Goal: Task Accomplishment & Management: Manage account settings

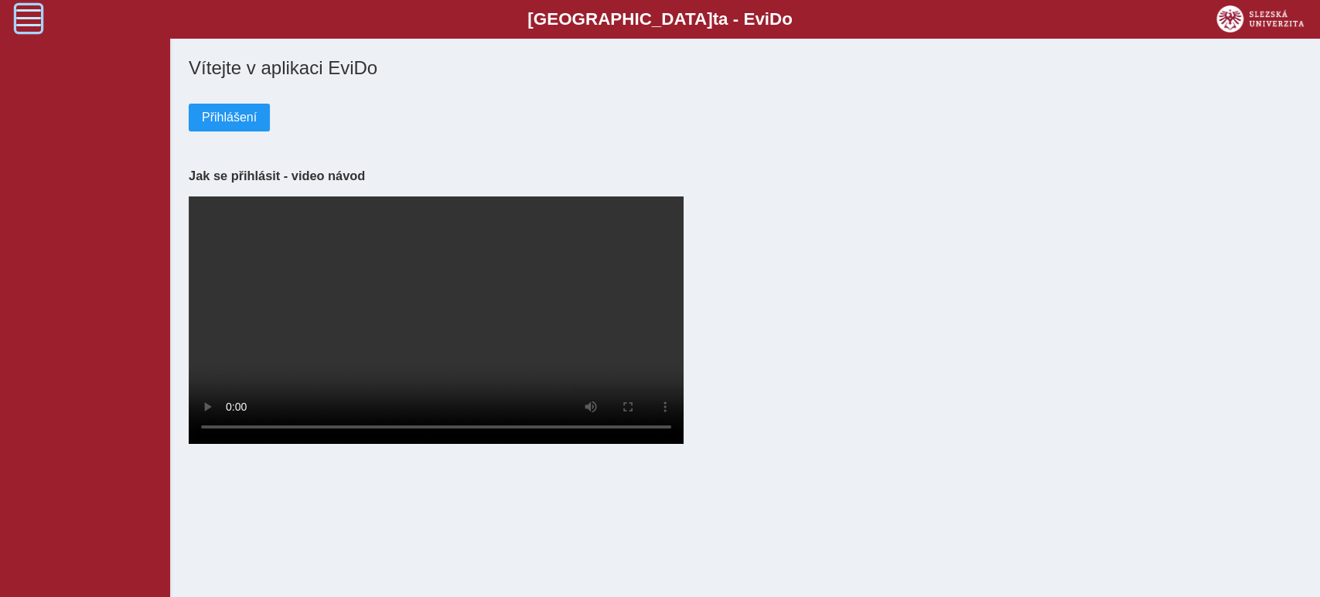
click at [26, 19] on span at bounding box center [28, 17] width 25 height 25
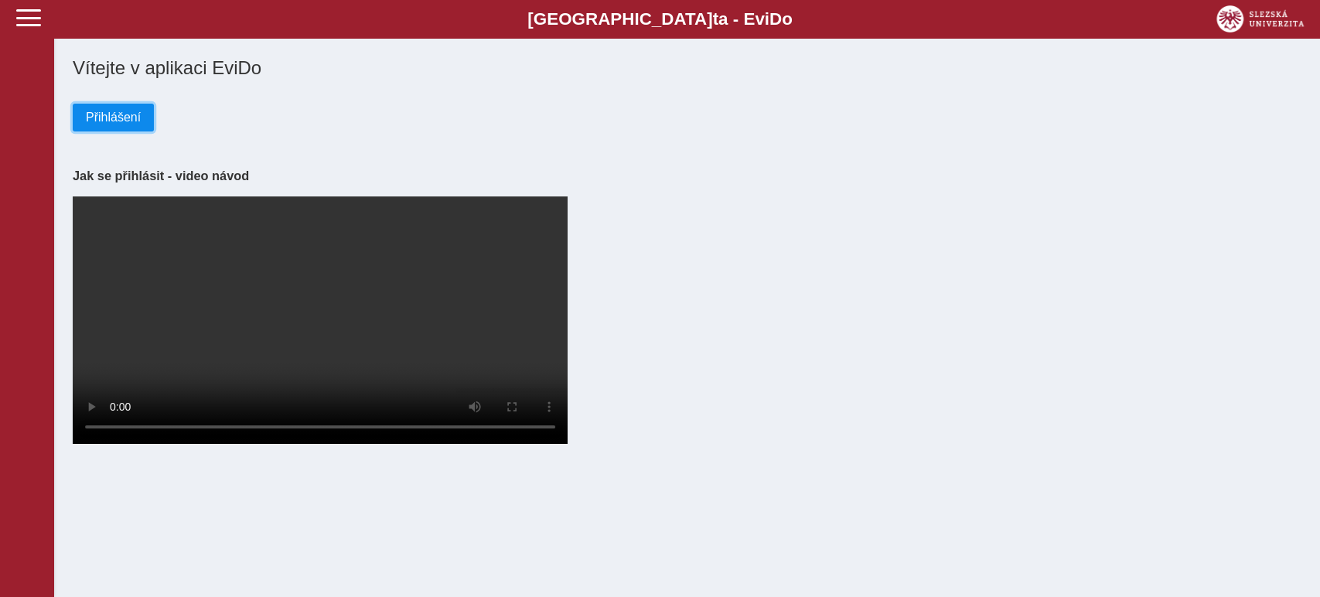
click at [113, 116] on span "Přihlášení" at bounding box center [113, 118] width 55 height 14
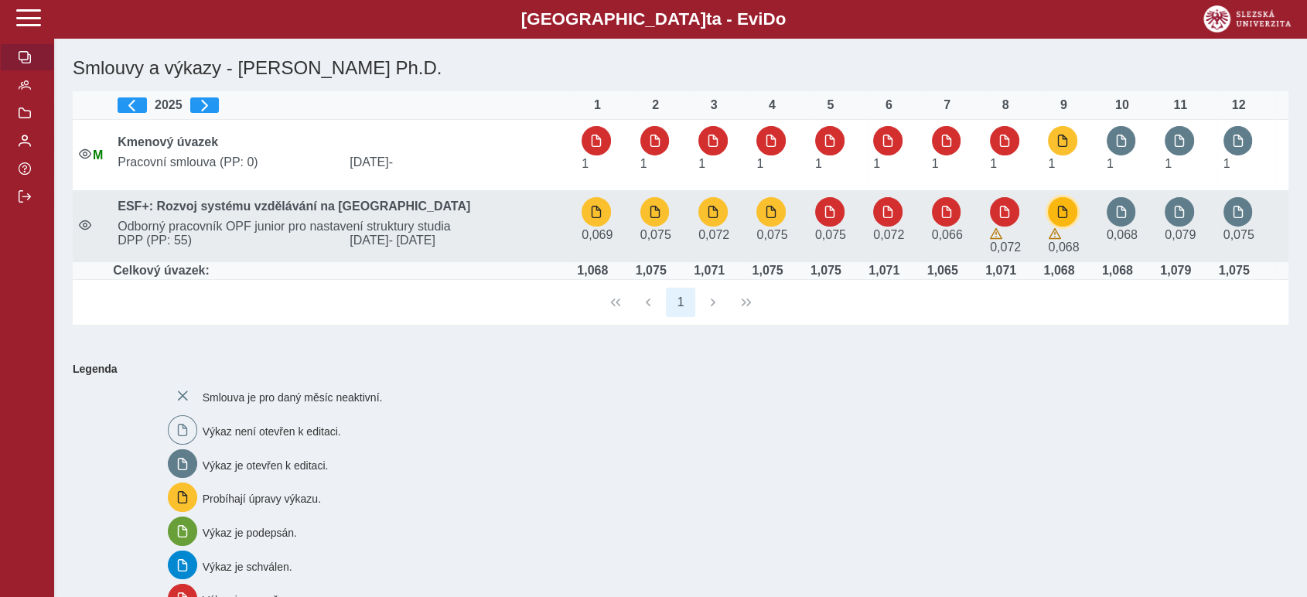
click at [1067, 207] on span "button" at bounding box center [1063, 212] width 12 height 12
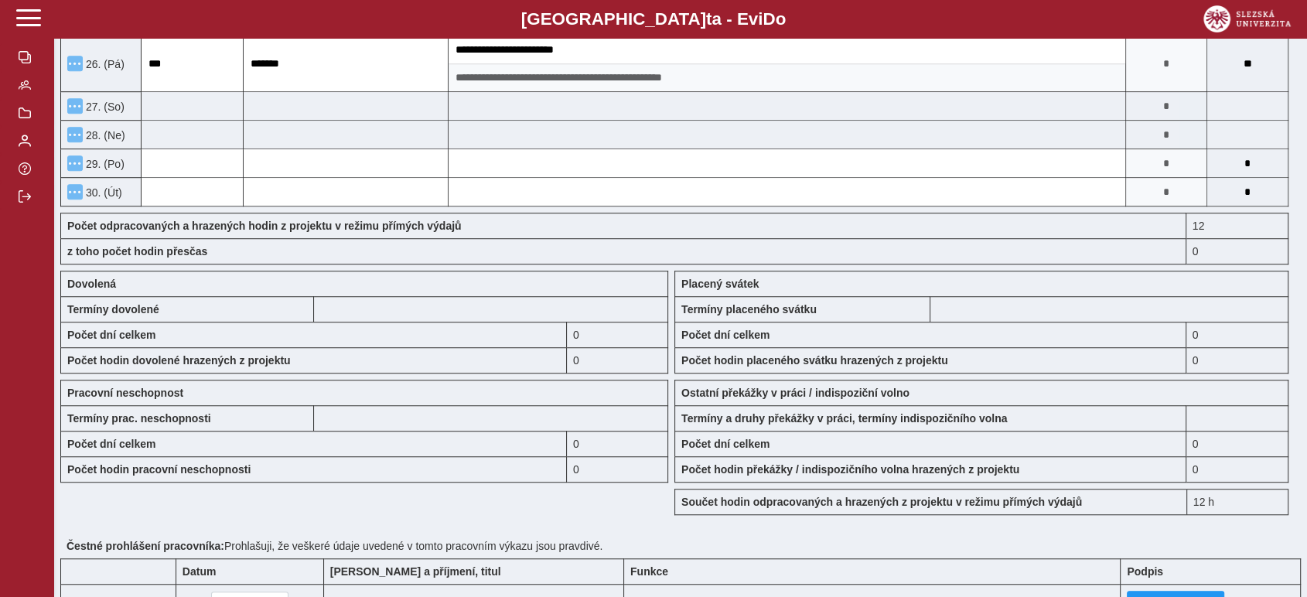
scroll to position [1194, 0]
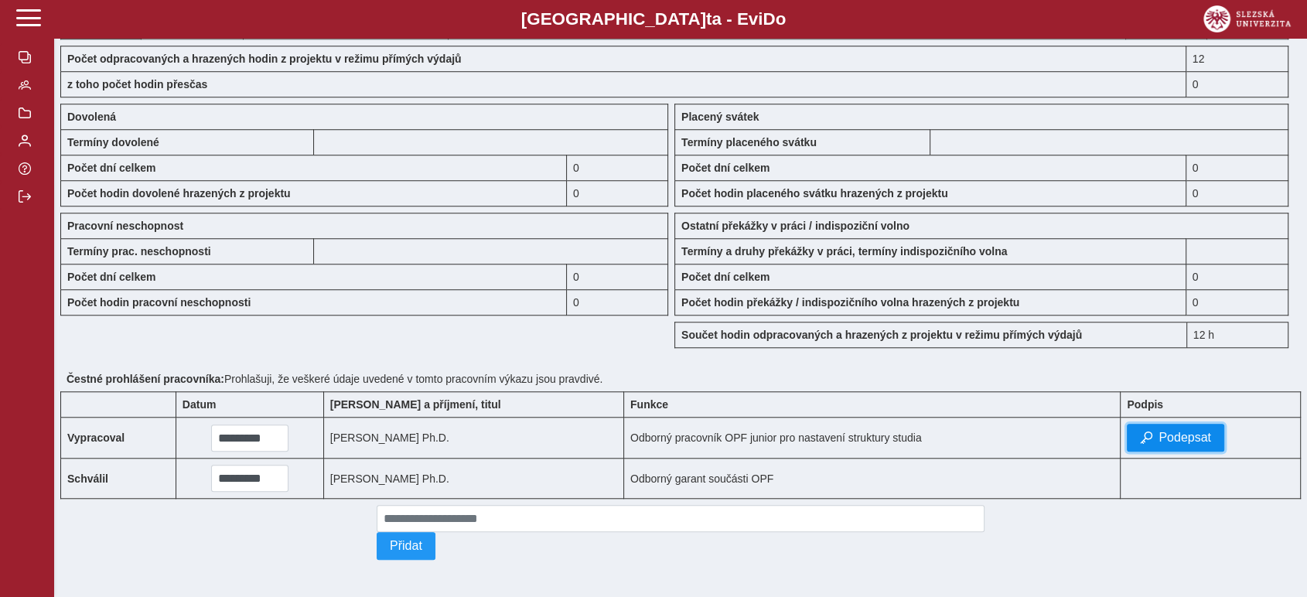
click at [1177, 431] on span "Podepsat" at bounding box center [1185, 438] width 53 height 14
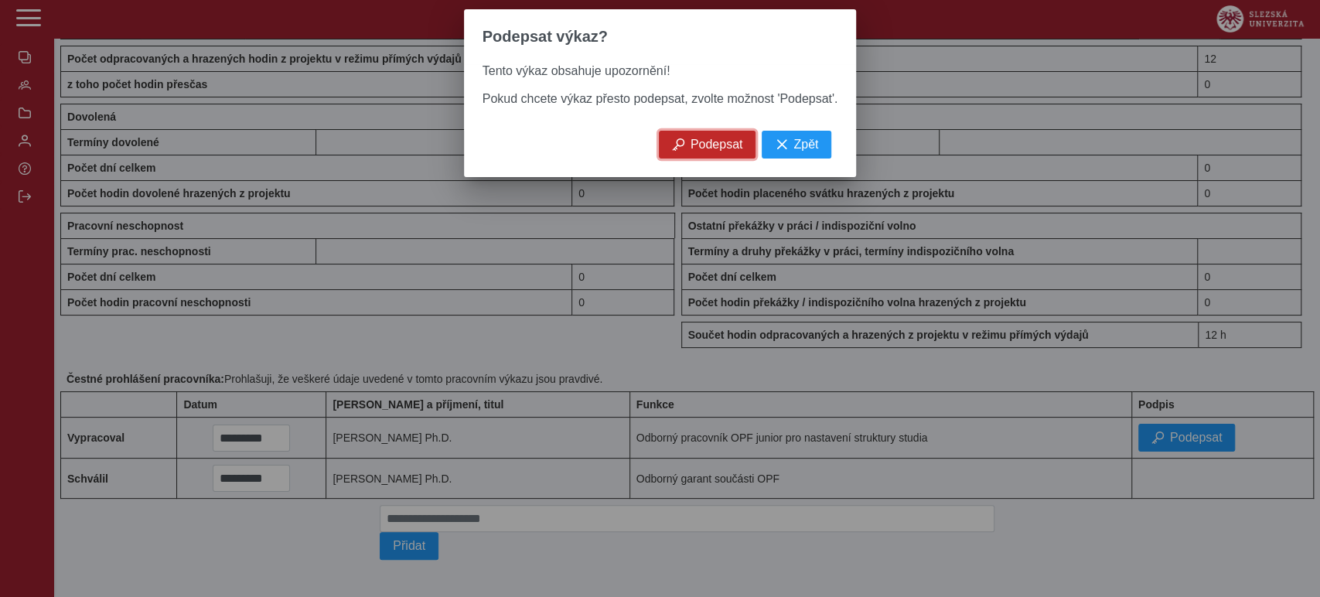
click at [705, 152] on span "Podepsat" at bounding box center [717, 145] width 53 height 14
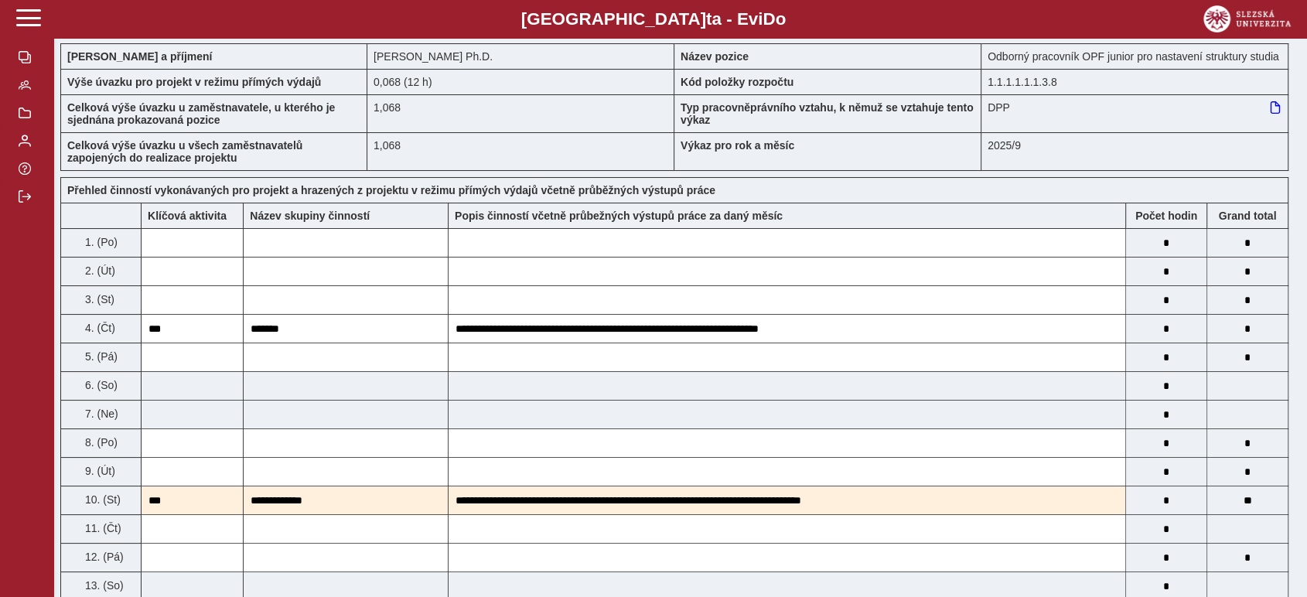
scroll to position [0, 0]
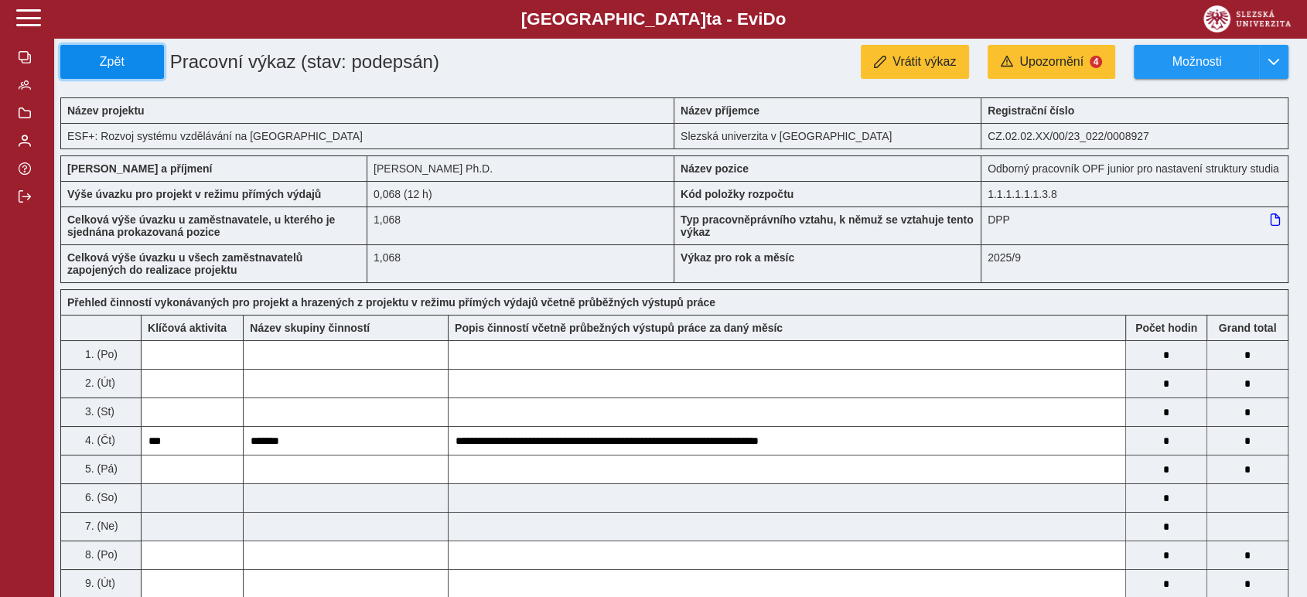
click at [105, 57] on span "Zpět" at bounding box center [112, 62] width 90 height 14
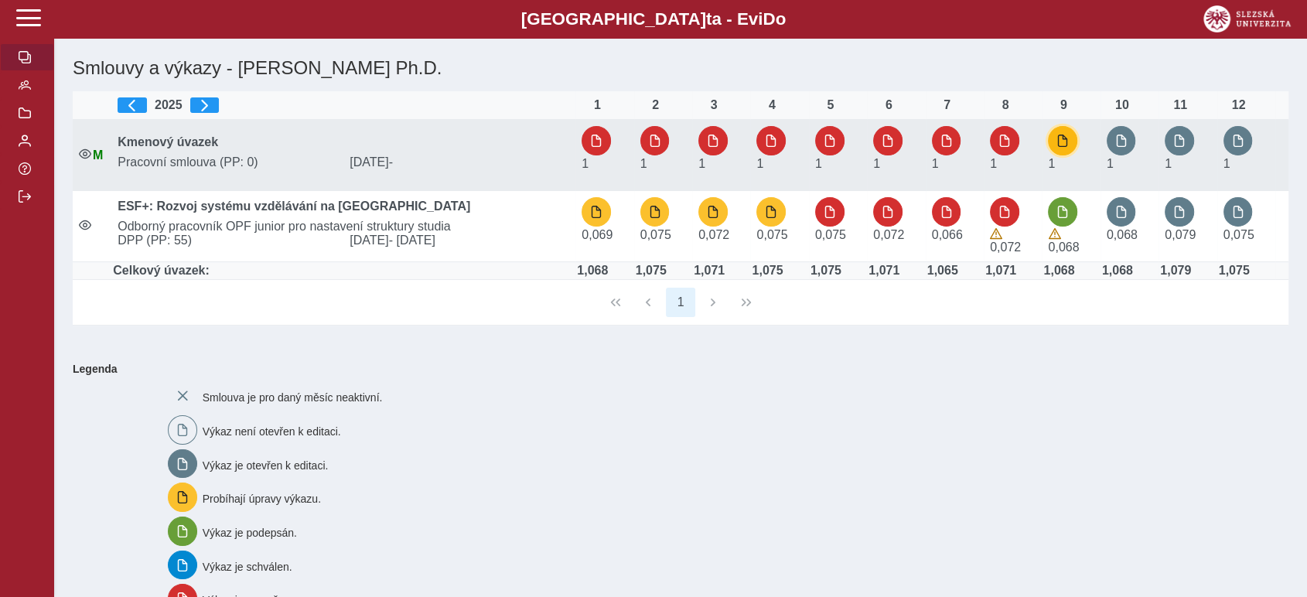
click at [1060, 137] on span "button" at bounding box center [1063, 141] width 12 height 12
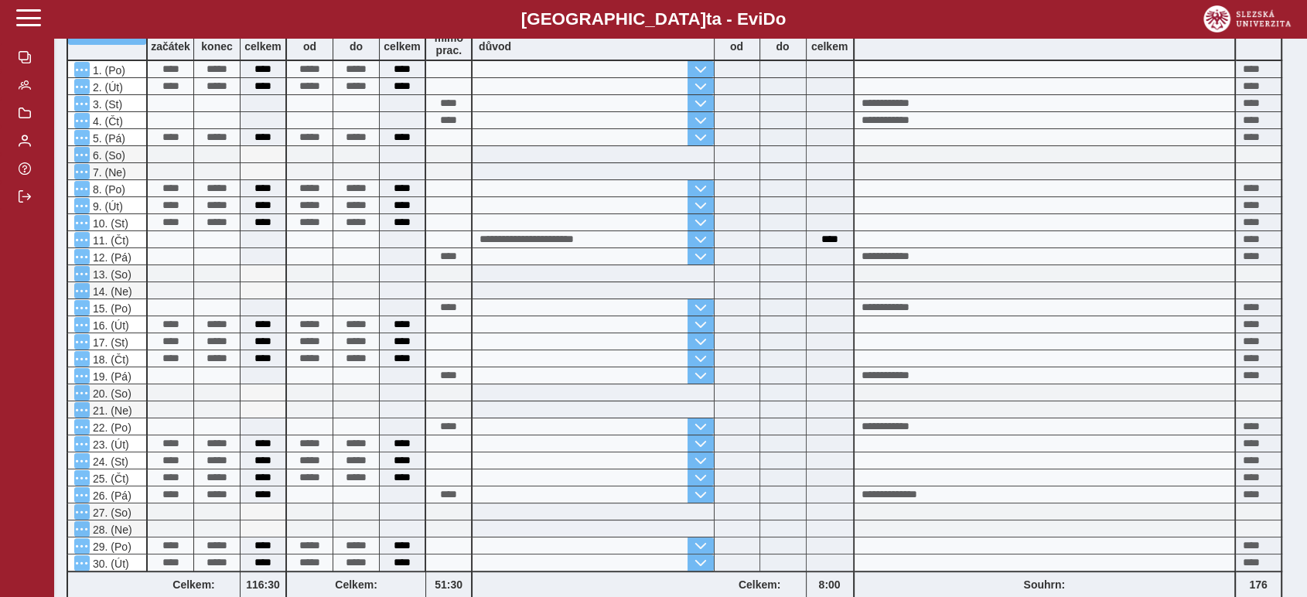
scroll to position [426, 0]
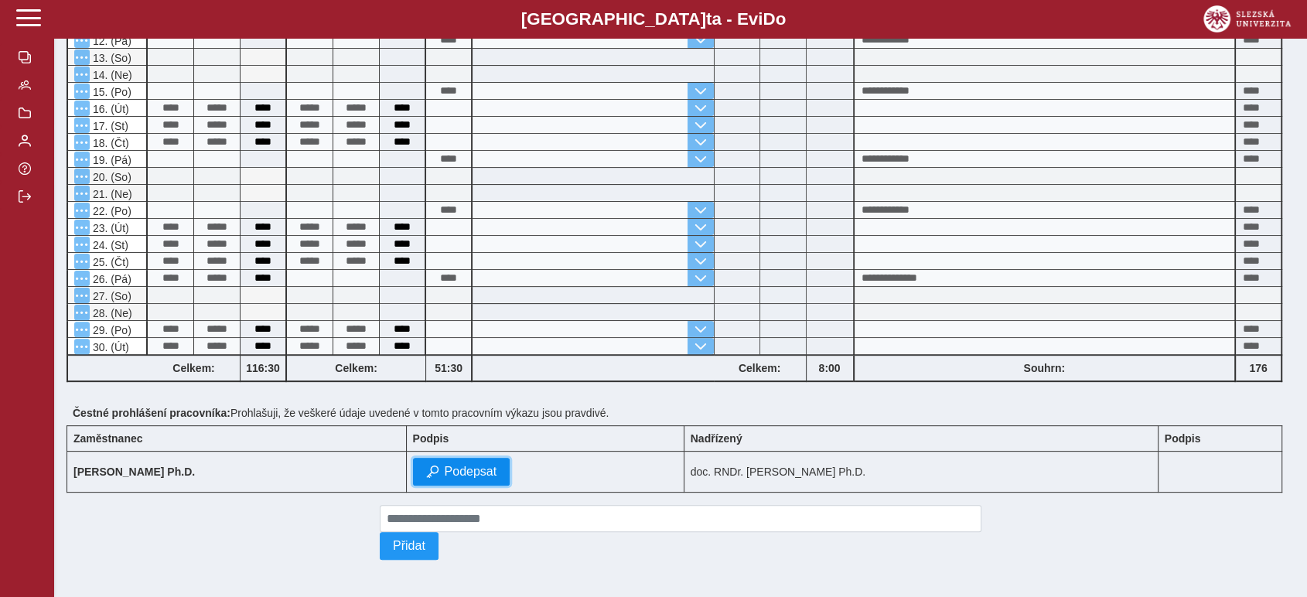
click at [497, 465] on span "Podepsat" at bounding box center [471, 472] width 53 height 14
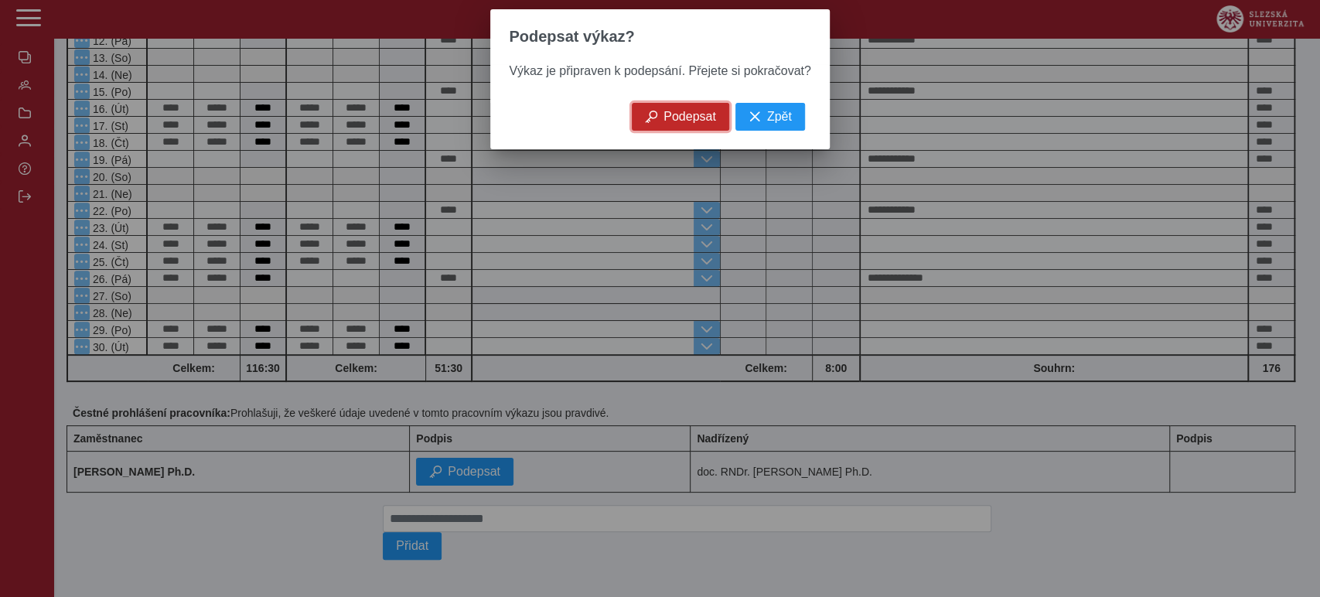
click at [673, 124] on span "Podepsat" at bounding box center [690, 117] width 53 height 14
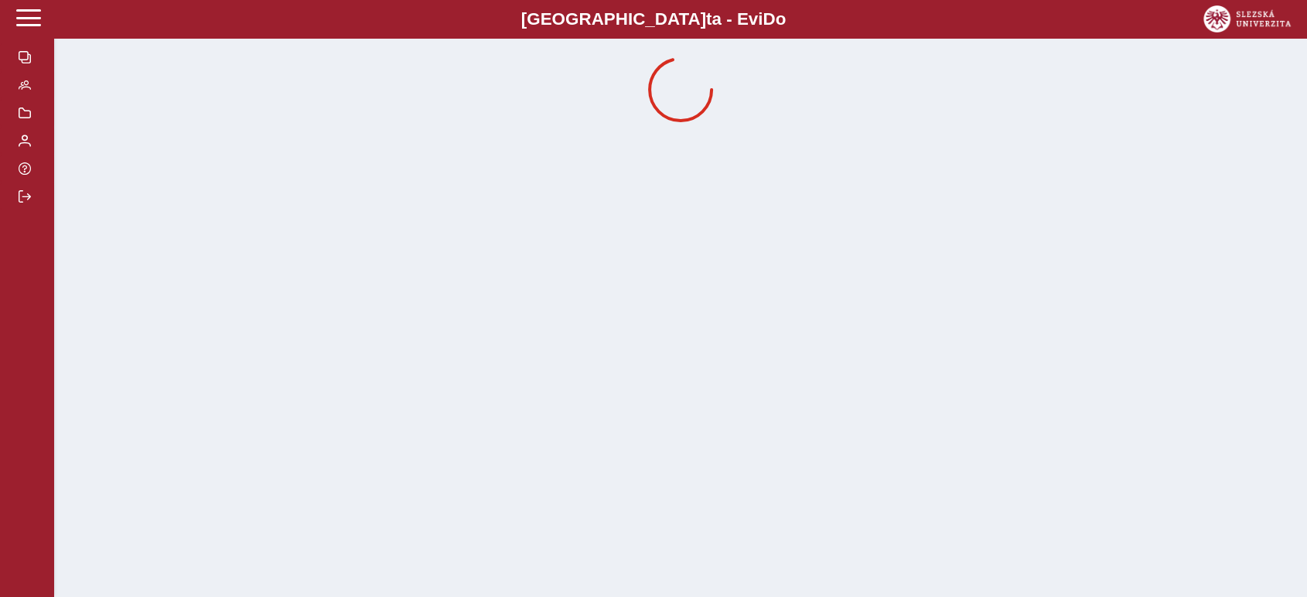
scroll to position [0, 0]
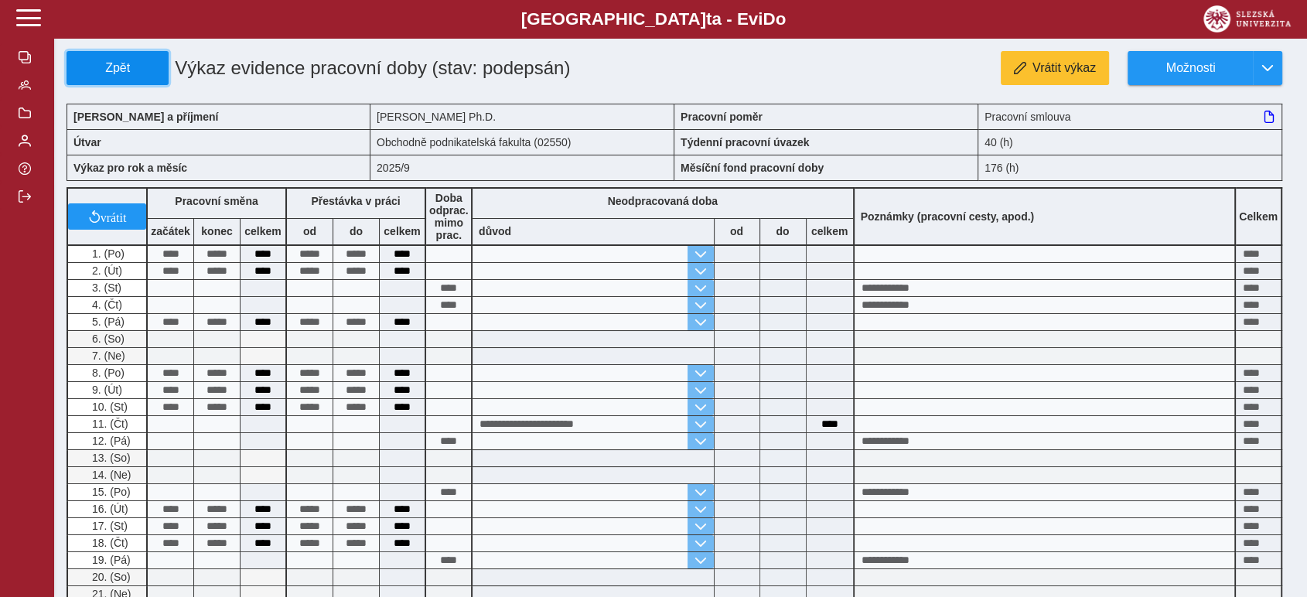
click at [96, 70] on span "Zpět" at bounding box center [117, 68] width 88 height 14
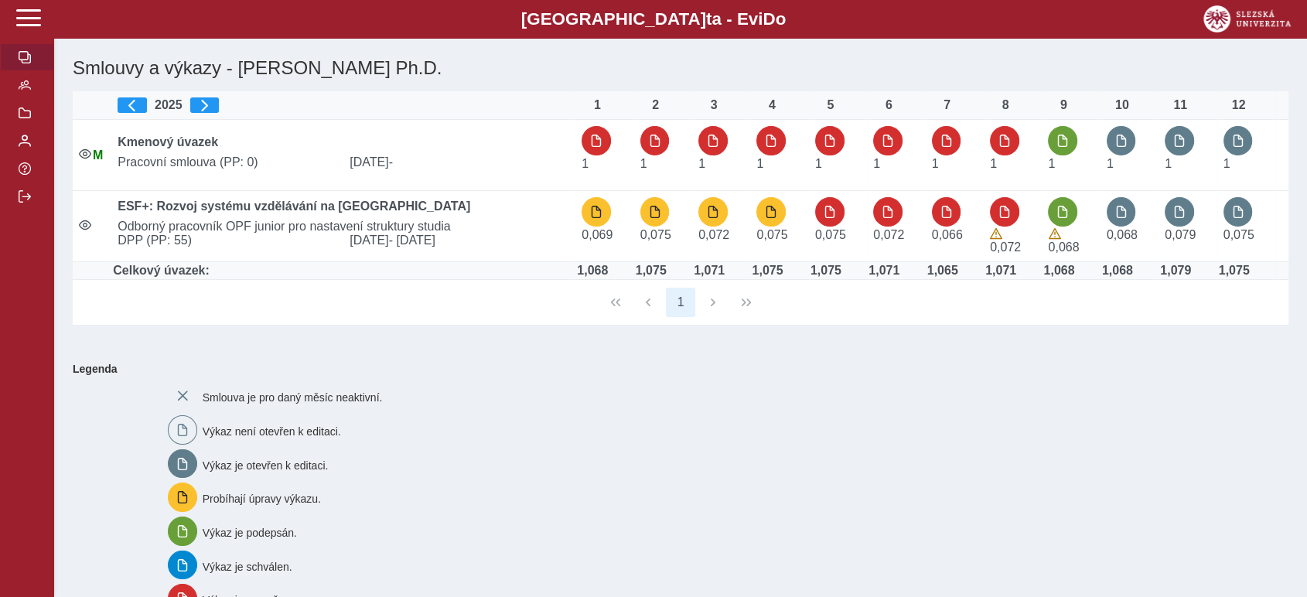
click at [24, 53] on span "button" at bounding box center [25, 57] width 12 height 12
click at [24, 19] on span at bounding box center [28, 17] width 25 height 25
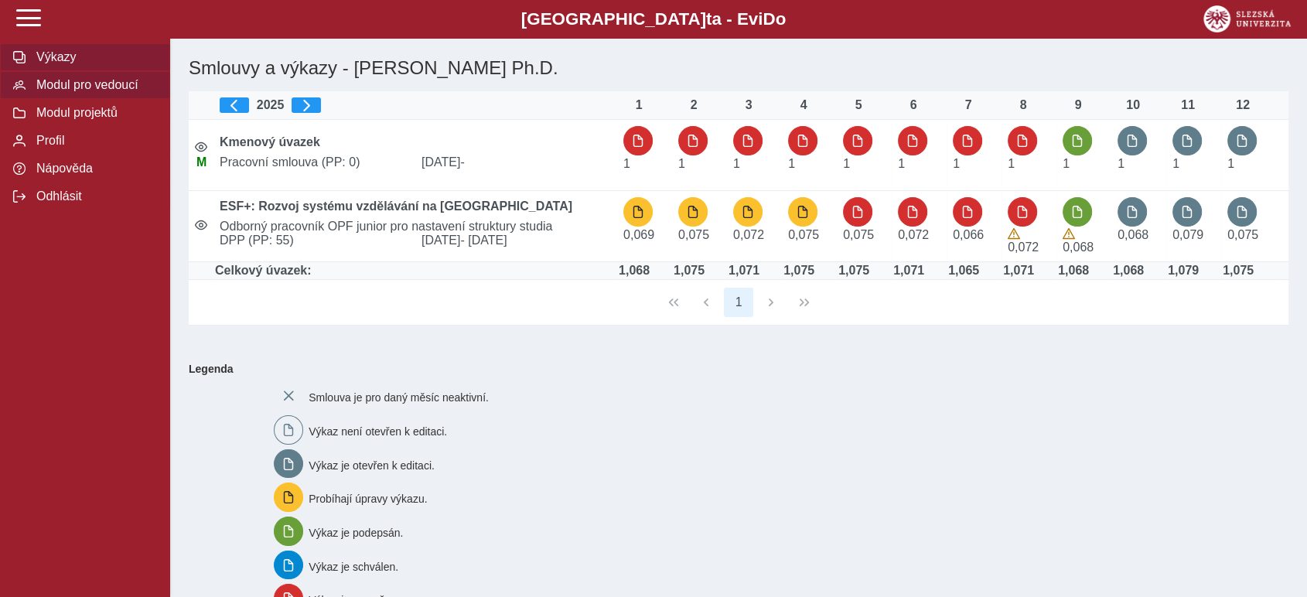
click at [103, 85] on span "Modul pro vedoucí" at bounding box center [94, 85] width 125 height 14
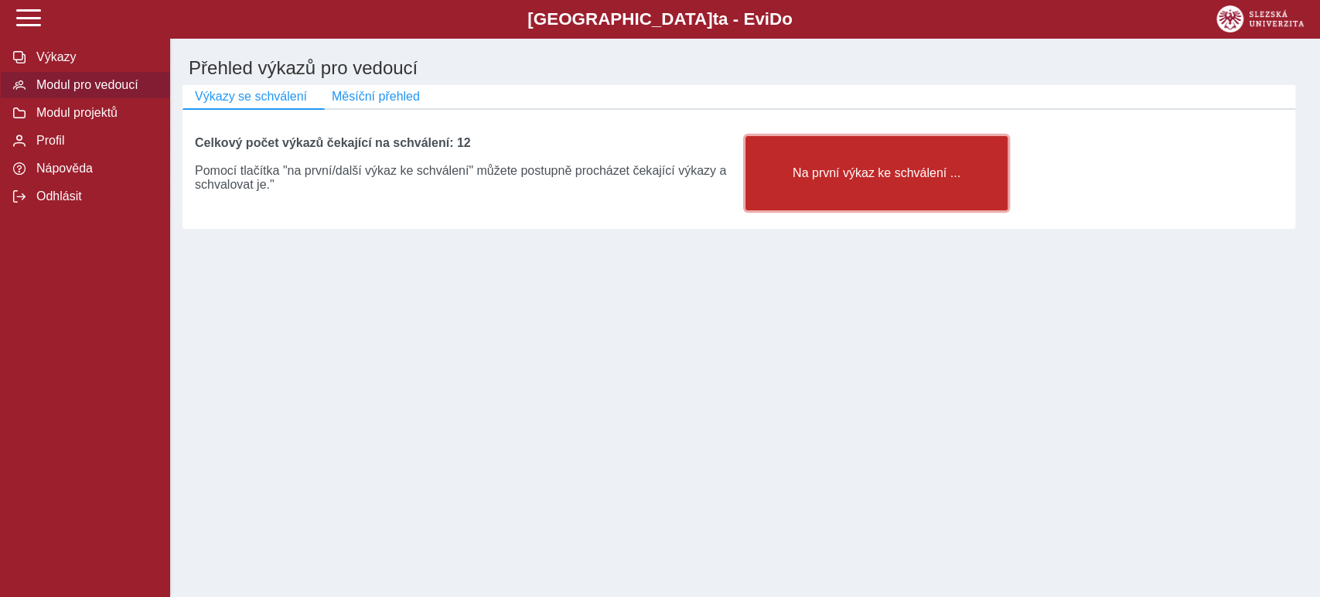
click at [900, 180] on span "Na první výkaz ke schválení ..." at bounding box center [877, 173] width 237 height 14
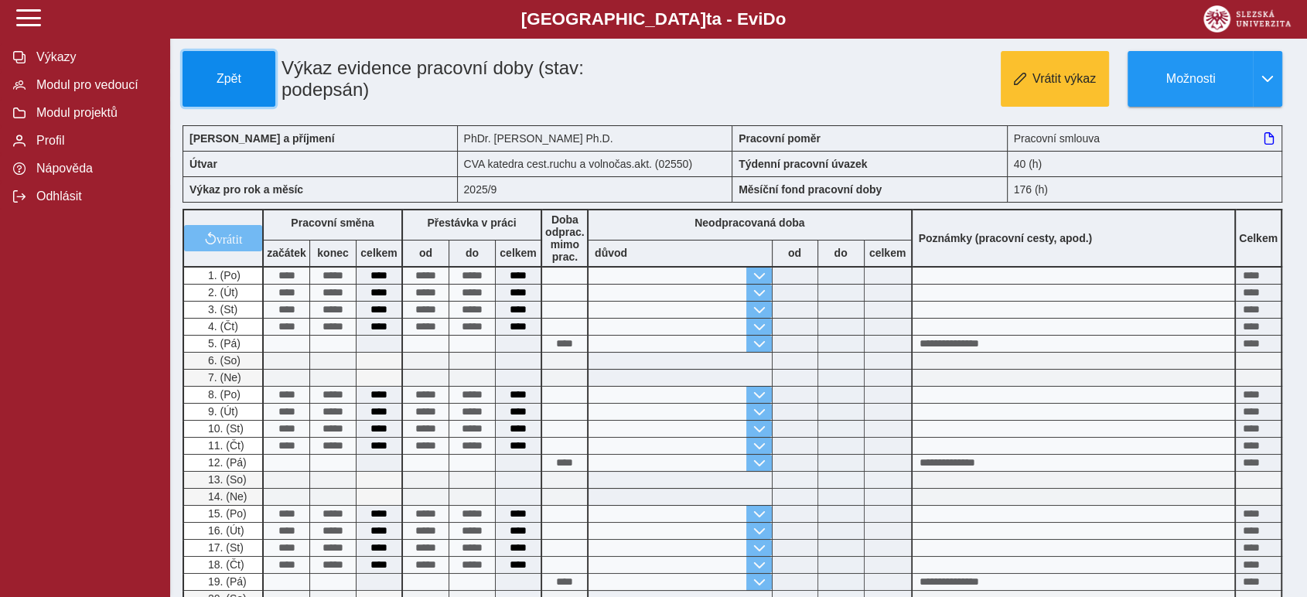
click at [227, 73] on span "Zpět" at bounding box center [229, 79] width 79 height 14
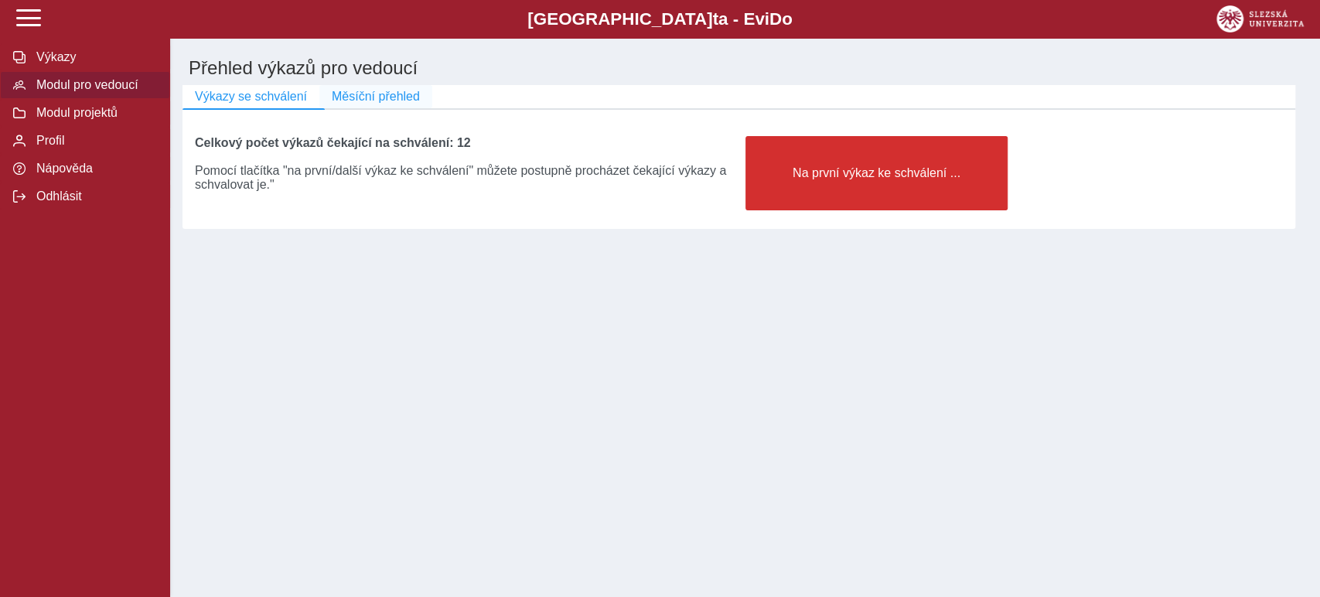
click at [366, 99] on span "Měsíční přehled" at bounding box center [376, 97] width 88 height 14
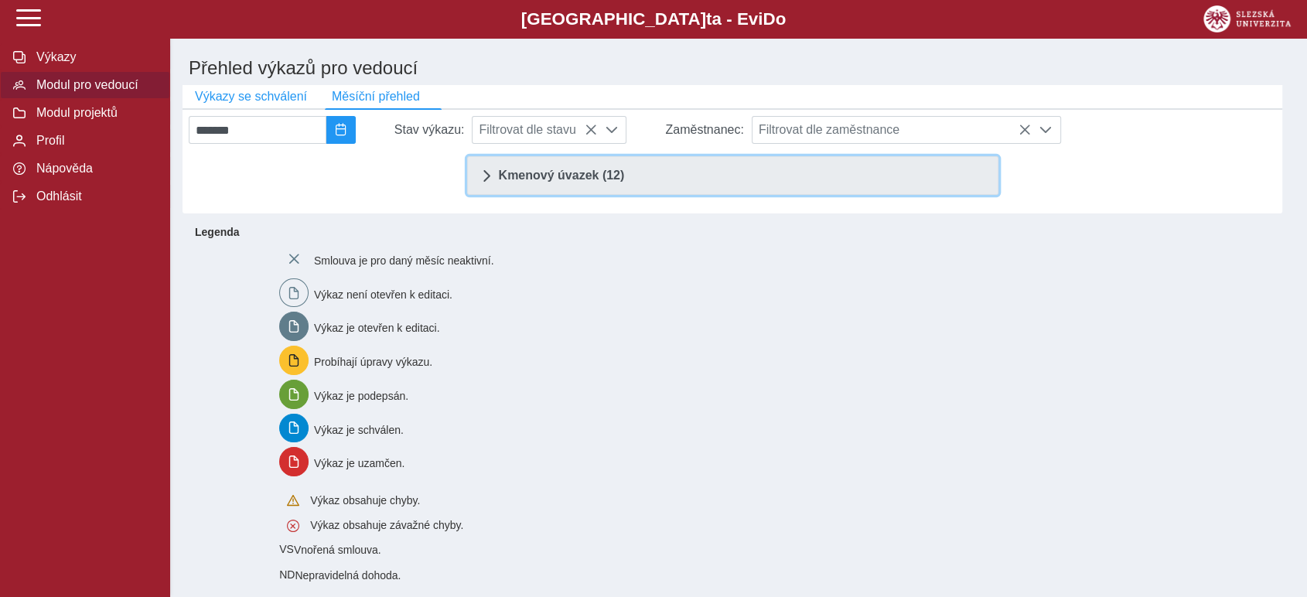
click at [545, 179] on span "Kmenový úvazek (12)" at bounding box center [562, 175] width 126 height 12
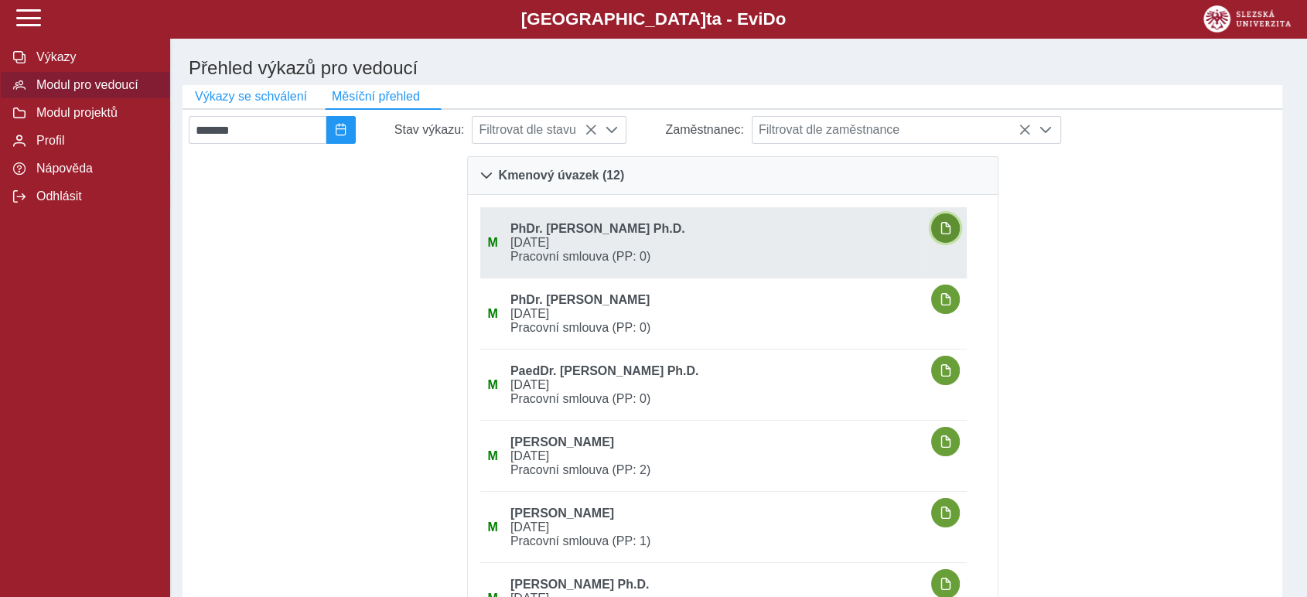
click at [947, 231] on span "button" at bounding box center [946, 228] width 12 height 12
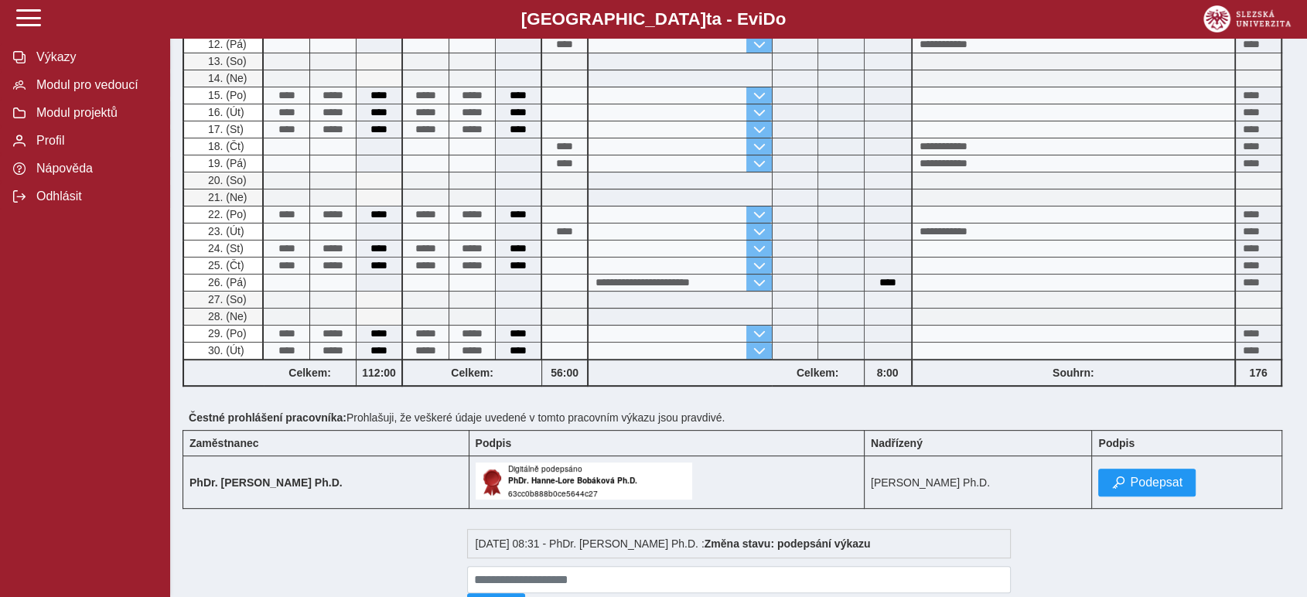
scroll to position [429, 0]
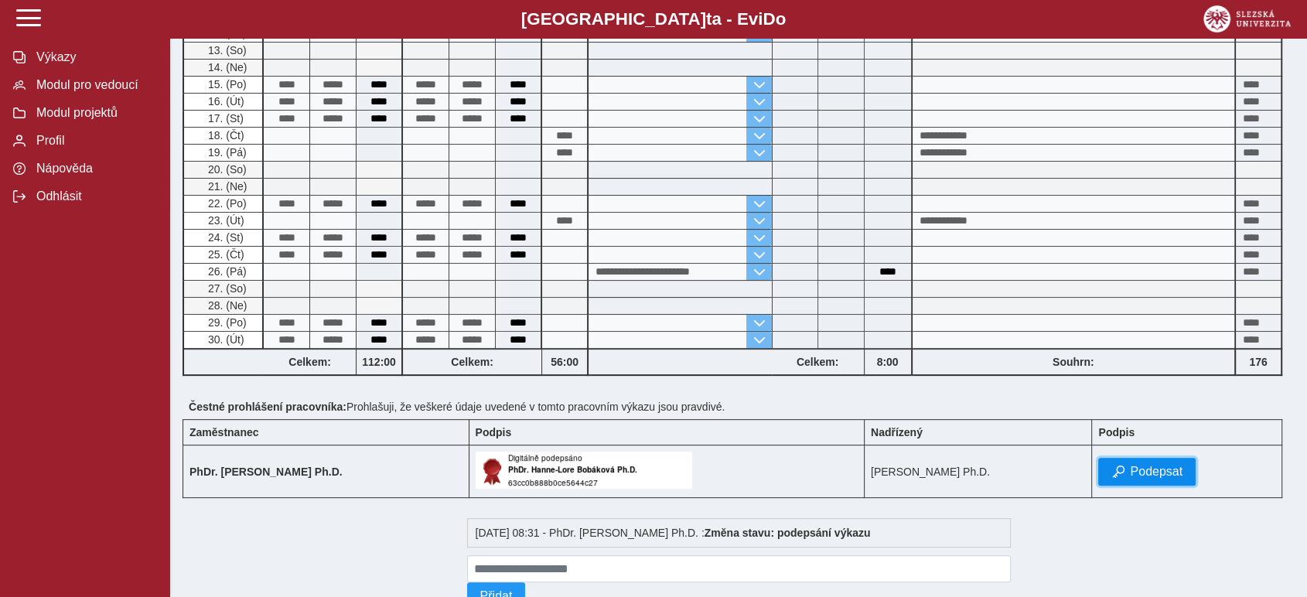
click at [1171, 465] on span "Podepsat" at bounding box center [1156, 472] width 53 height 14
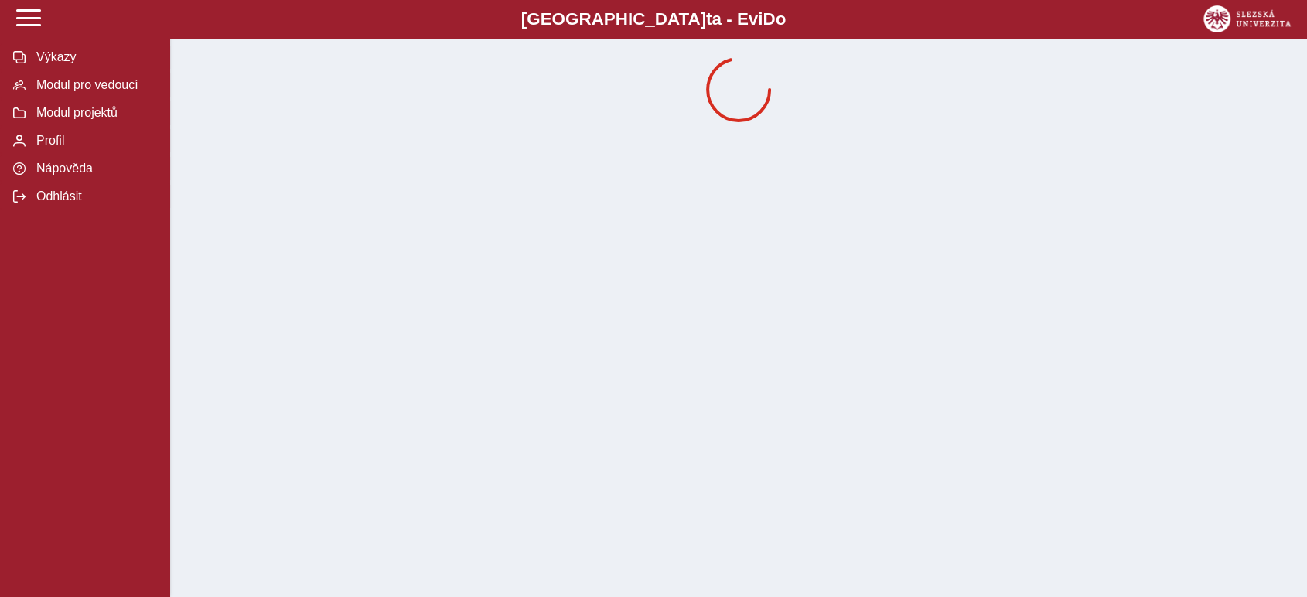
scroll to position [0, 0]
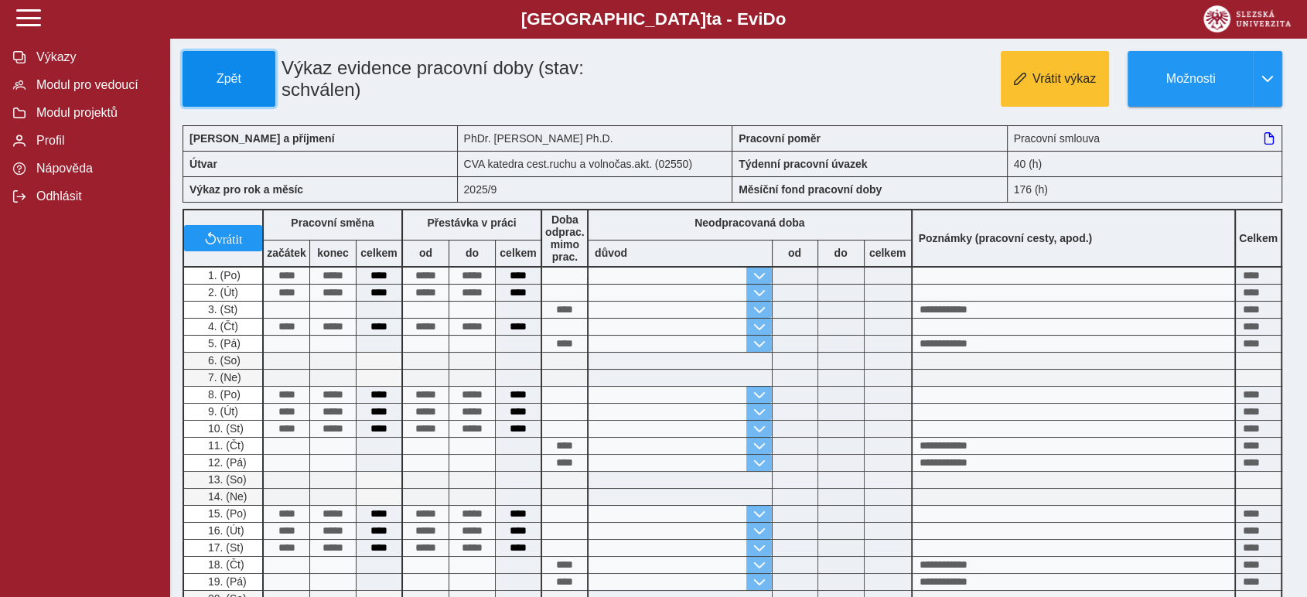
click at [226, 72] on span "Zpět" at bounding box center [229, 79] width 79 height 14
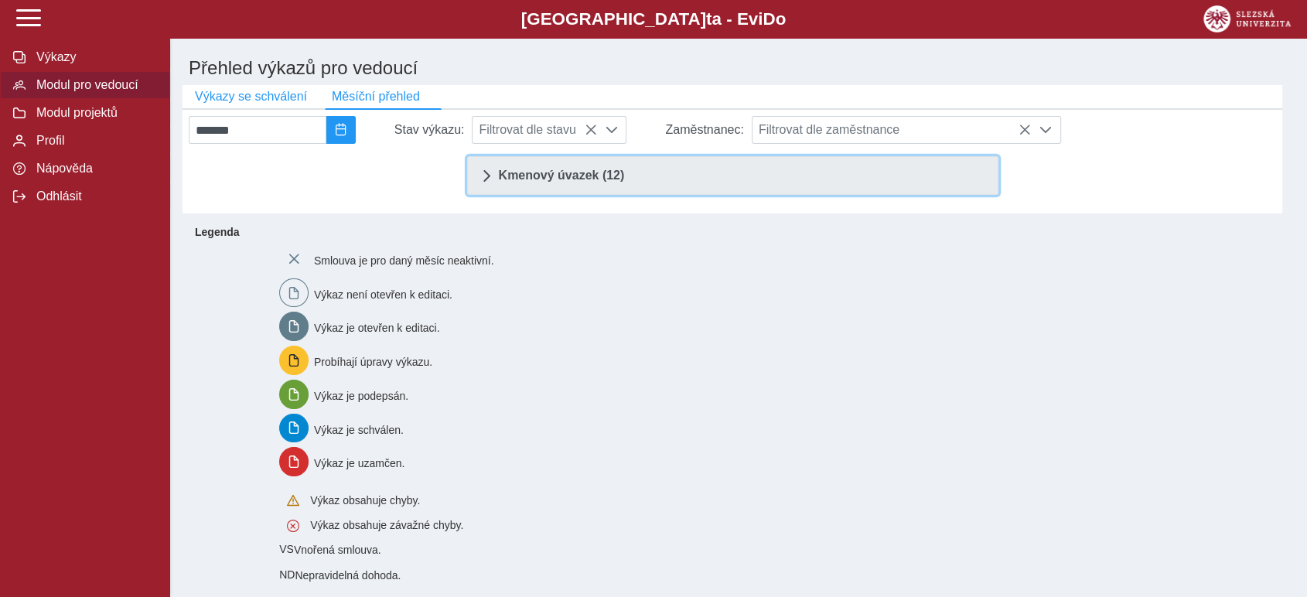
click at [501, 182] on span "Kmenový úvazek (12)" at bounding box center [562, 175] width 126 height 12
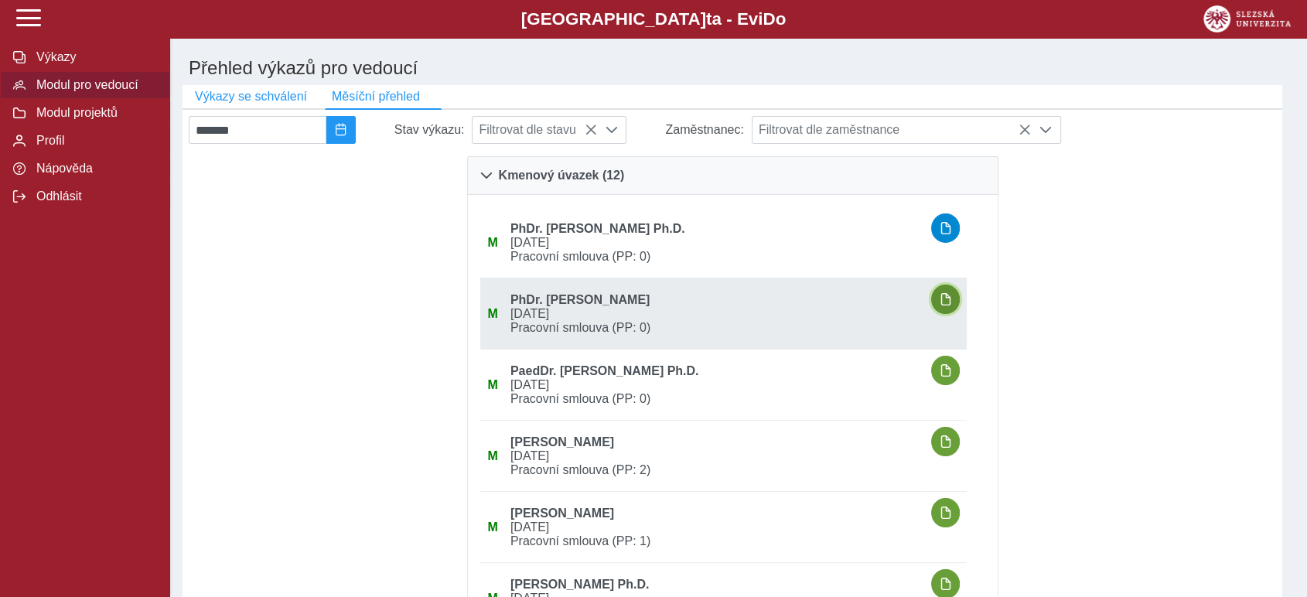
click at [952, 302] on span "button" at bounding box center [946, 299] width 12 height 12
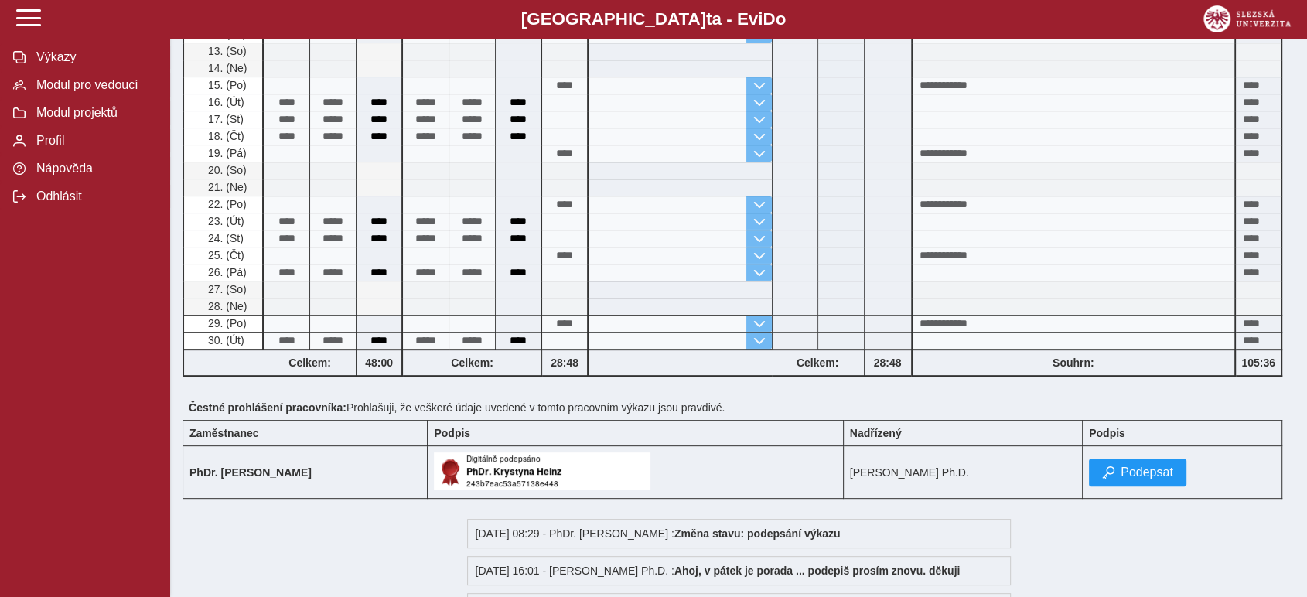
scroll to position [687, 0]
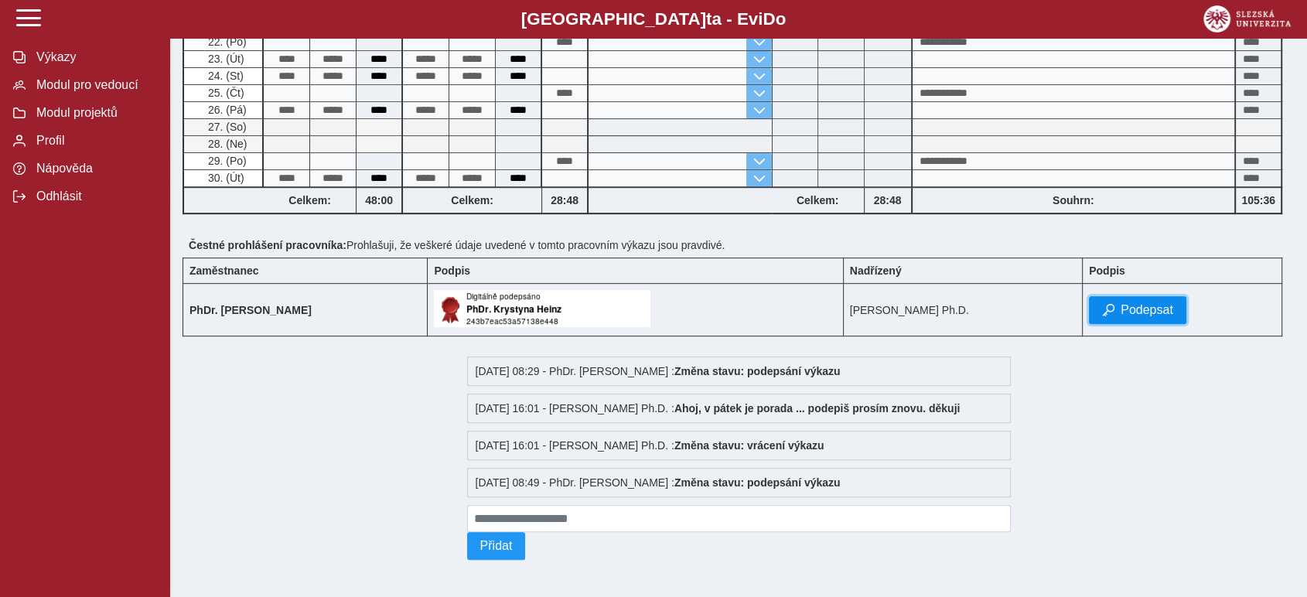
click at [1144, 303] on span "Podepsat" at bounding box center [1147, 310] width 53 height 14
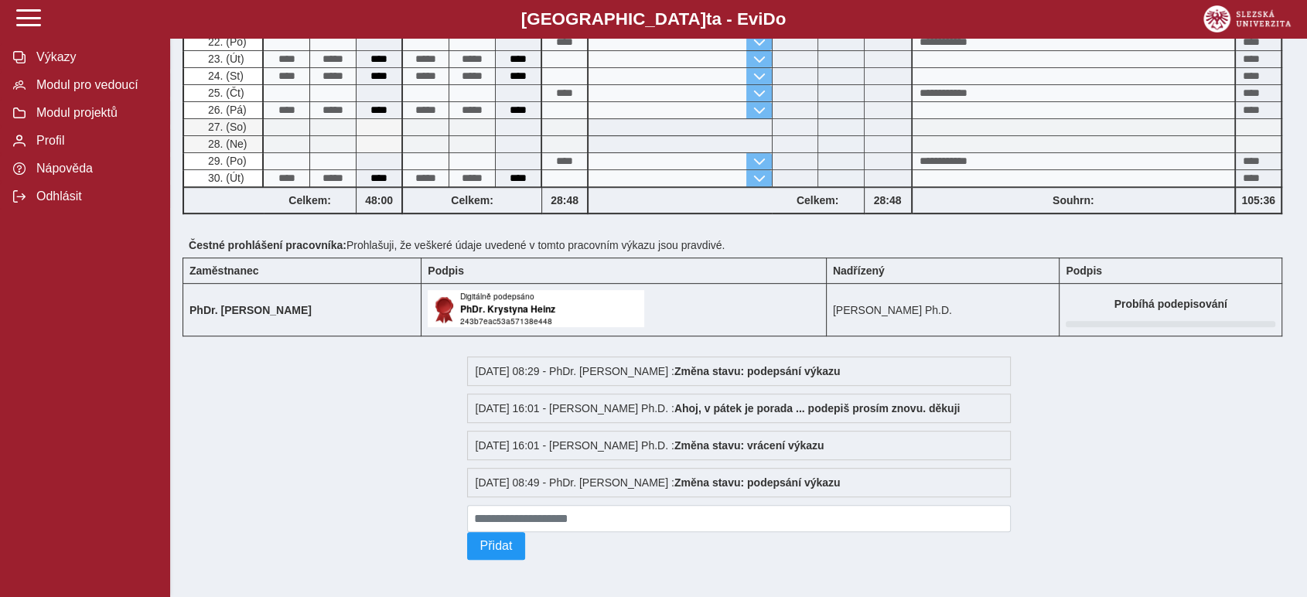
scroll to position [0, 0]
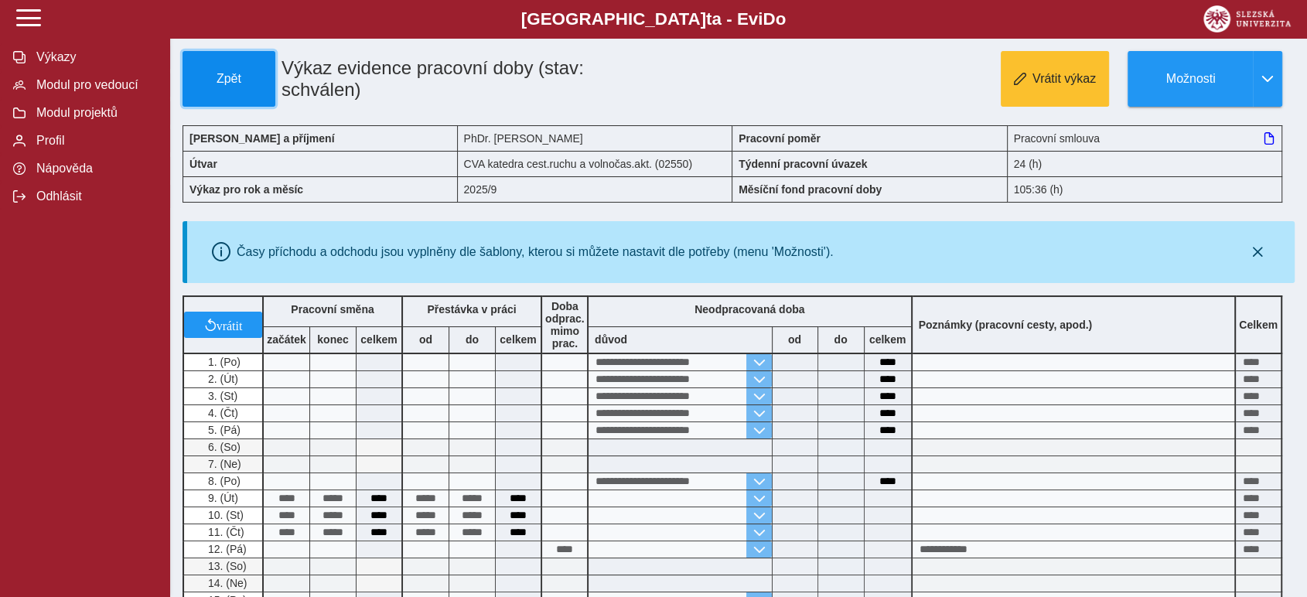
click at [265, 69] on button "Zpět" at bounding box center [229, 79] width 93 height 56
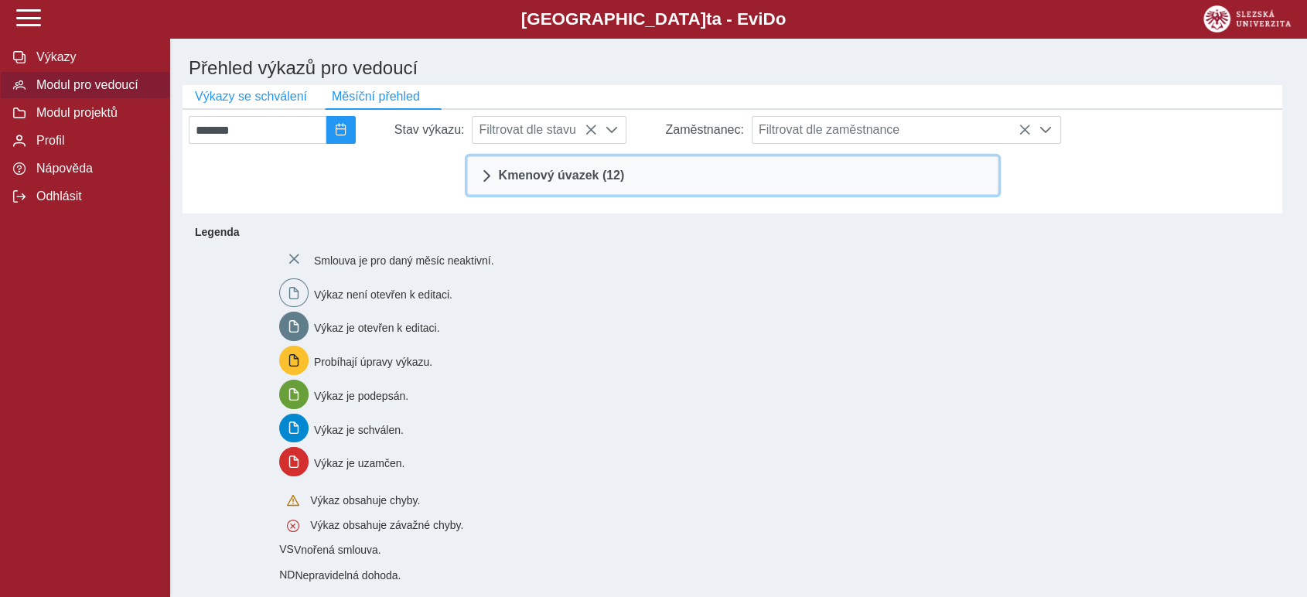
click at [706, 180] on link "Kmenový úvazek (12)" at bounding box center [732, 175] width 531 height 39
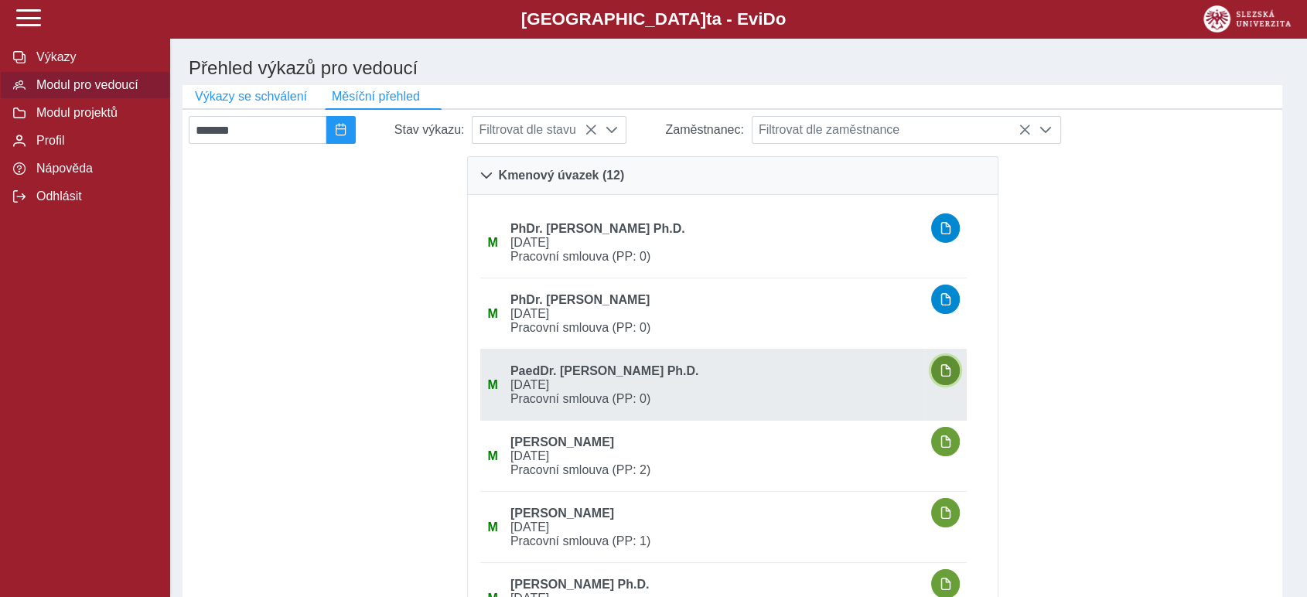
click at [959, 376] on button "button" at bounding box center [945, 370] width 29 height 29
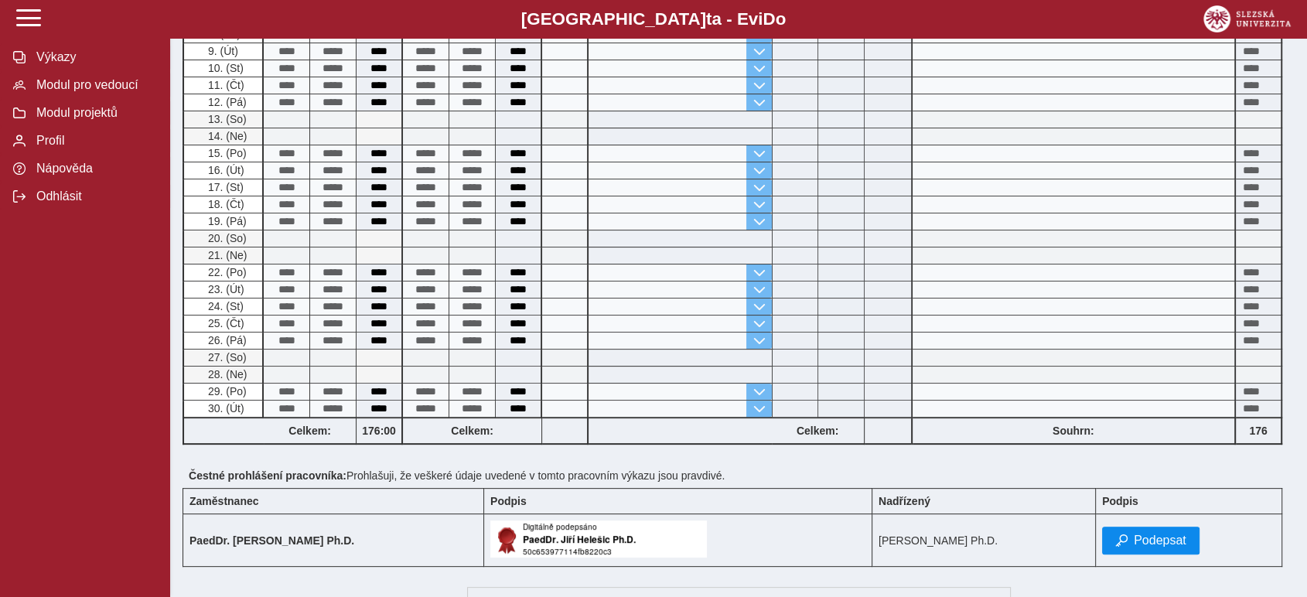
scroll to position [480, 0]
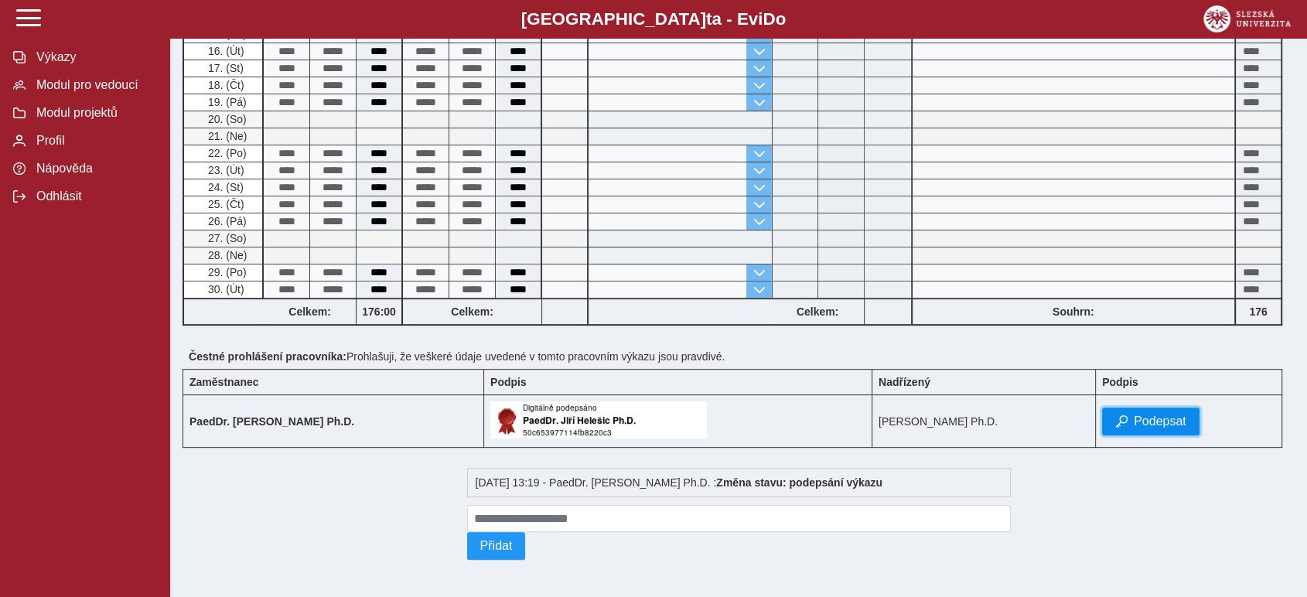
click at [1163, 420] on span "Podepsat" at bounding box center [1160, 422] width 53 height 14
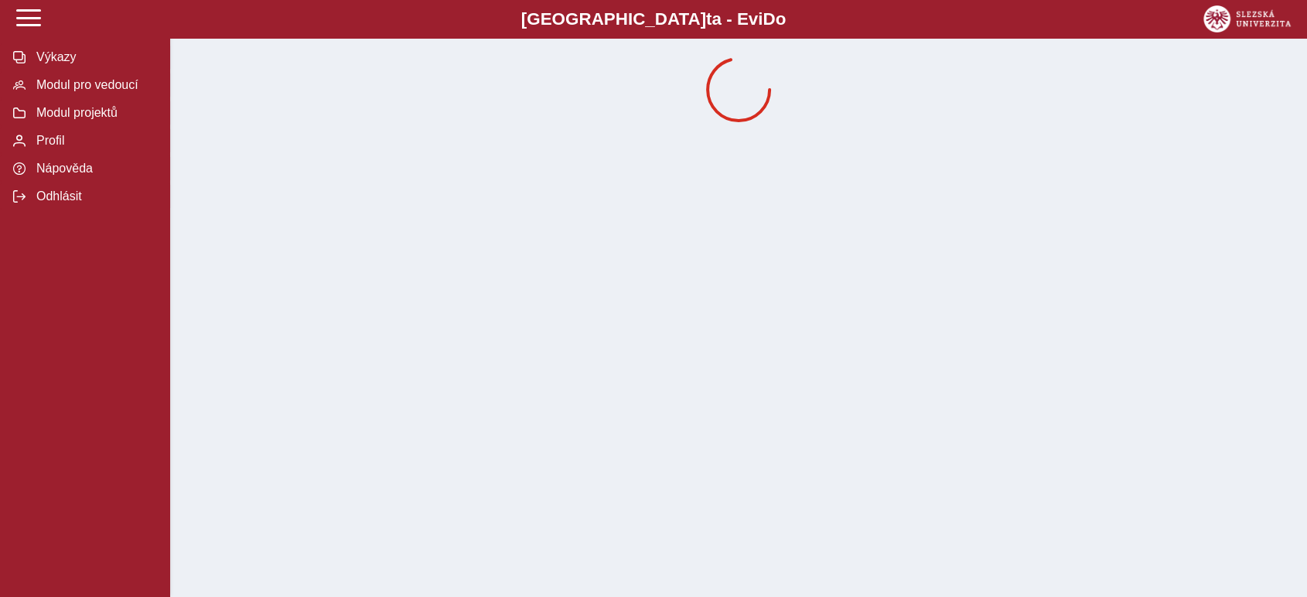
scroll to position [0, 0]
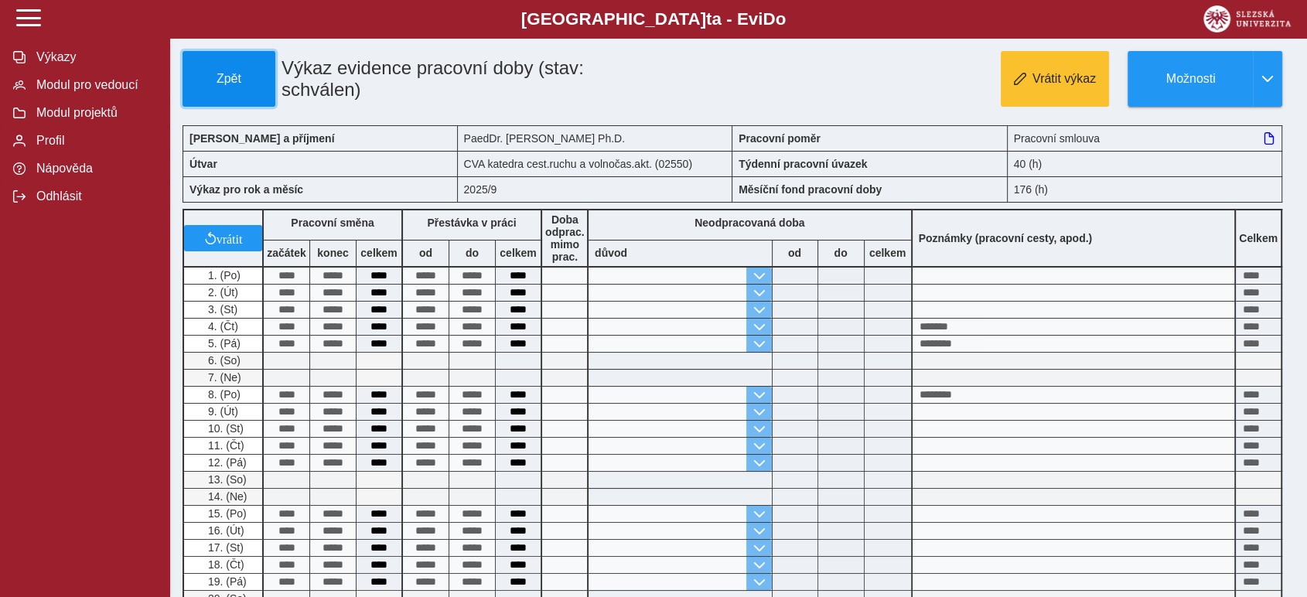
click at [231, 65] on button "Zpět" at bounding box center [229, 79] width 93 height 56
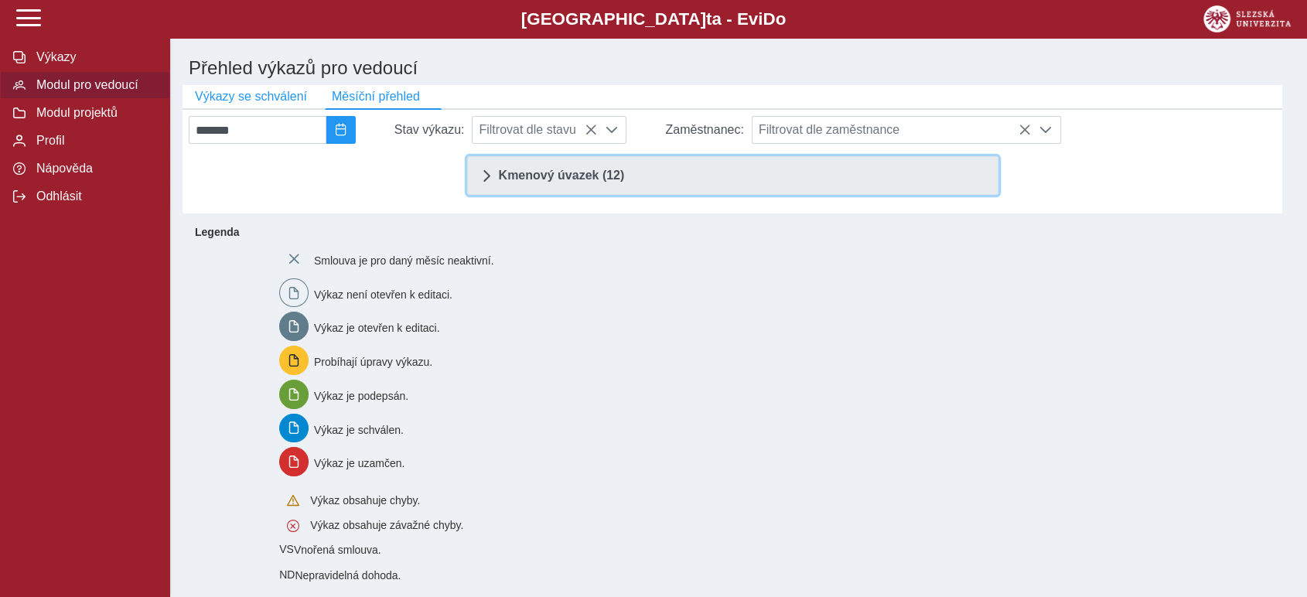
click at [563, 178] on span "Kmenový úvazek (12)" at bounding box center [562, 175] width 126 height 12
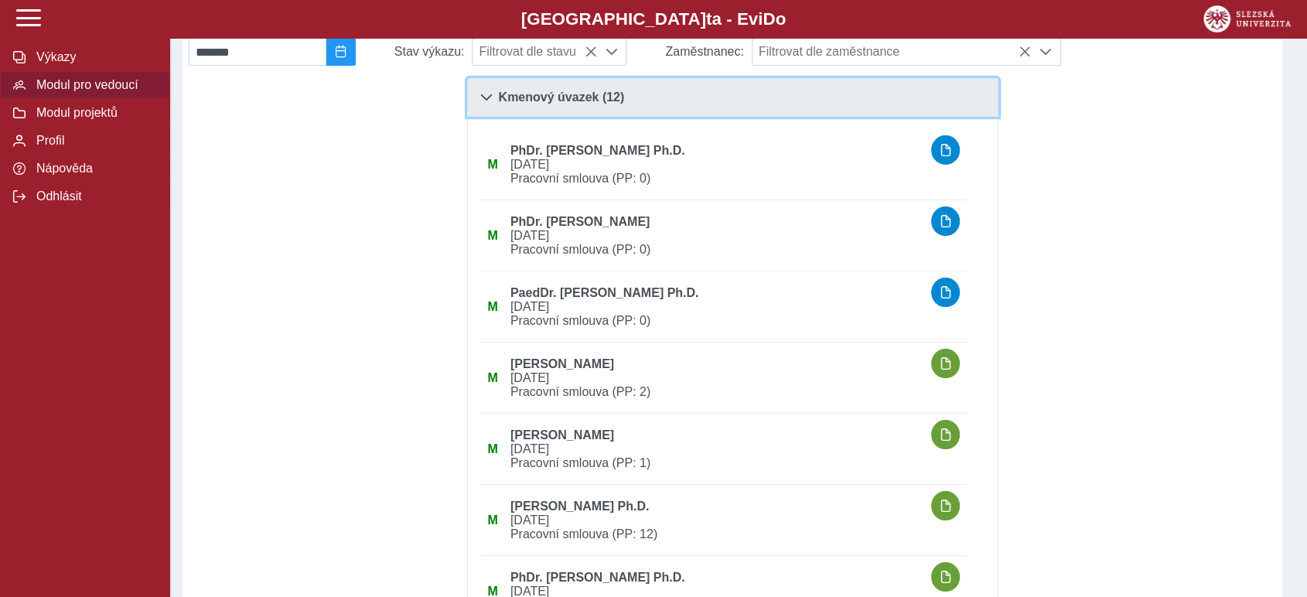
scroll to position [258, 0]
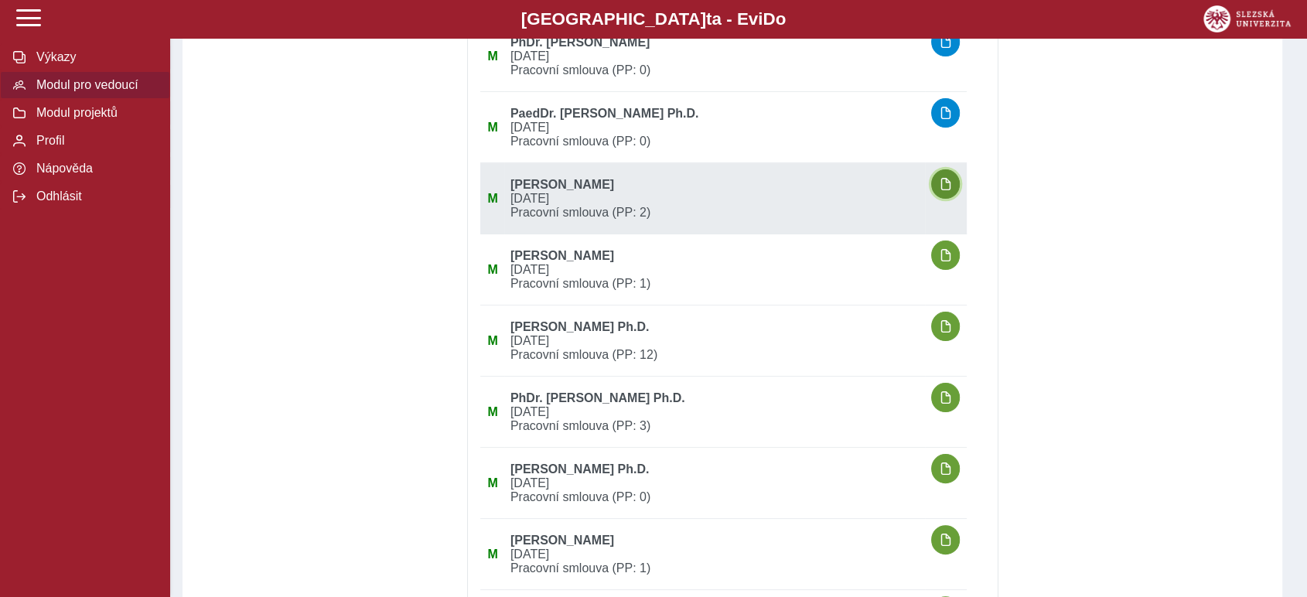
click at [952, 189] on span "button" at bounding box center [946, 184] width 12 height 12
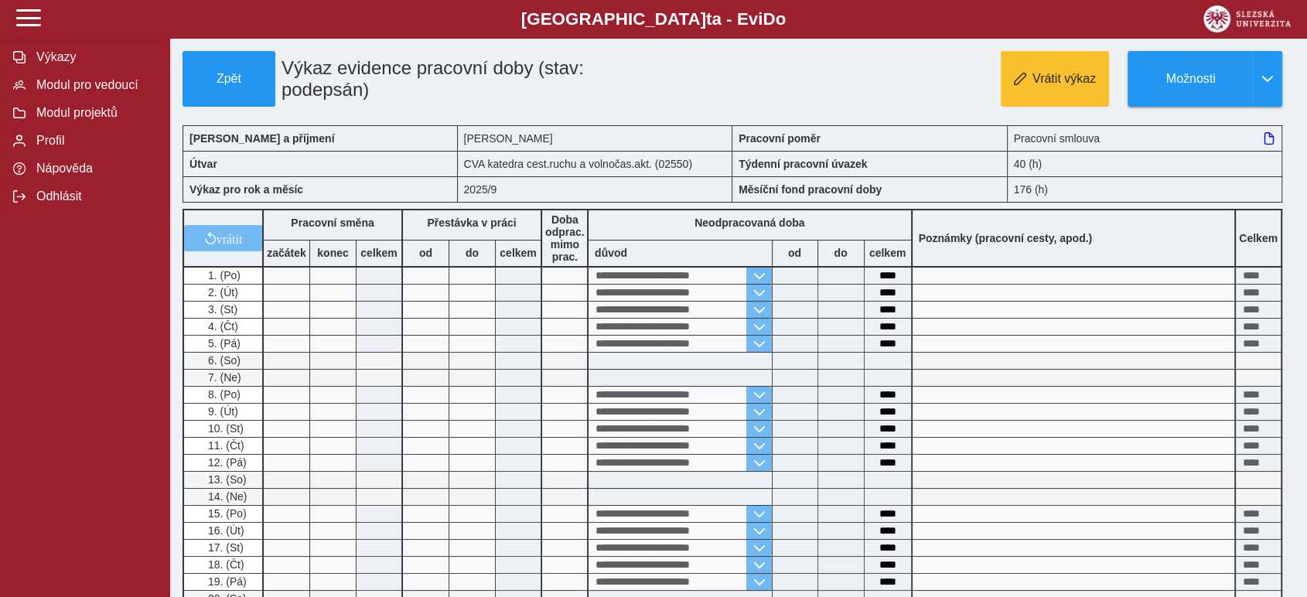
scroll to position [343, 0]
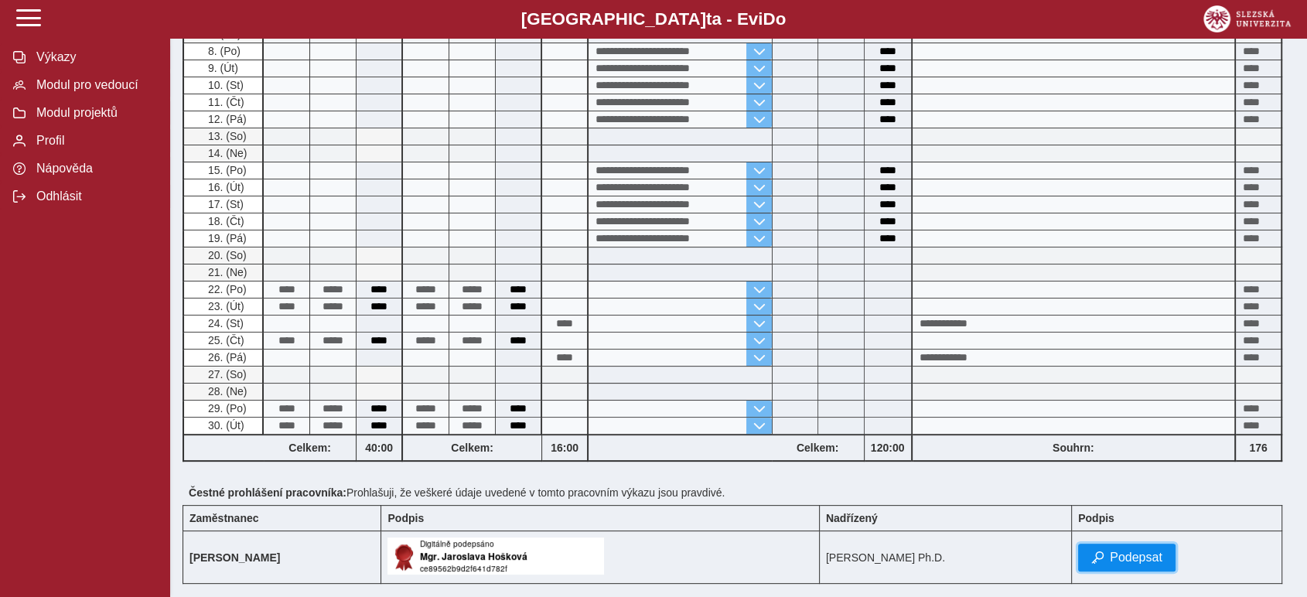
click at [1163, 553] on span "Podepsat" at bounding box center [1136, 558] width 53 height 14
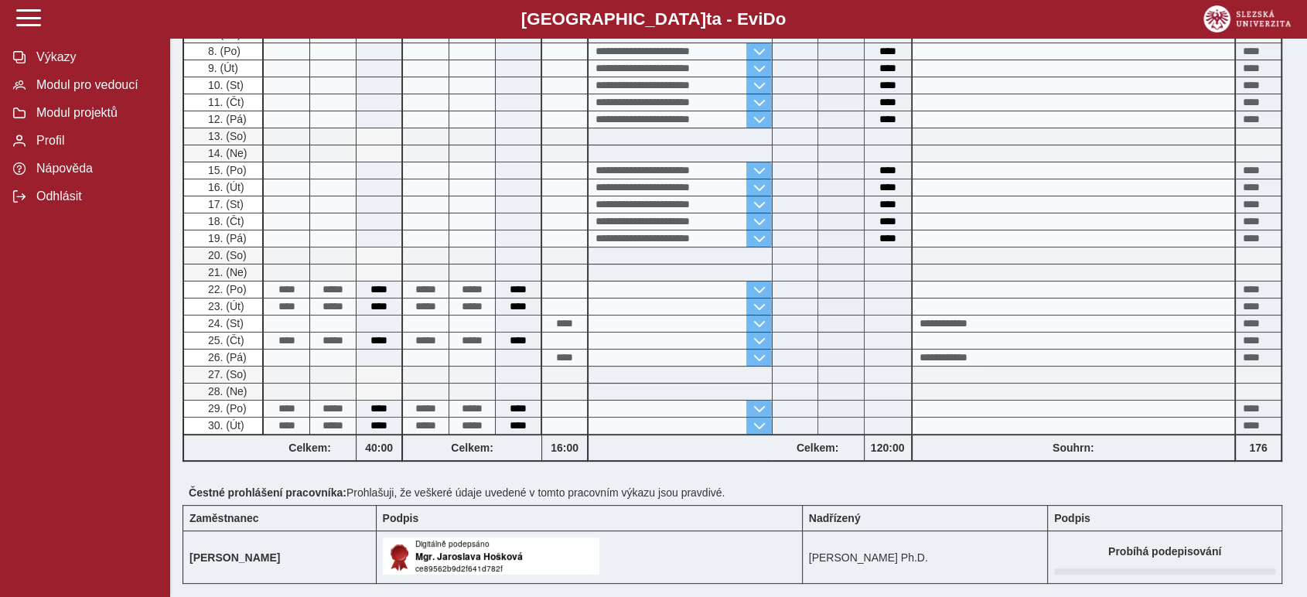
scroll to position [0, 0]
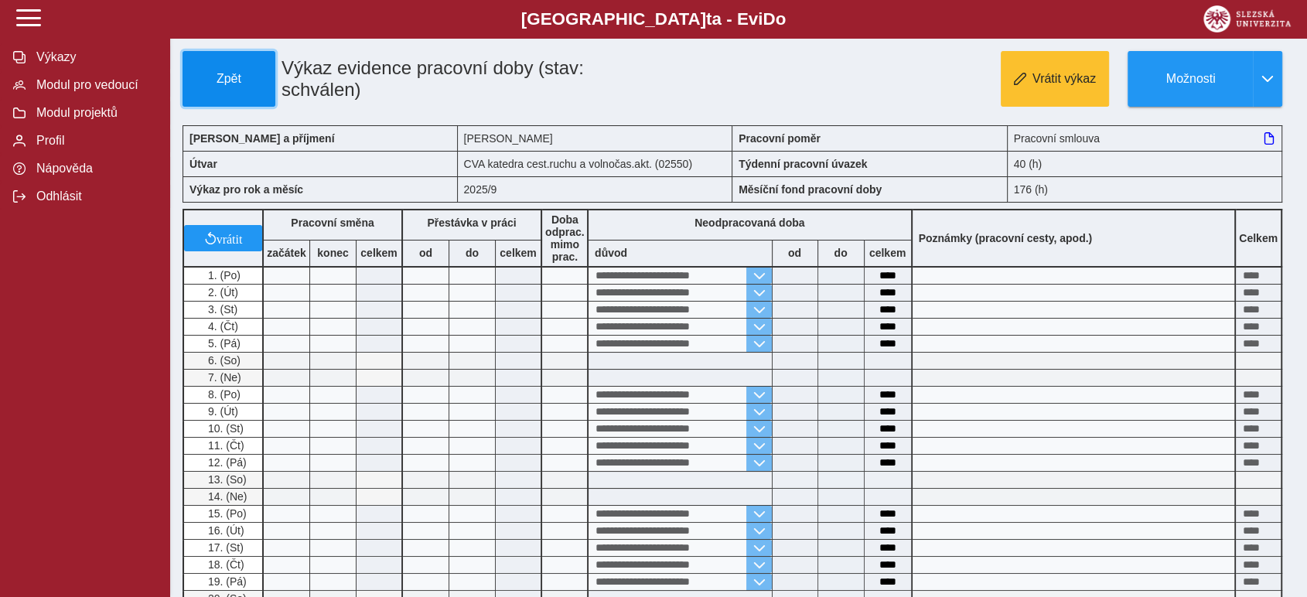
click at [229, 75] on span "Zpět" at bounding box center [229, 79] width 79 height 14
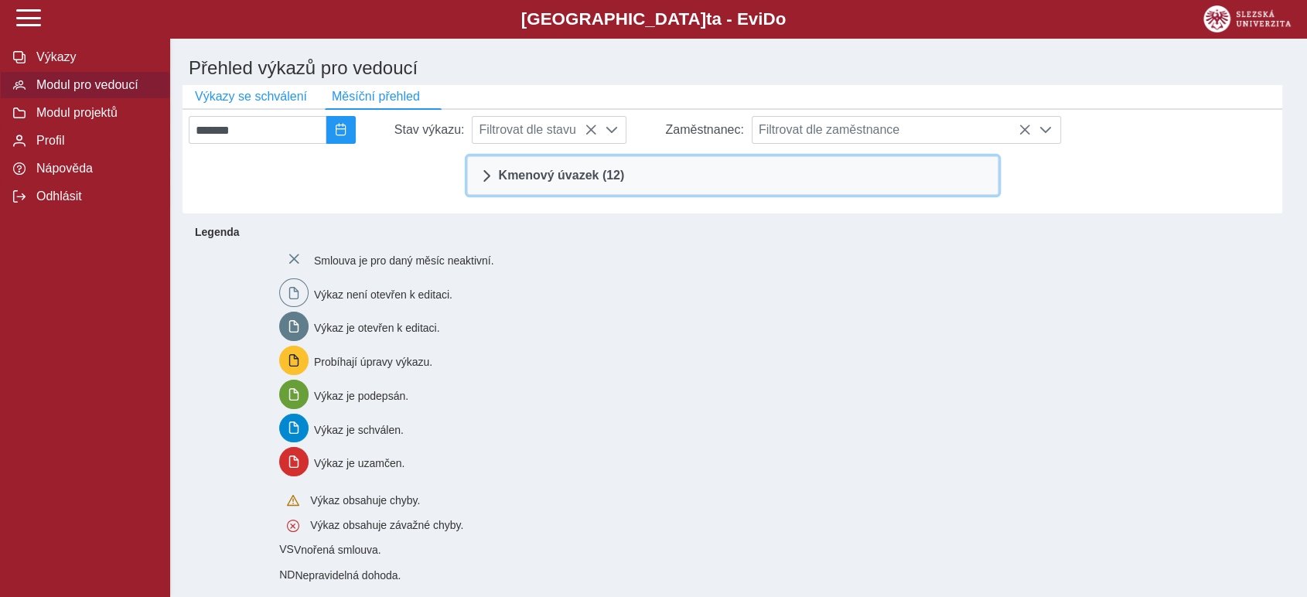
click at [660, 169] on link "Kmenový úvazek (12)" at bounding box center [732, 175] width 531 height 39
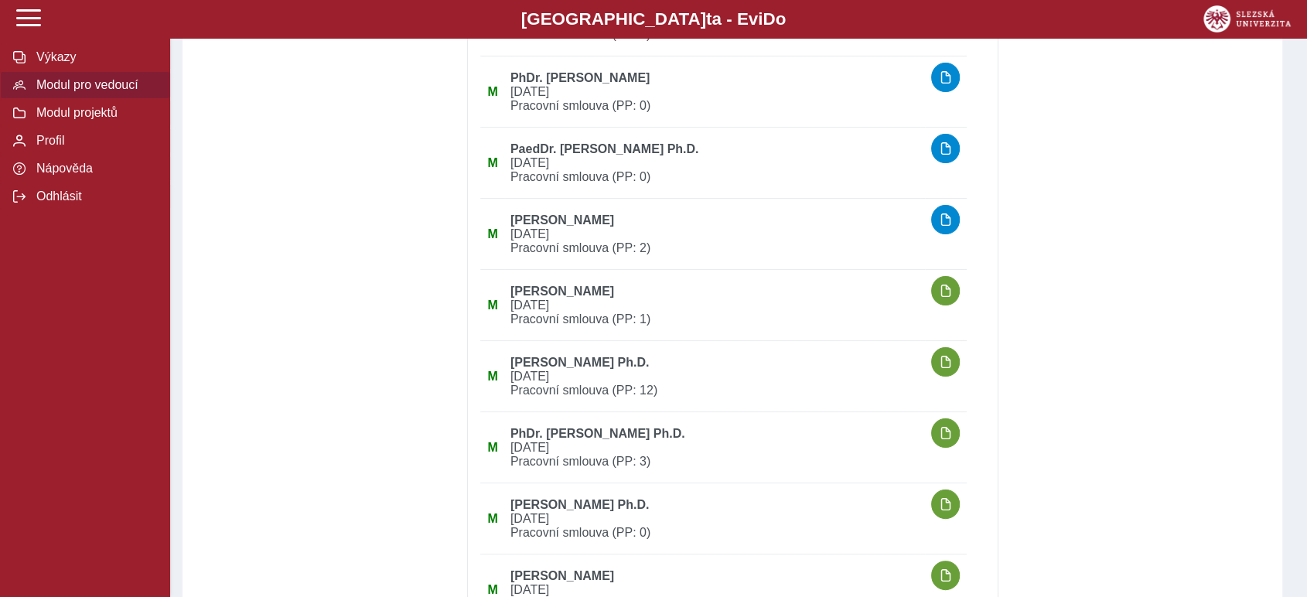
scroll to position [258, 0]
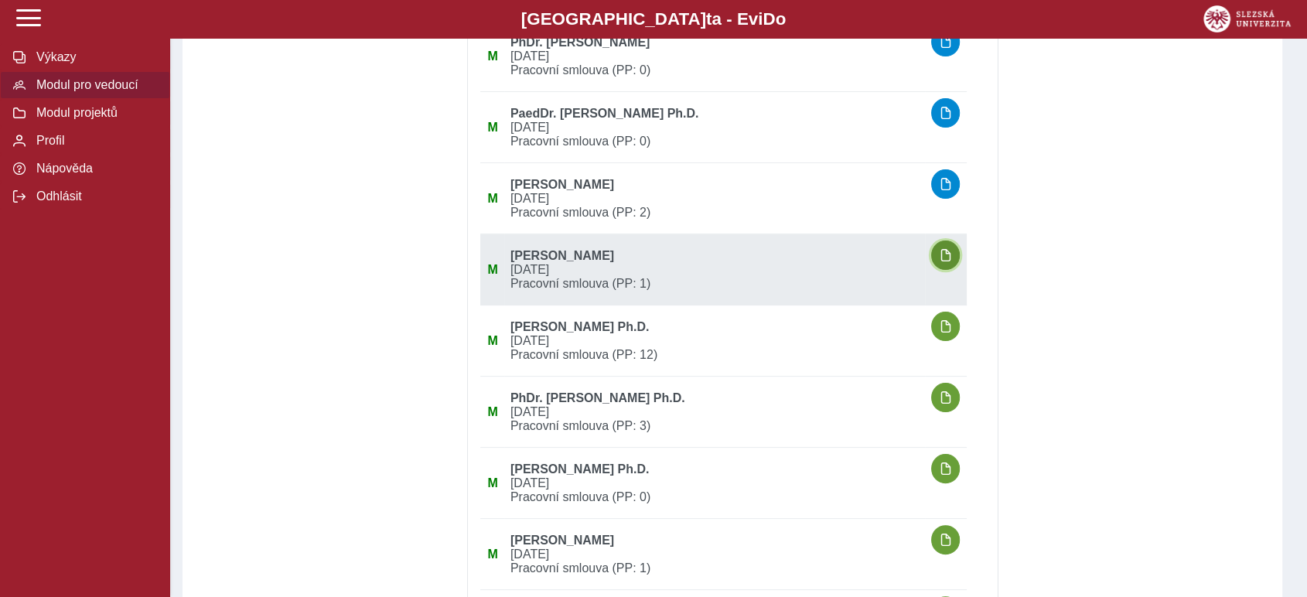
click at [952, 261] on span "button" at bounding box center [946, 255] width 12 height 12
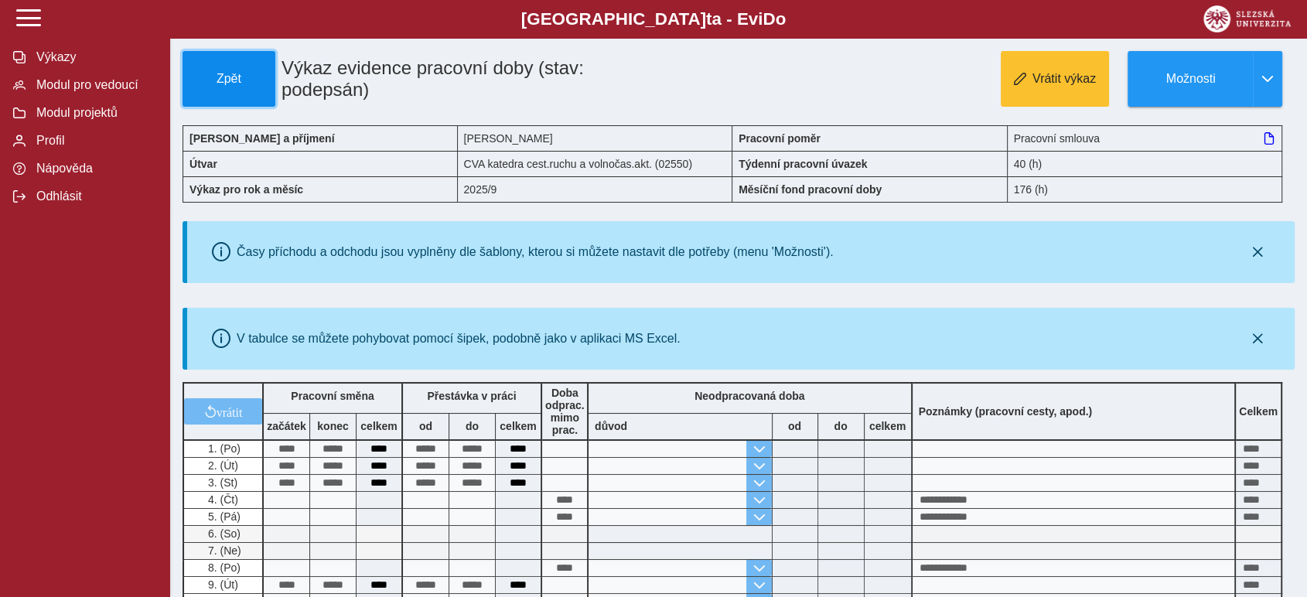
click at [231, 69] on button "Zpět" at bounding box center [229, 79] width 93 height 56
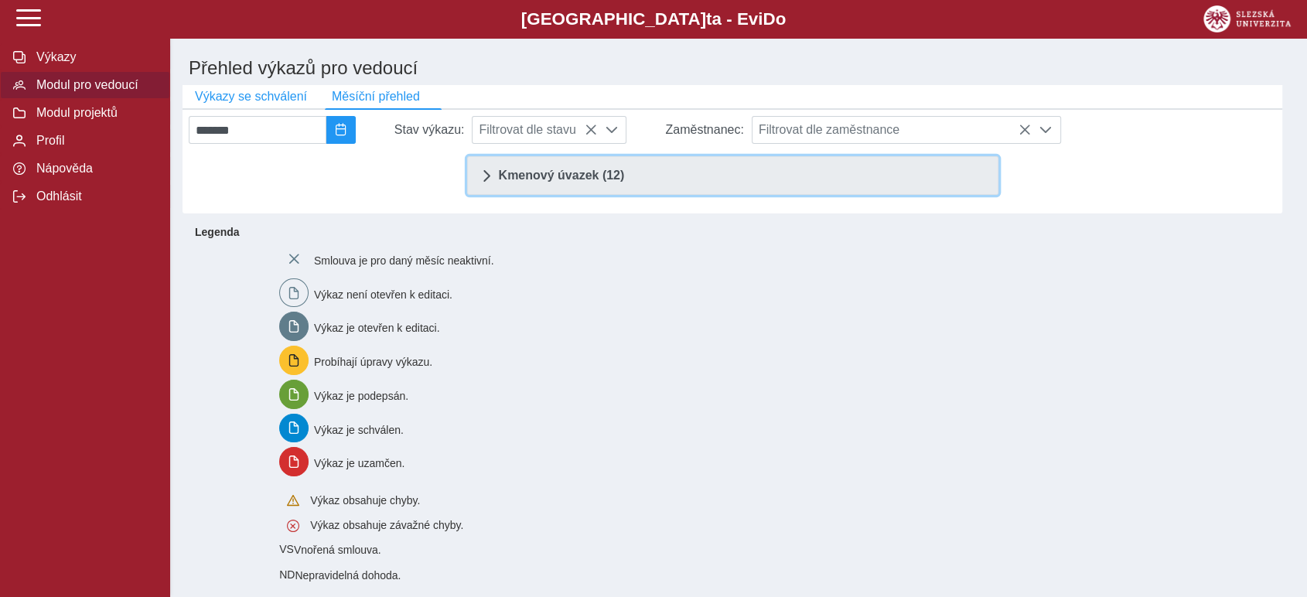
click at [569, 182] on span "Kmenový úvazek (12)" at bounding box center [562, 175] width 126 height 12
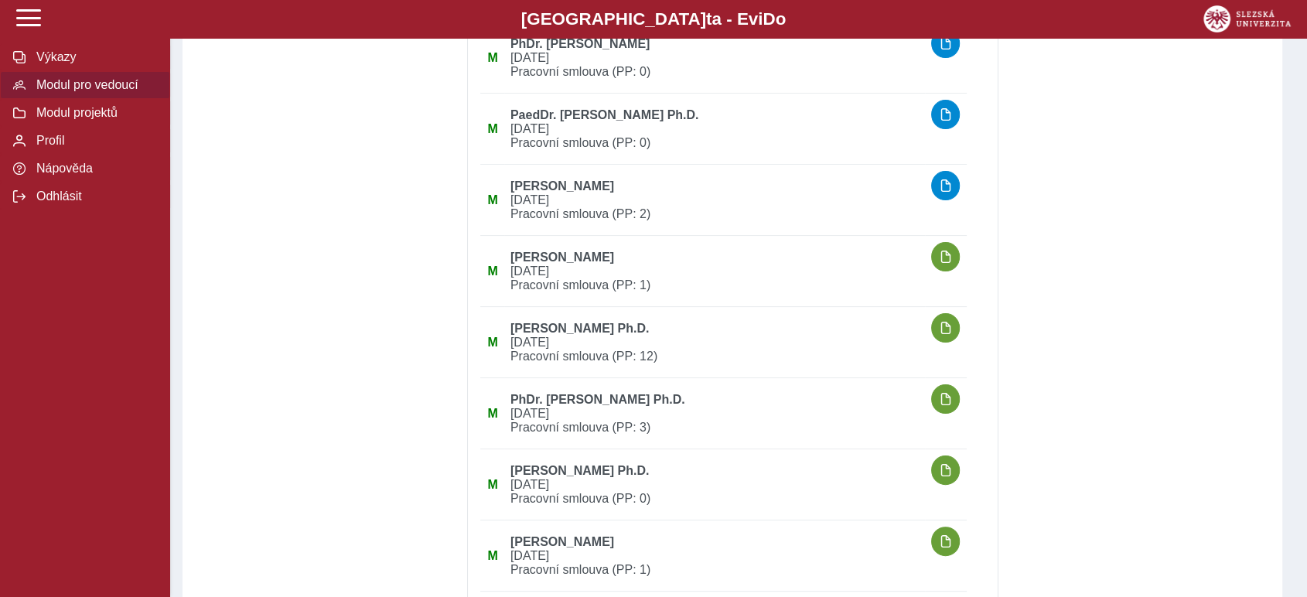
scroll to position [258, 0]
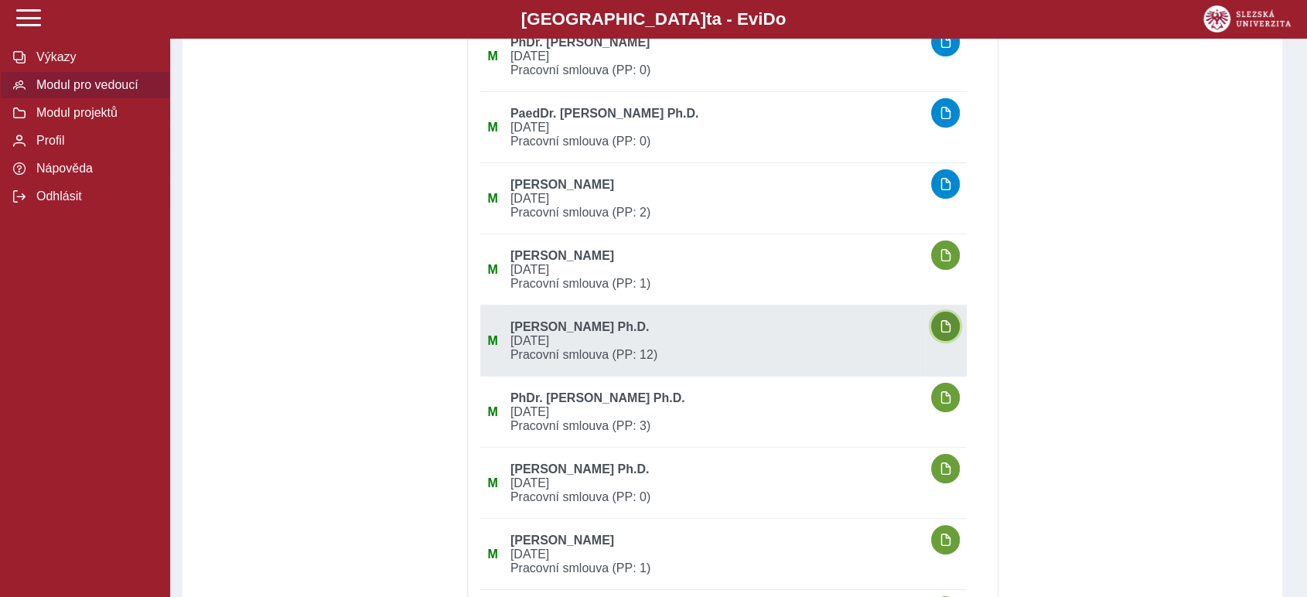
click at [951, 324] on span "button" at bounding box center [946, 326] width 12 height 12
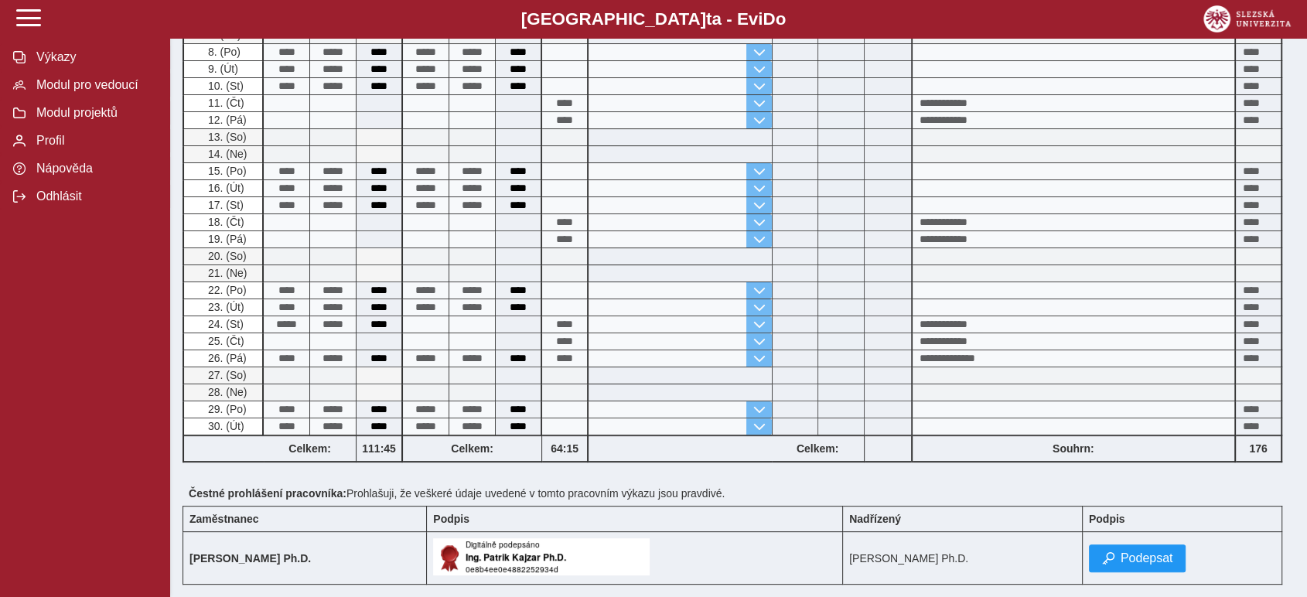
scroll to position [515, 0]
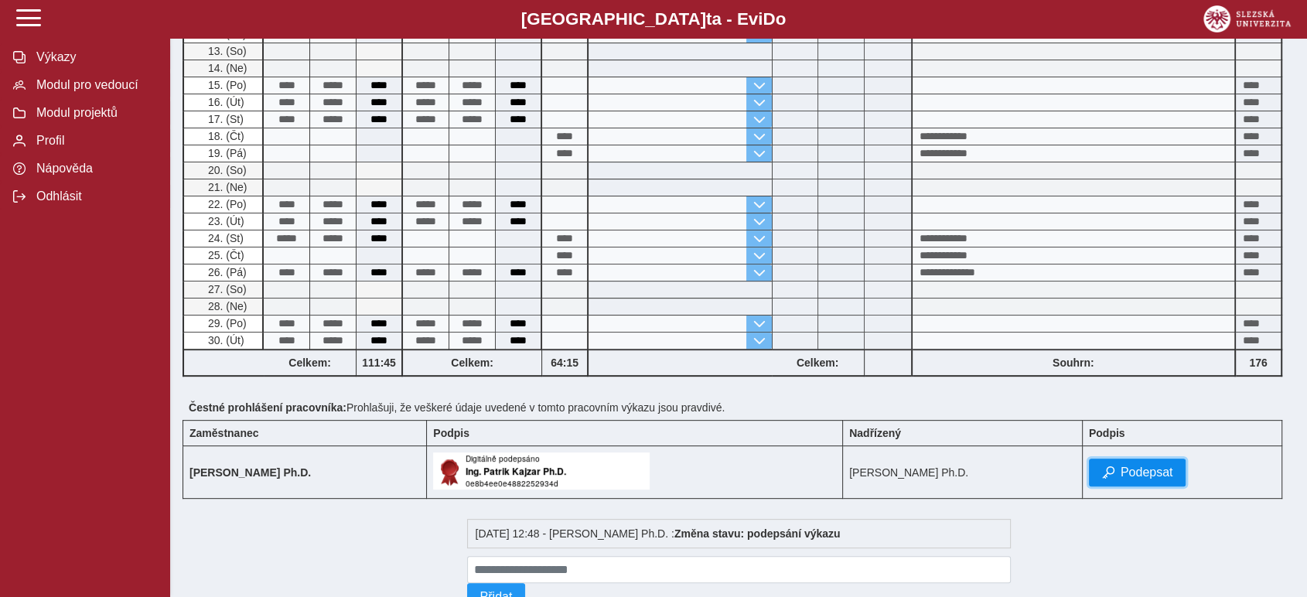
click at [1150, 473] on span "Podepsat" at bounding box center [1147, 473] width 53 height 14
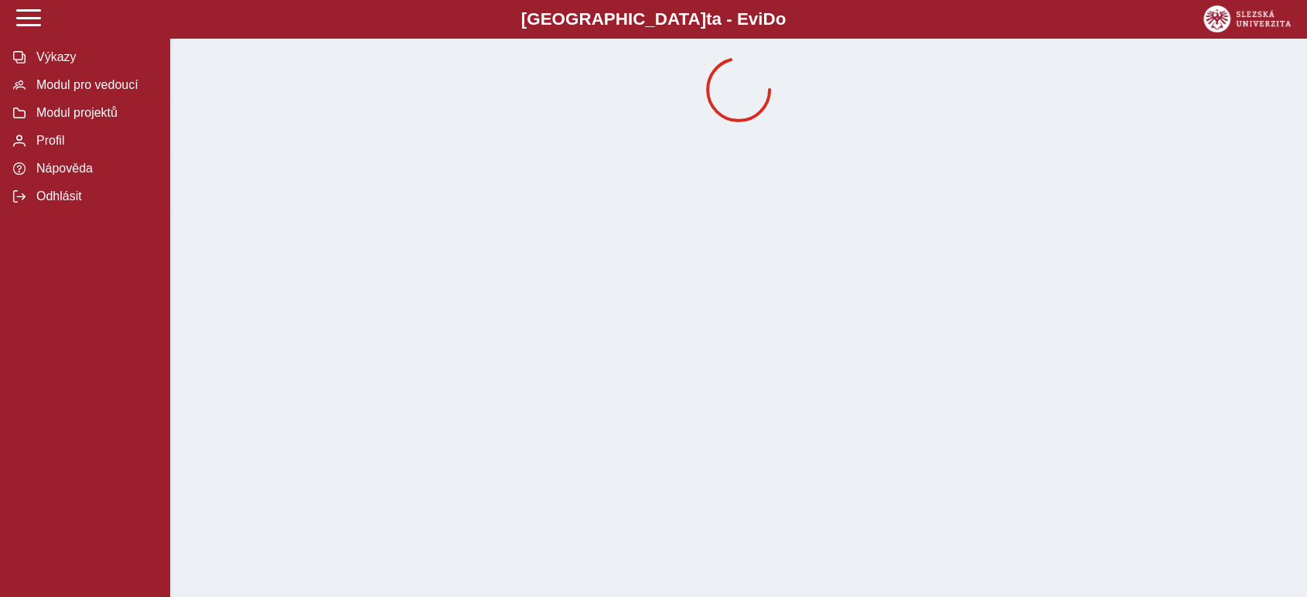
scroll to position [0, 0]
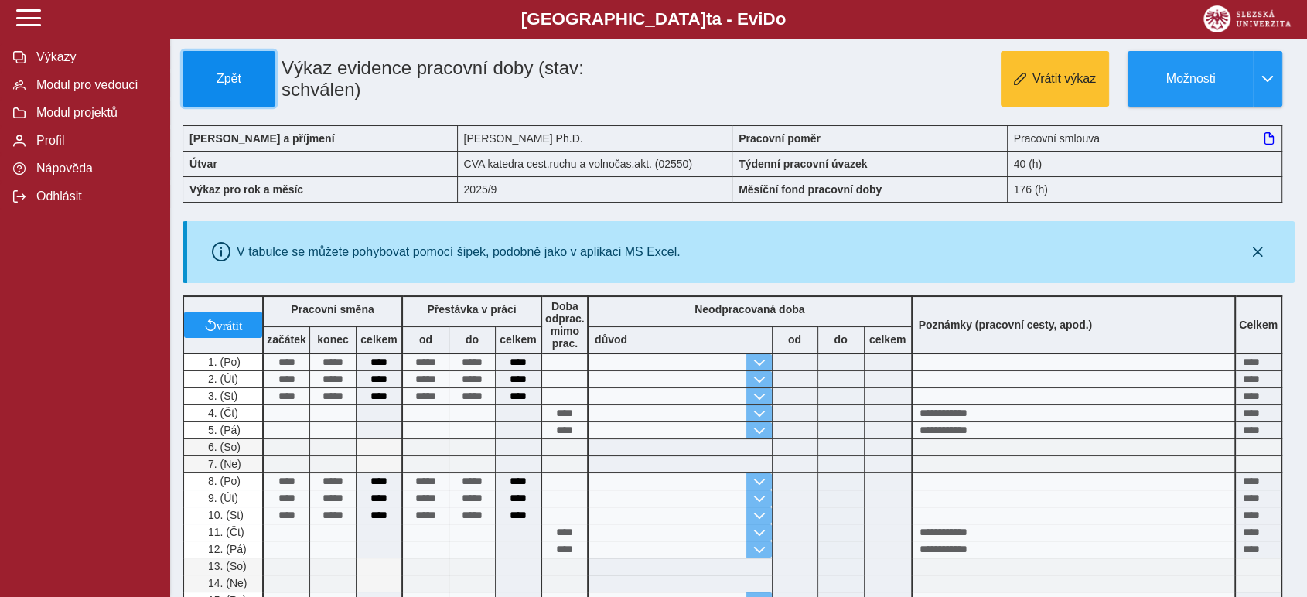
click at [226, 61] on button "Zpět" at bounding box center [229, 79] width 93 height 56
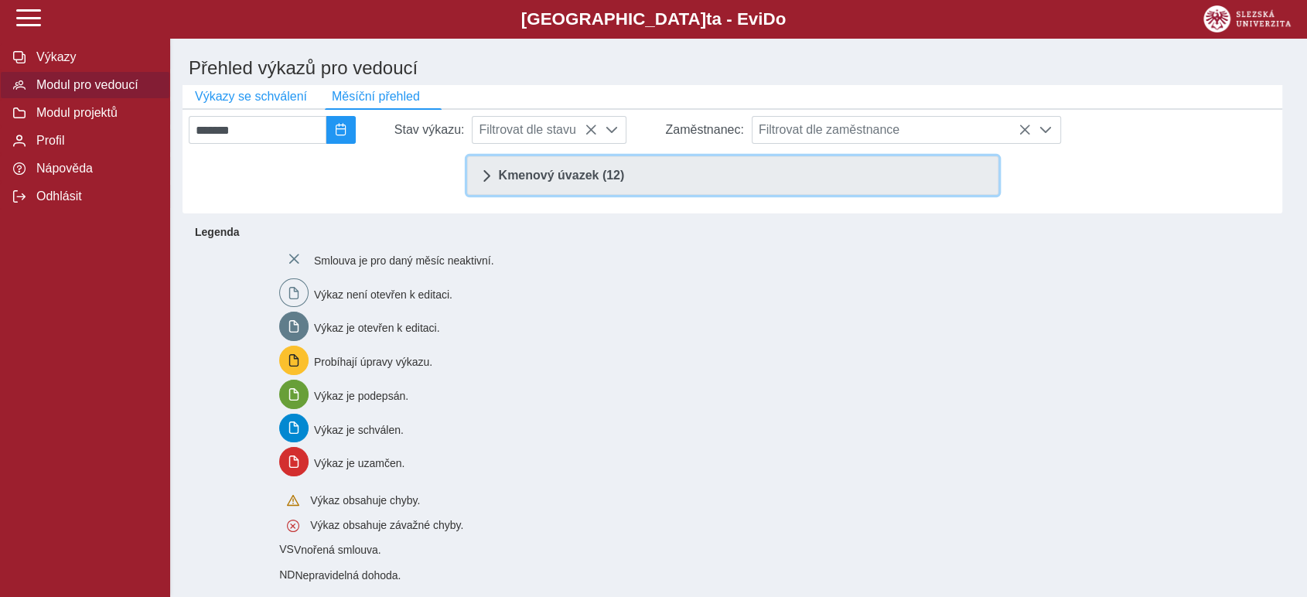
click at [544, 182] on span "Kmenový úvazek (12)" at bounding box center [562, 175] width 126 height 12
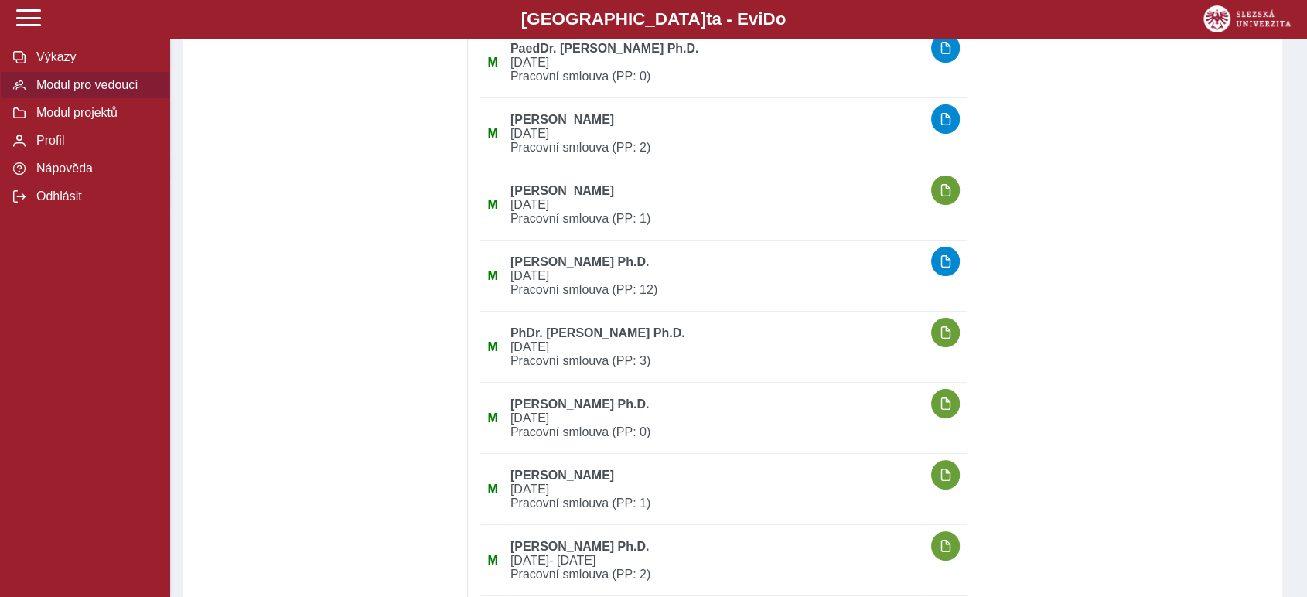
scroll to position [343, 0]
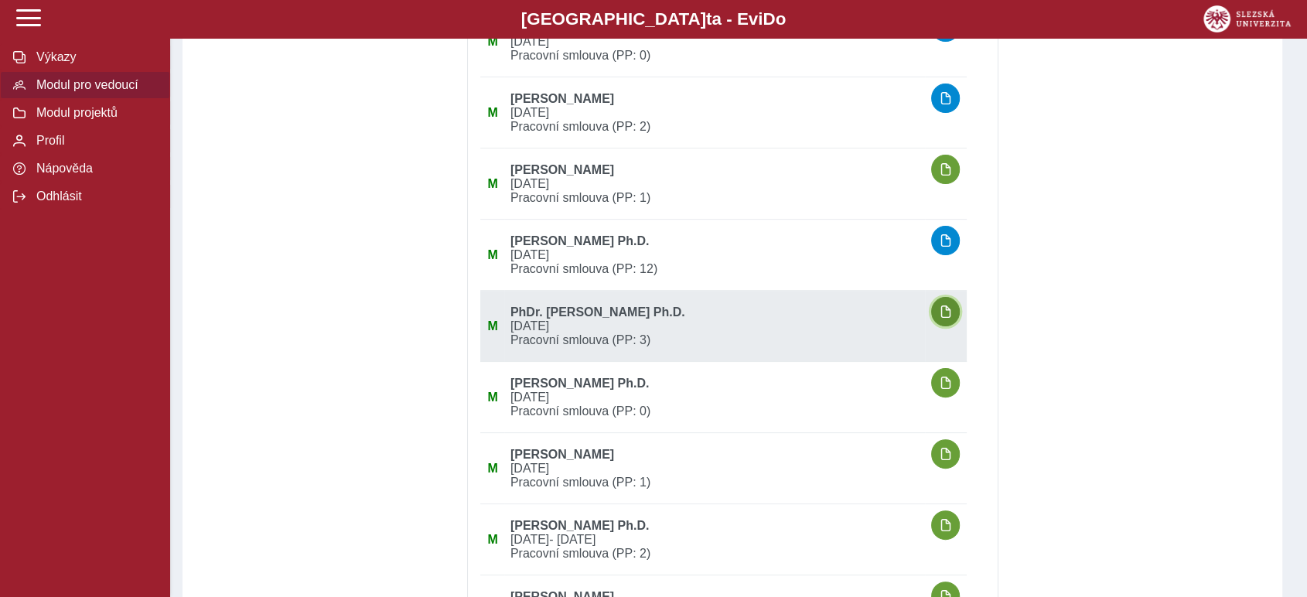
click at [952, 318] on span "button" at bounding box center [946, 312] width 12 height 12
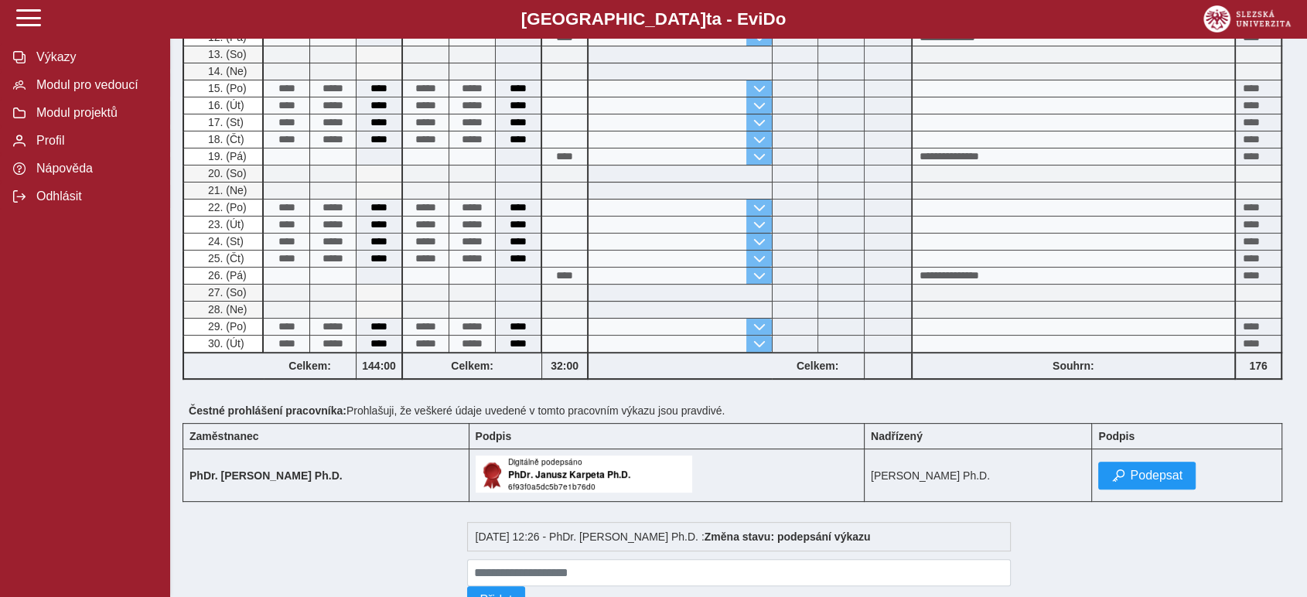
scroll to position [429, 0]
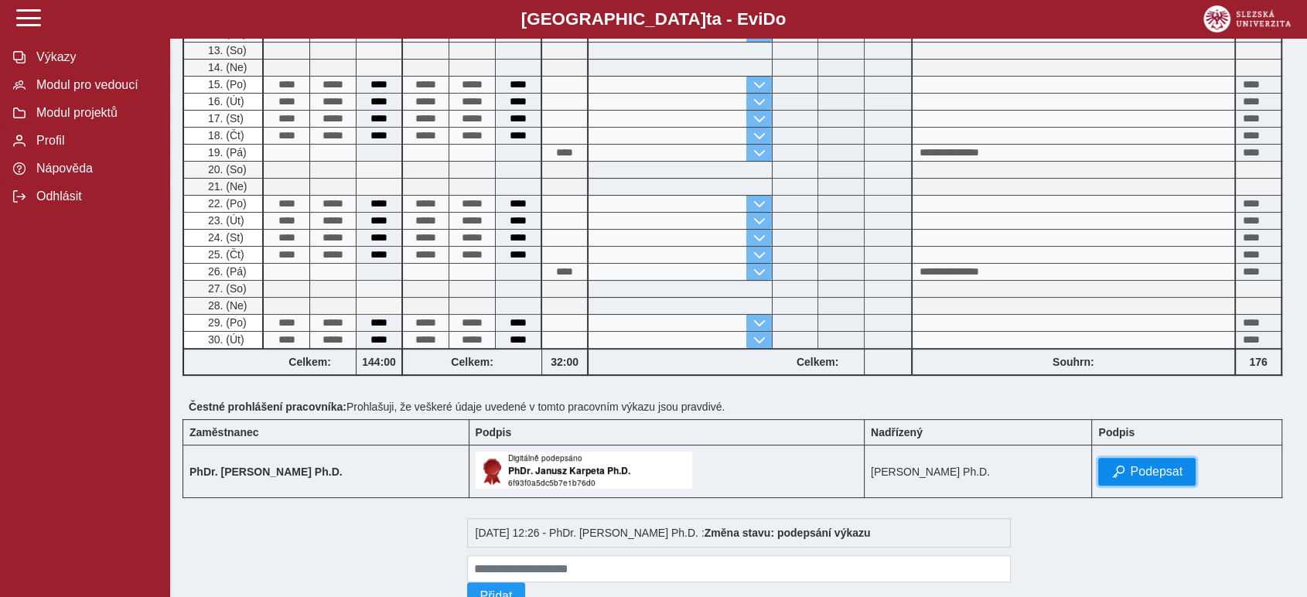
click at [1166, 465] on span "Podepsat" at bounding box center [1156, 472] width 53 height 14
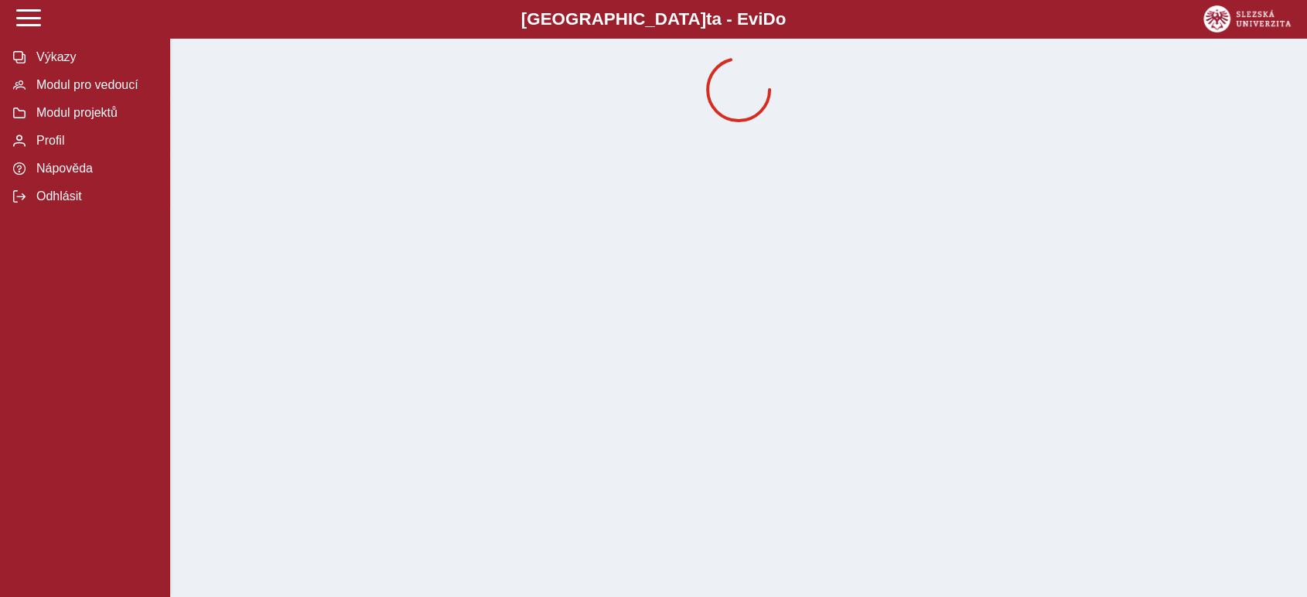
scroll to position [0, 0]
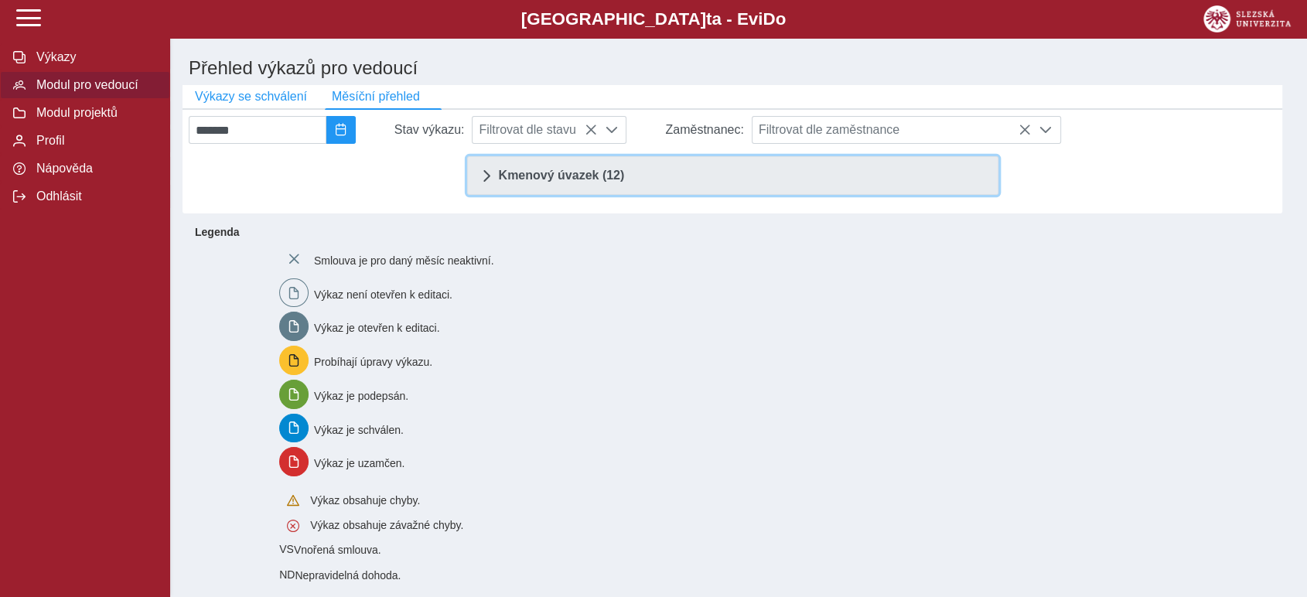
click at [560, 177] on span "Kmenový úvazek (12)" at bounding box center [562, 175] width 126 height 12
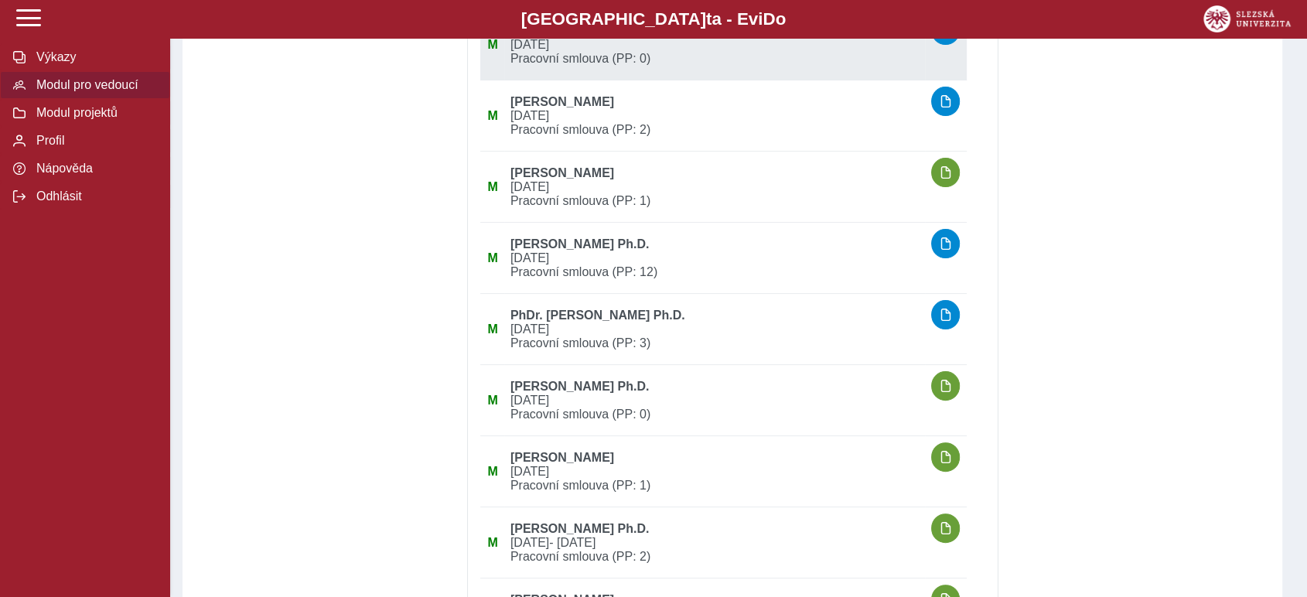
scroll to position [343, 0]
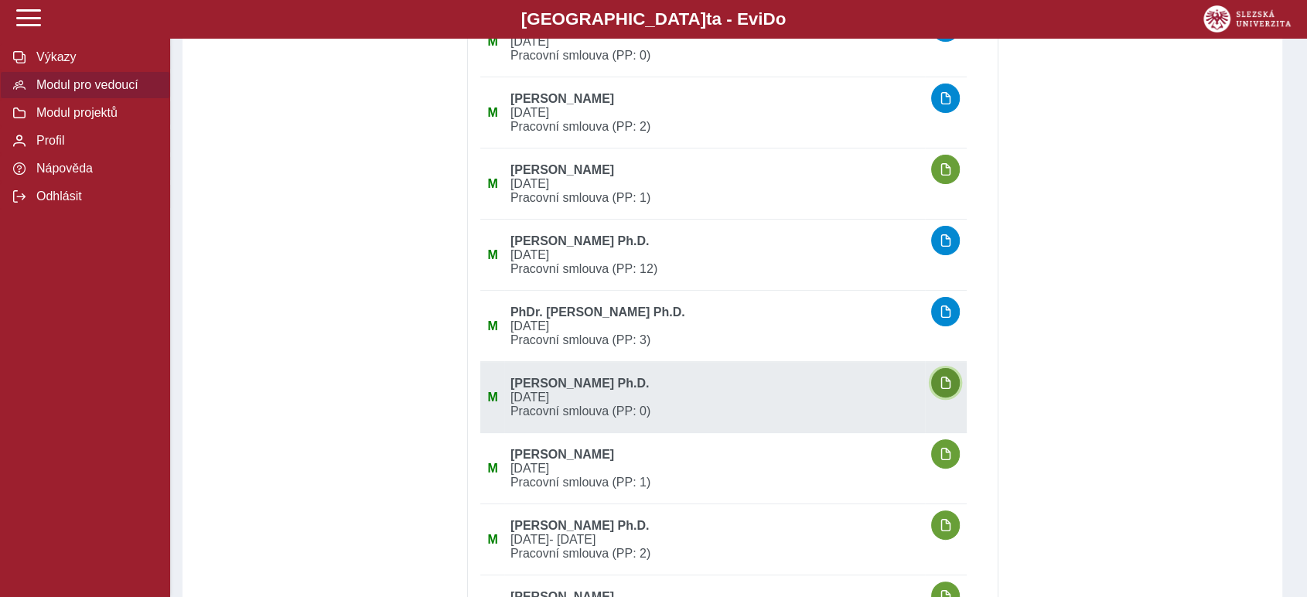
click at [952, 386] on span "button" at bounding box center [946, 383] width 12 height 12
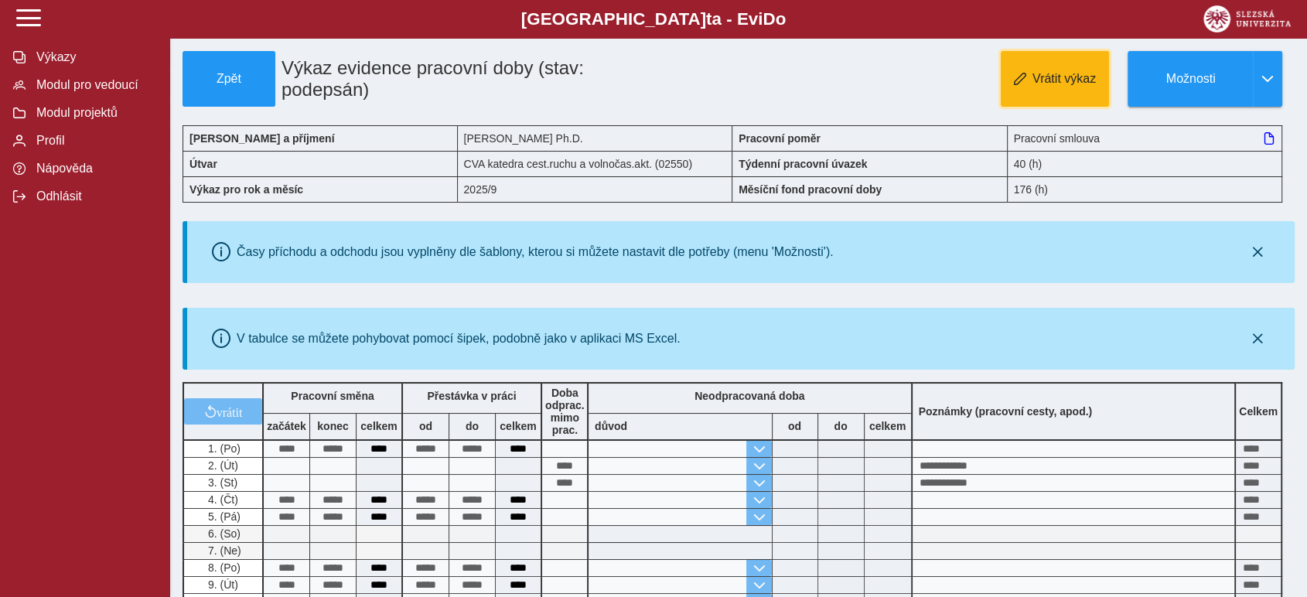
click at [1069, 76] on span "Vrátit výkaz" at bounding box center [1064, 79] width 63 height 14
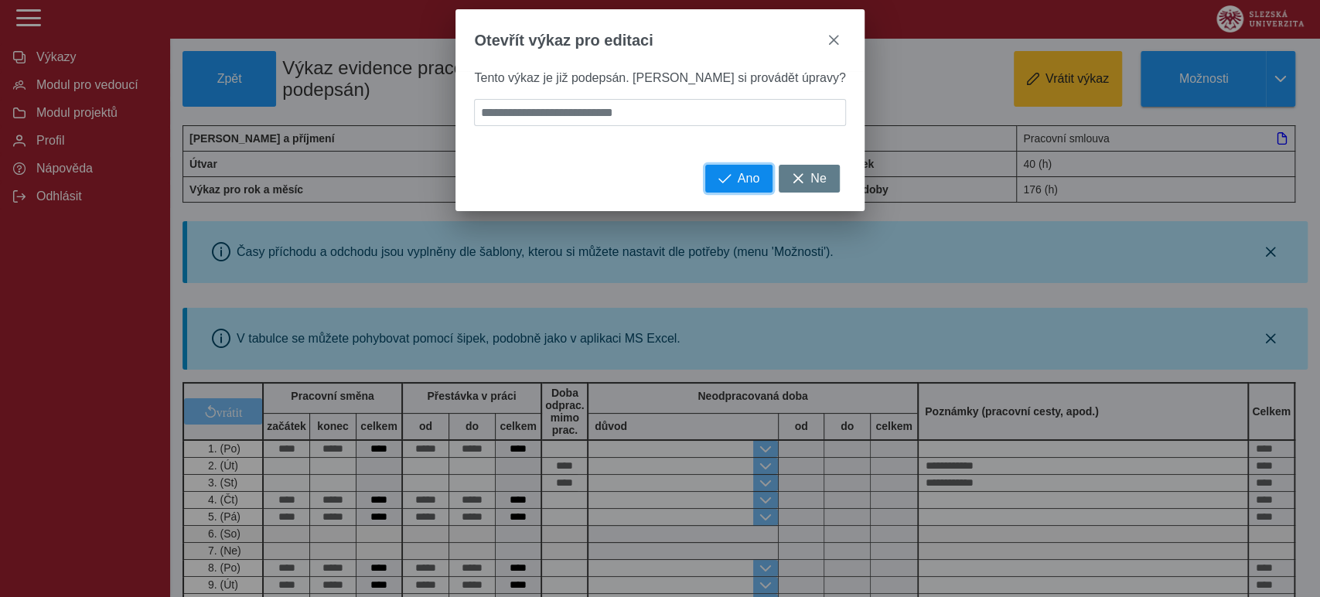
click at [717, 193] on button "Ano" at bounding box center [738, 179] width 67 height 28
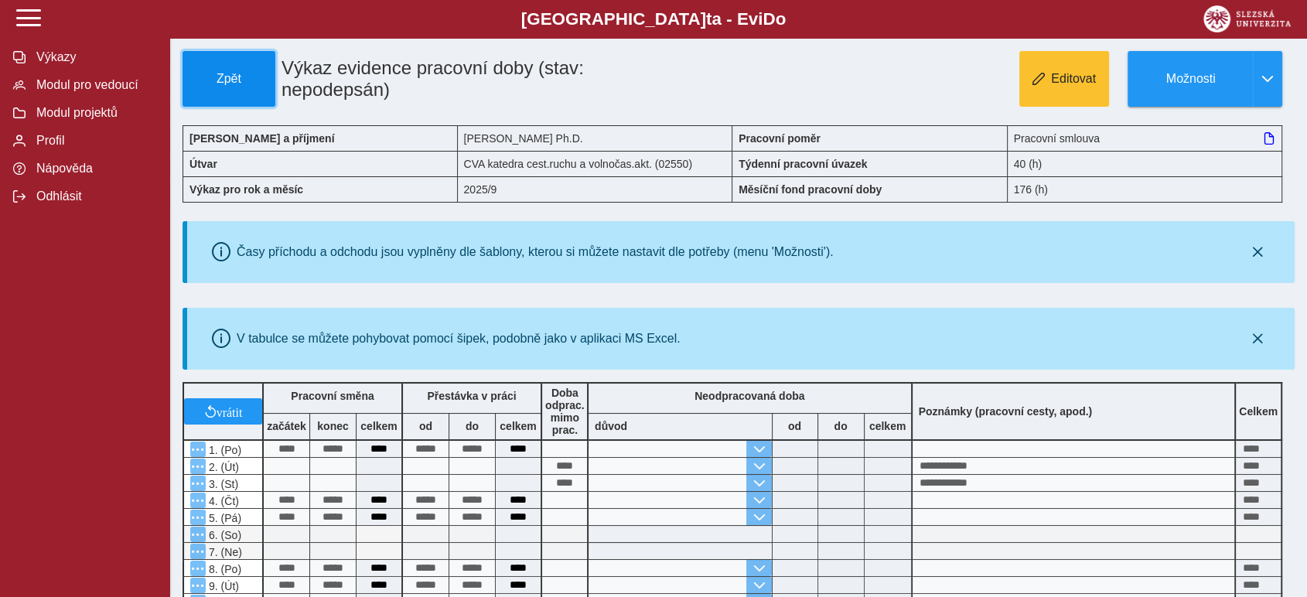
click at [241, 80] on span "Zpět" at bounding box center [229, 79] width 79 height 14
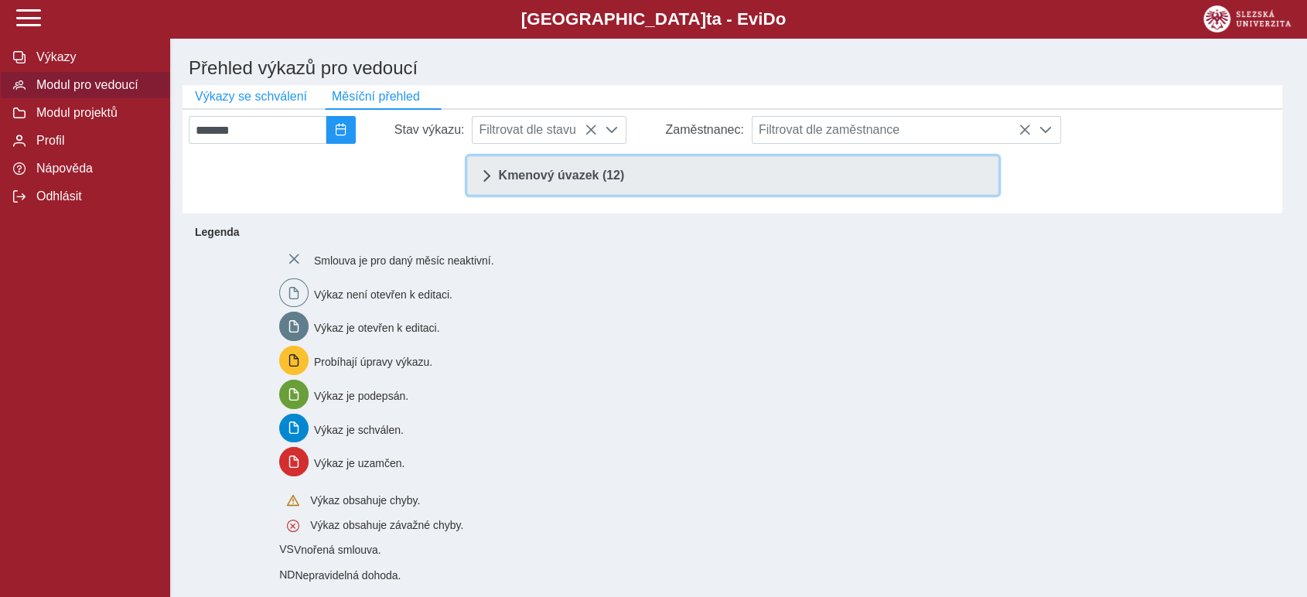
click at [532, 182] on span "Kmenový úvazek (12)" at bounding box center [562, 175] width 126 height 12
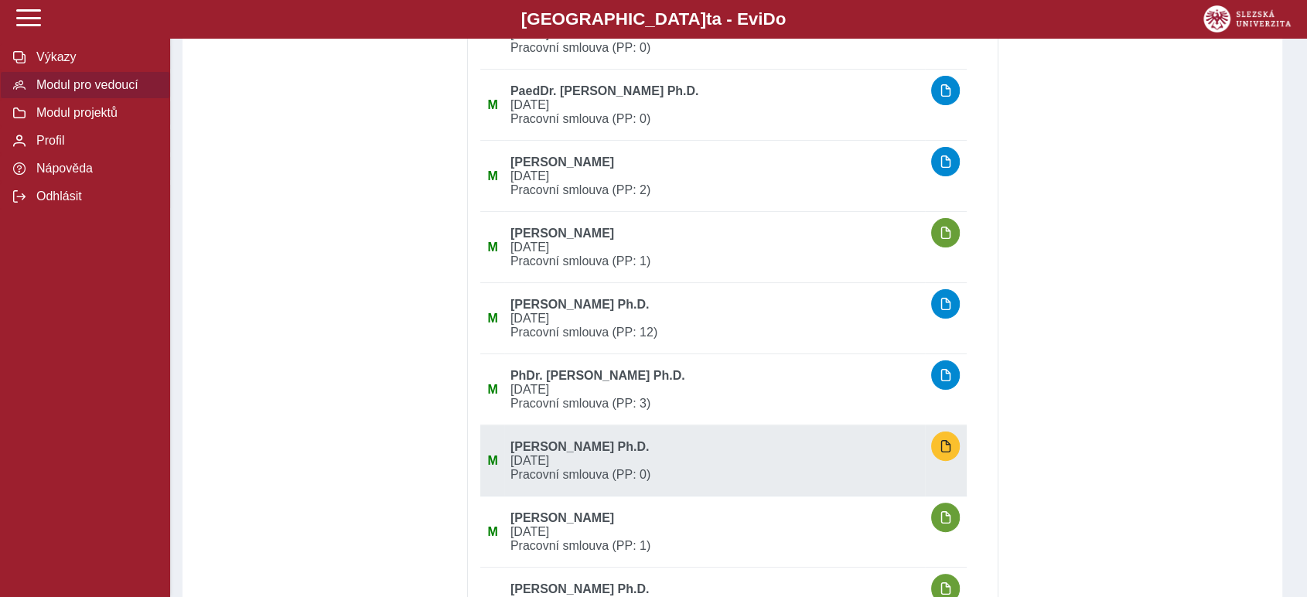
scroll to position [258, 0]
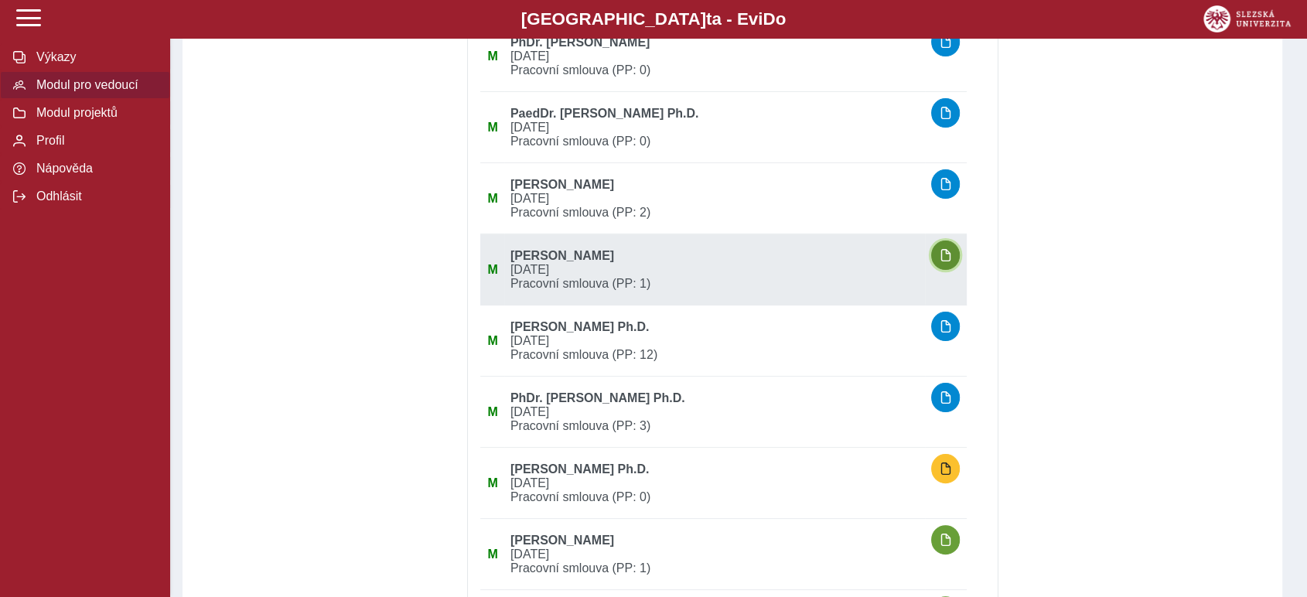
click at [948, 256] on span "button" at bounding box center [946, 255] width 12 height 12
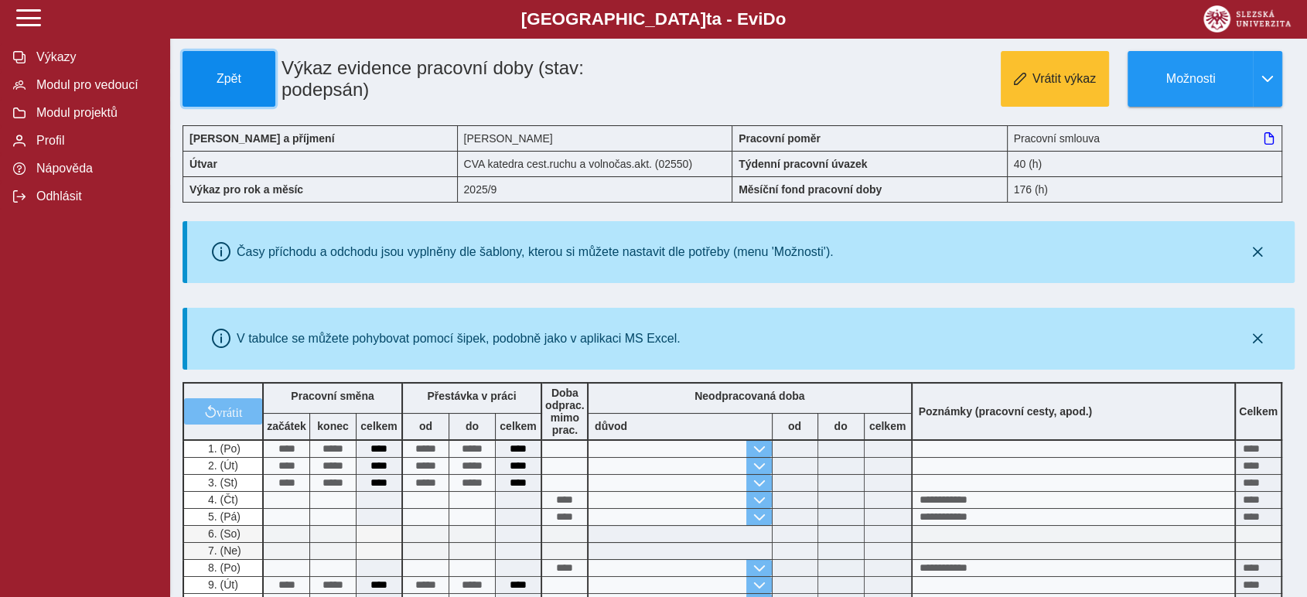
click at [227, 64] on button "Zpět" at bounding box center [229, 79] width 93 height 56
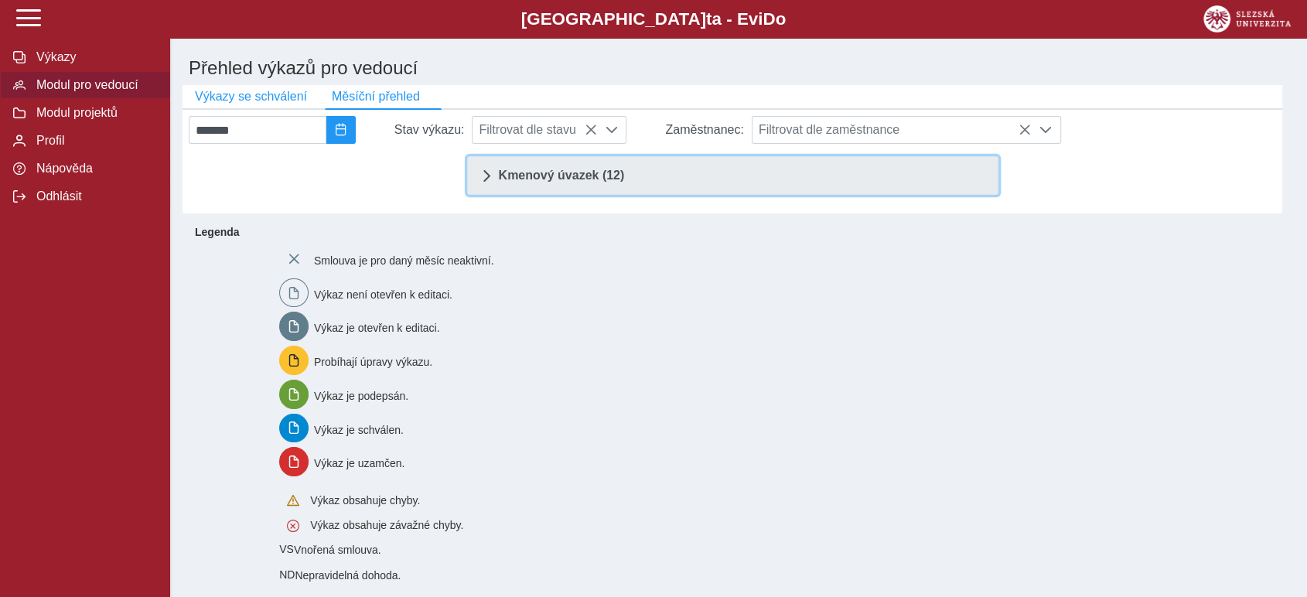
click at [573, 172] on span "Kmenový úvazek (12)" at bounding box center [562, 175] width 126 height 12
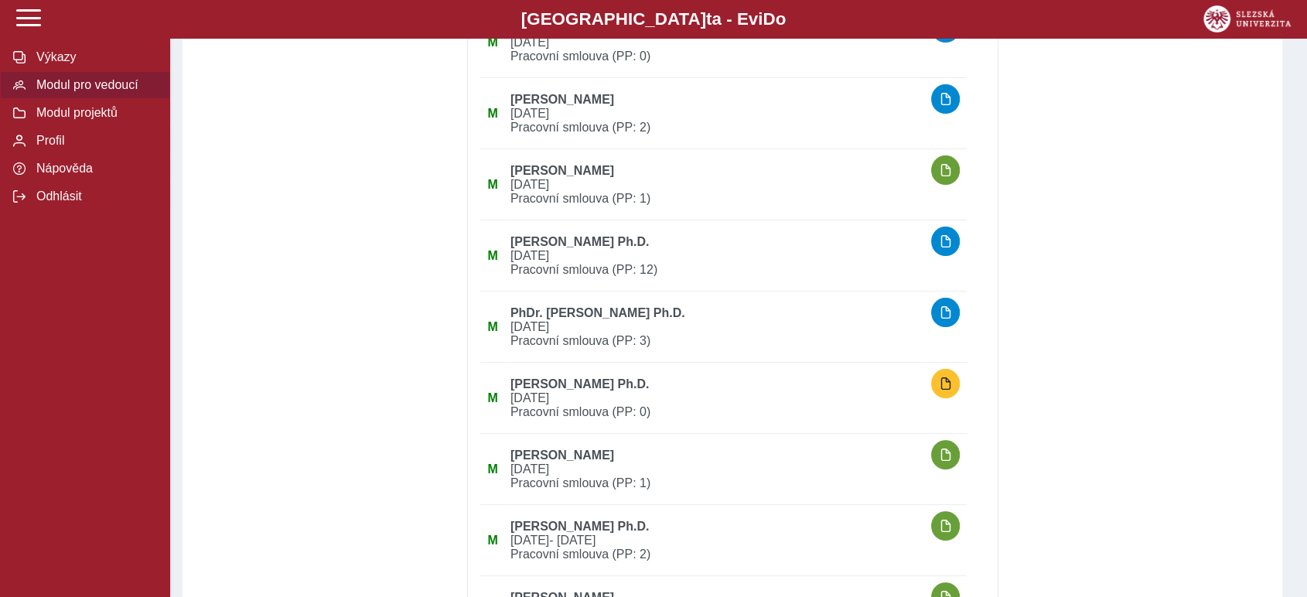
scroll to position [343, 0]
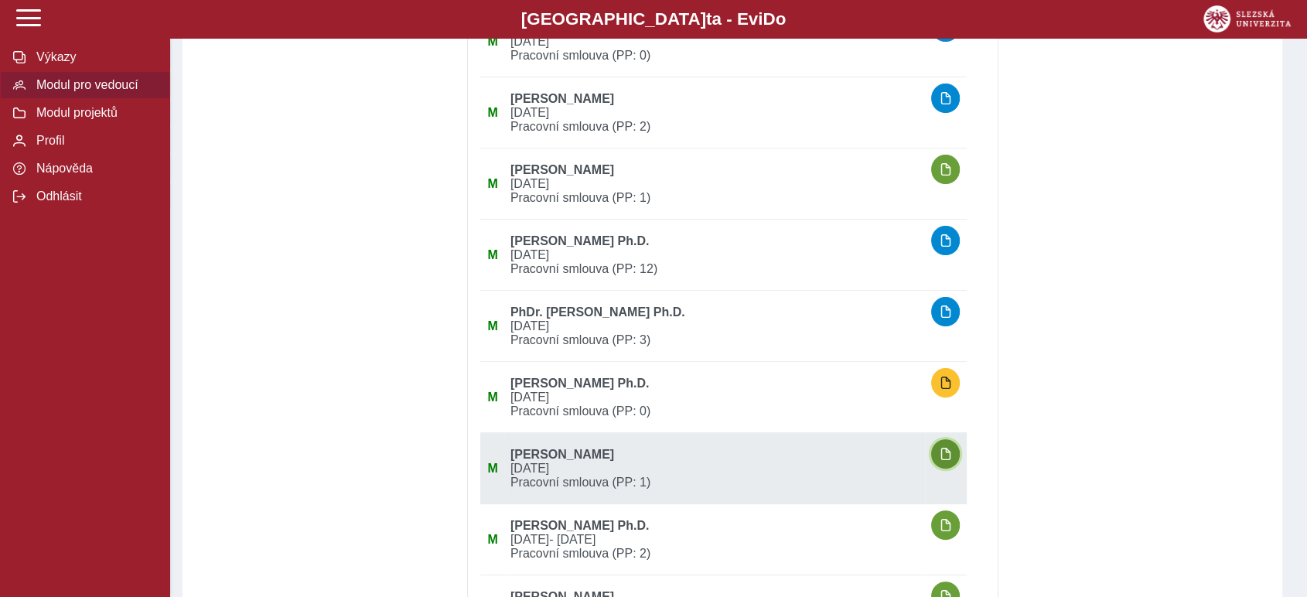
click at [952, 453] on span "button" at bounding box center [946, 454] width 12 height 12
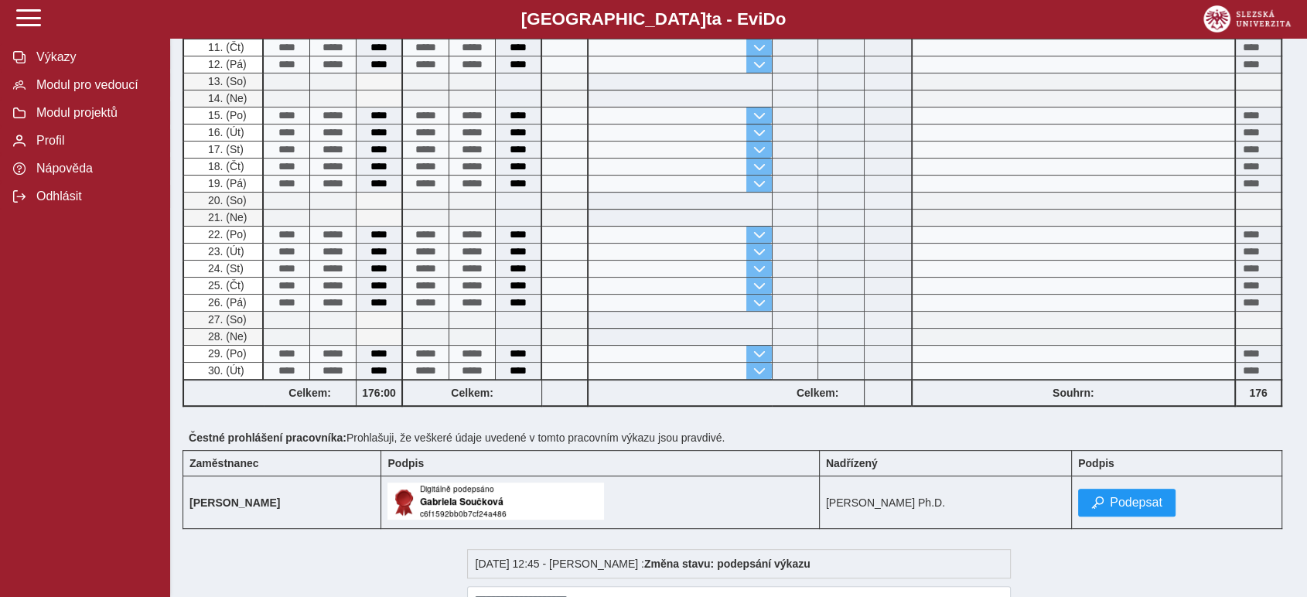
scroll to position [601, 0]
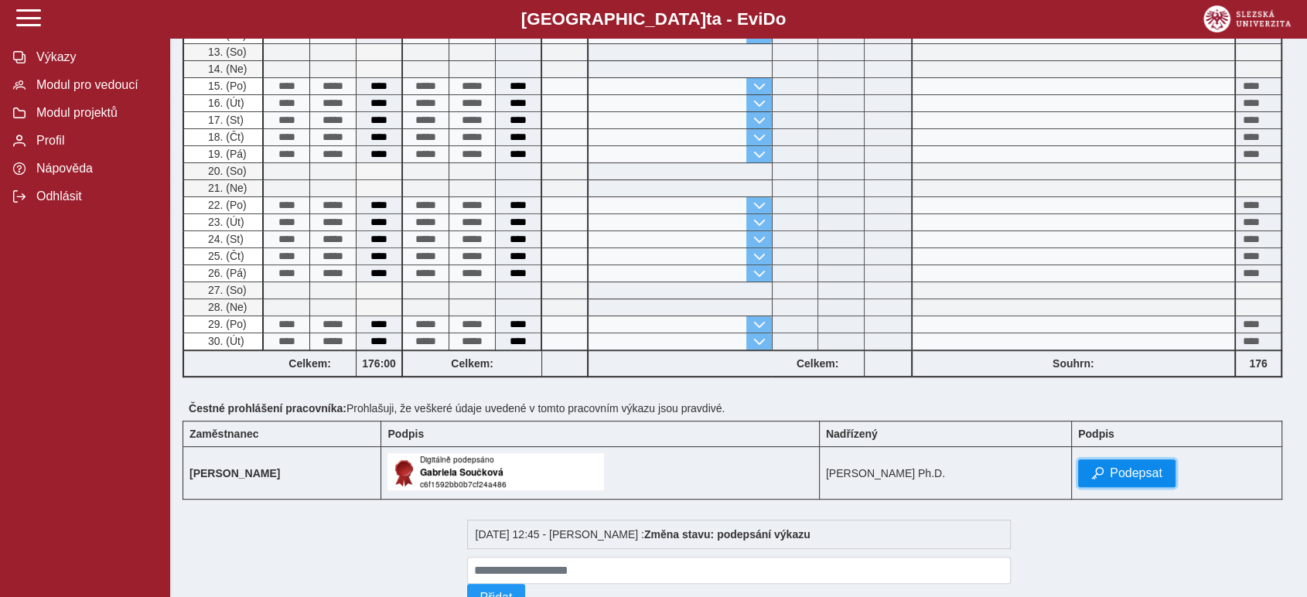
click at [1135, 466] on span "Podepsat" at bounding box center [1136, 473] width 53 height 14
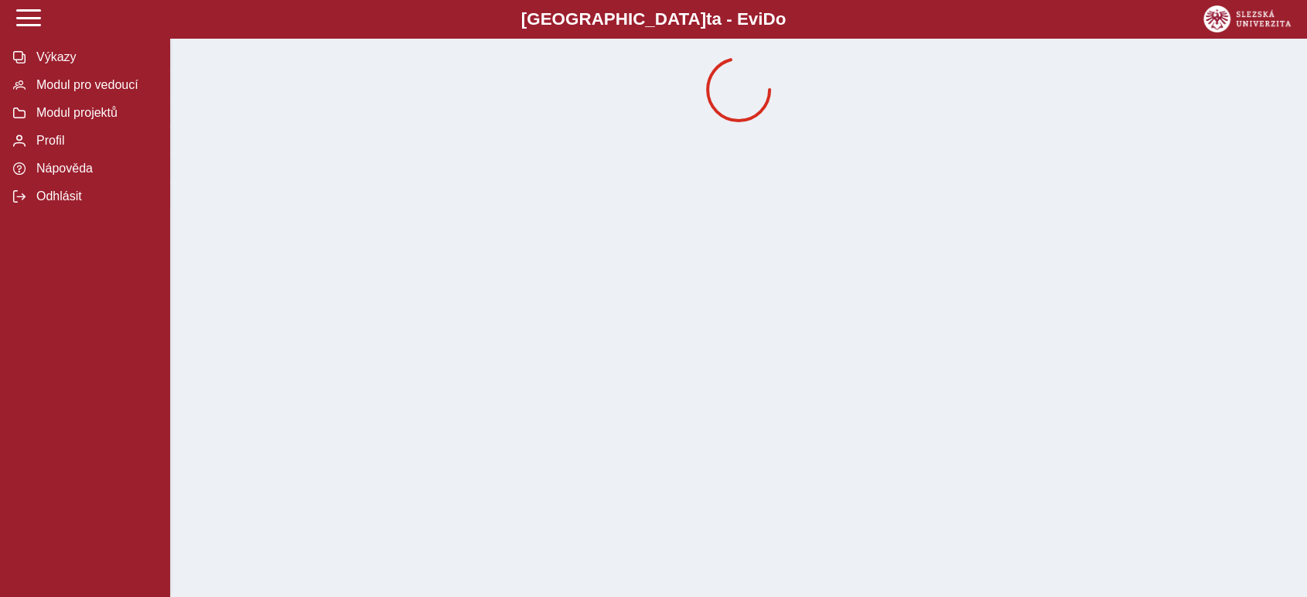
scroll to position [0, 0]
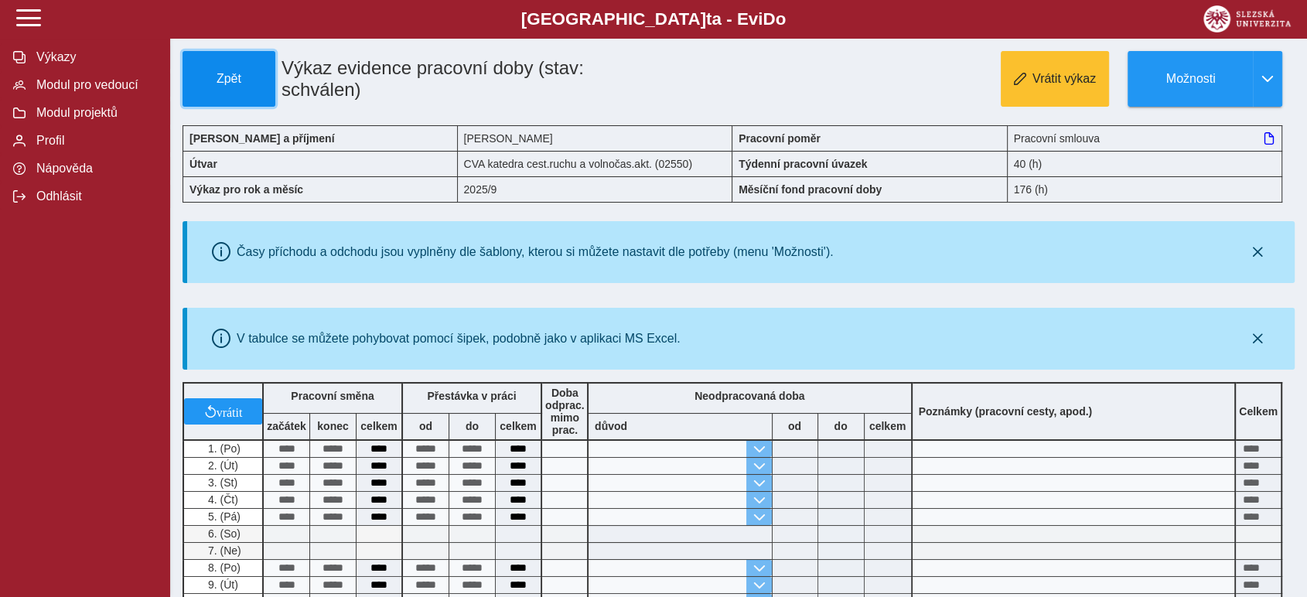
click at [230, 77] on span "Zpět" at bounding box center [229, 79] width 79 height 14
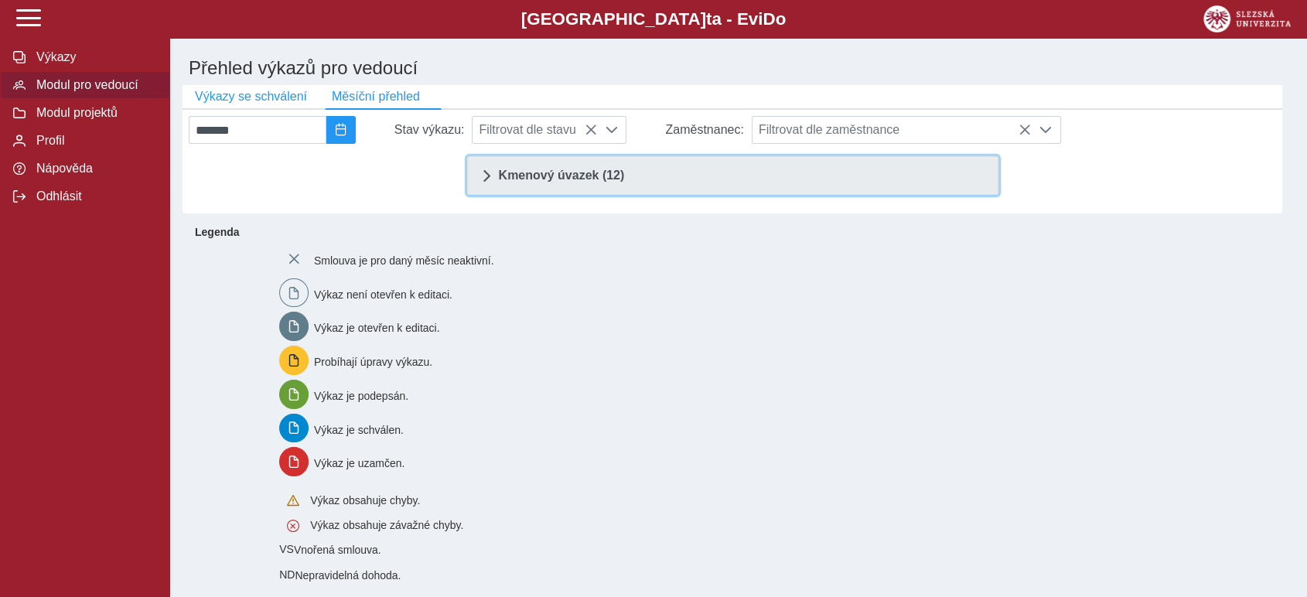
click at [589, 176] on span "Kmenový úvazek (12)" at bounding box center [562, 175] width 126 height 12
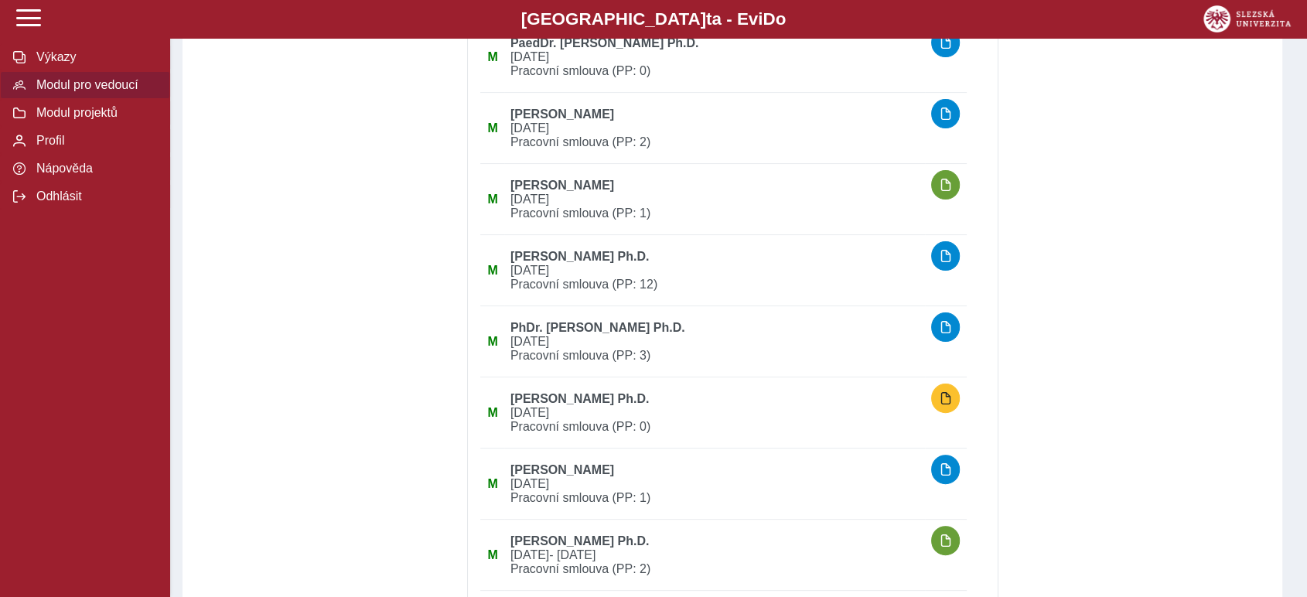
scroll to position [343, 0]
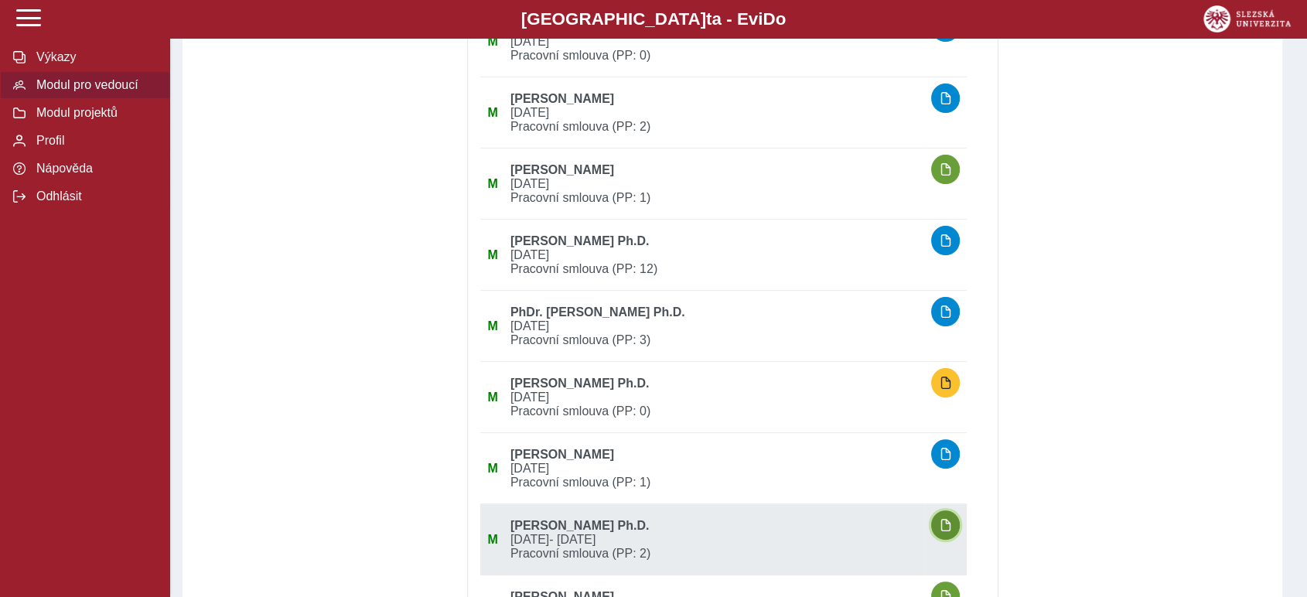
click at [951, 518] on button "button" at bounding box center [945, 525] width 29 height 29
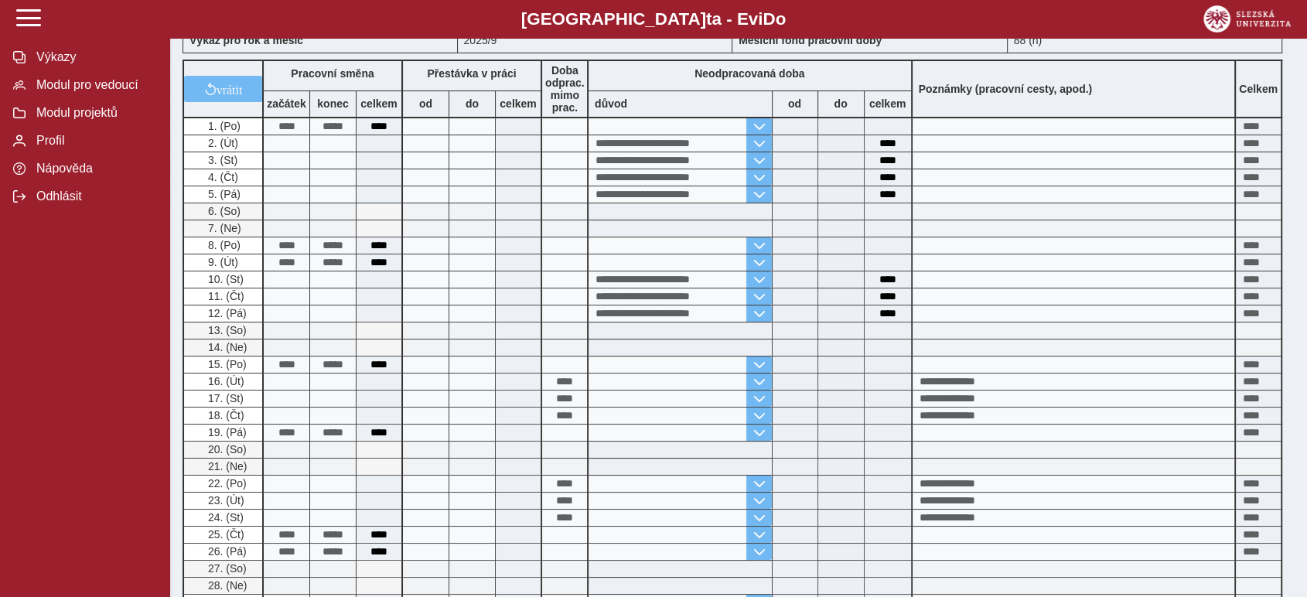
scroll to position [343, 0]
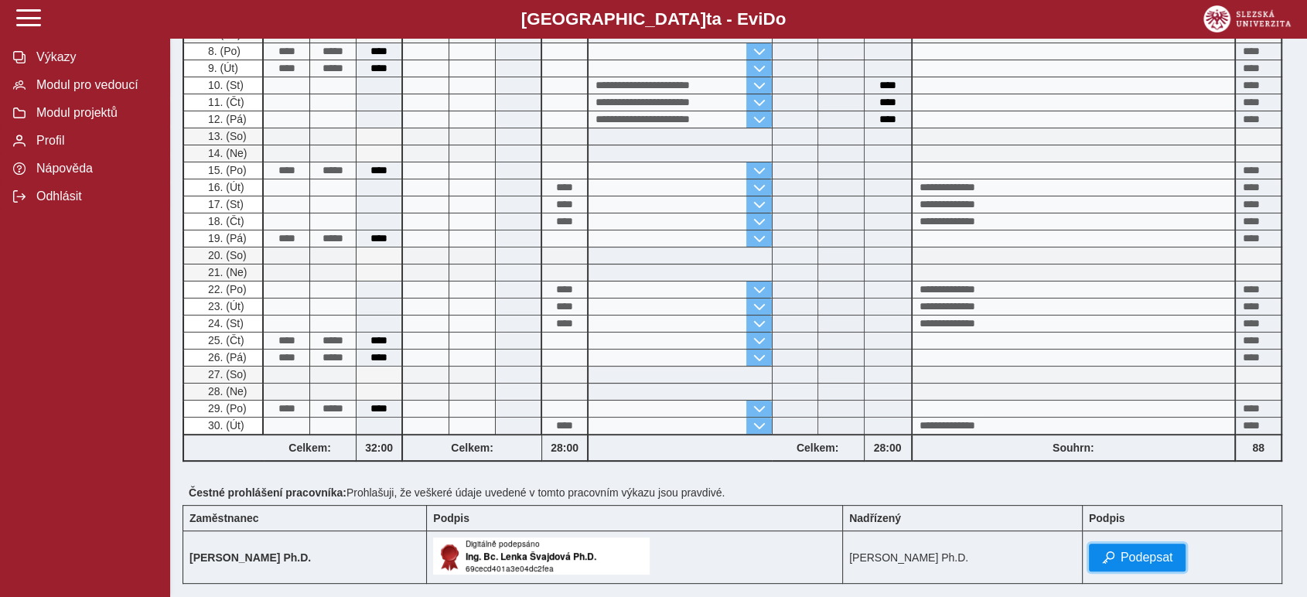
click at [1174, 551] on span "Podepsat" at bounding box center [1147, 558] width 53 height 14
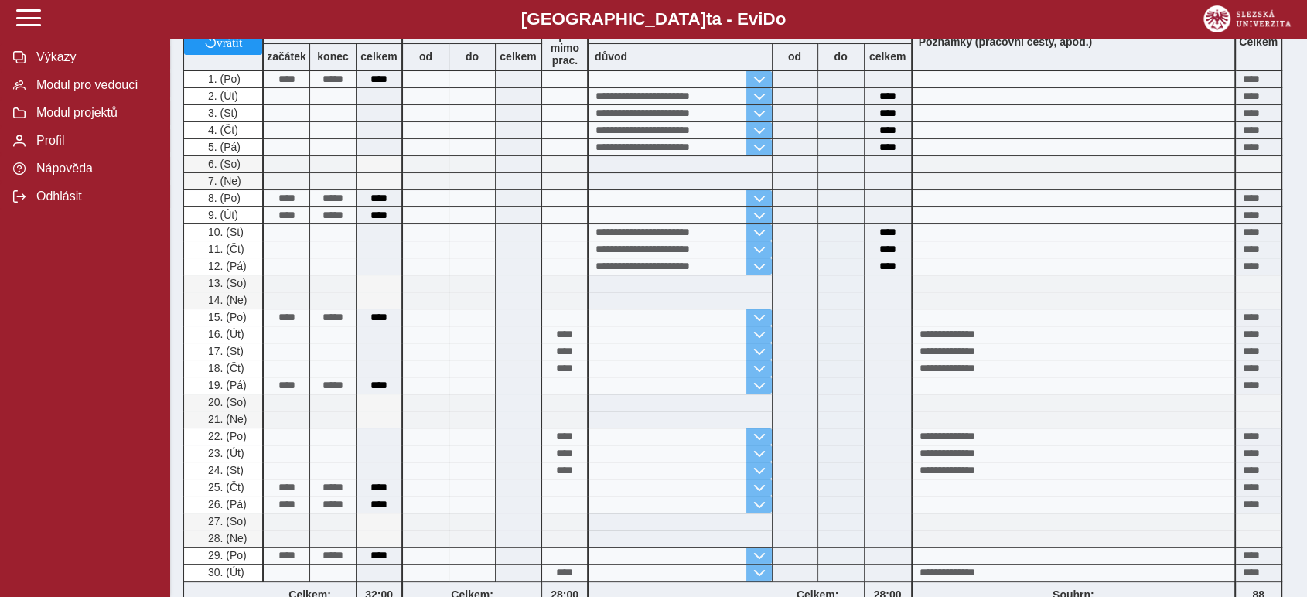
scroll to position [0, 0]
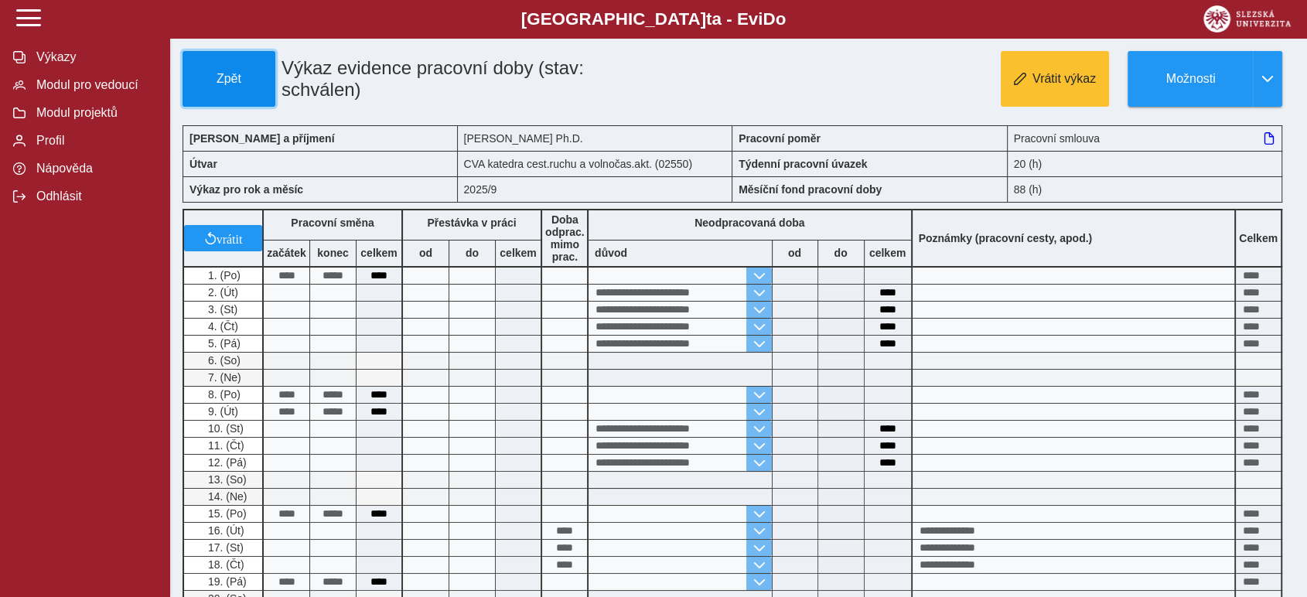
click at [239, 91] on button "Zpět" at bounding box center [229, 79] width 93 height 56
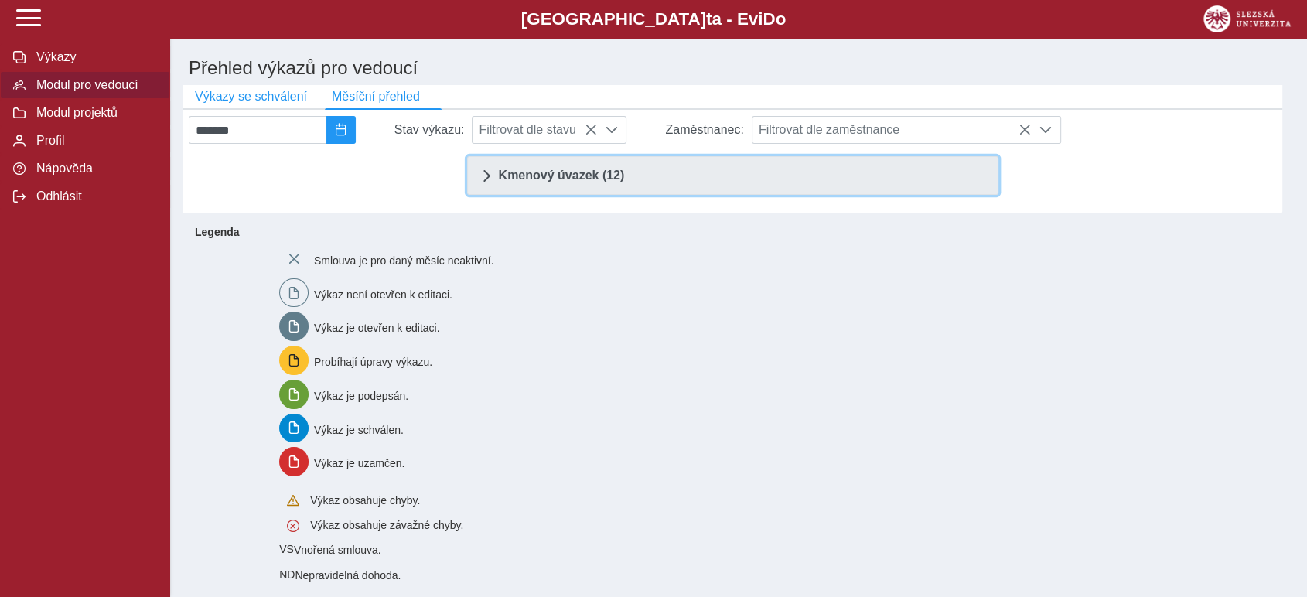
click at [566, 173] on span "Kmenový úvazek (12)" at bounding box center [562, 175] width 126 height 12
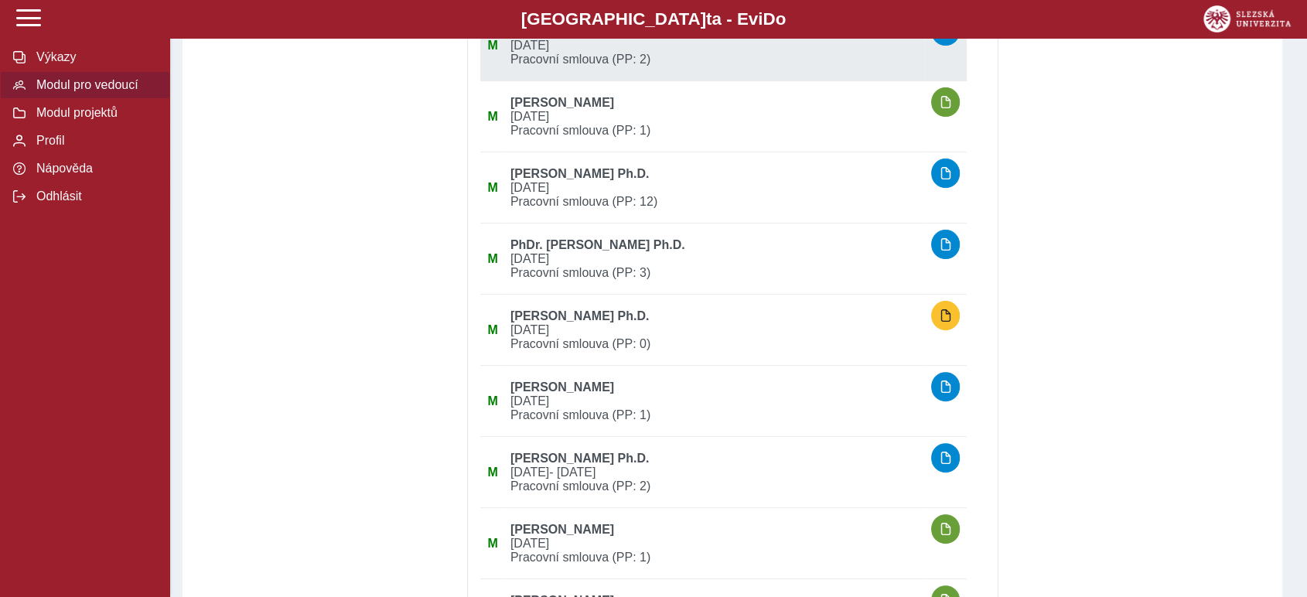
scroll to position [429, 0]
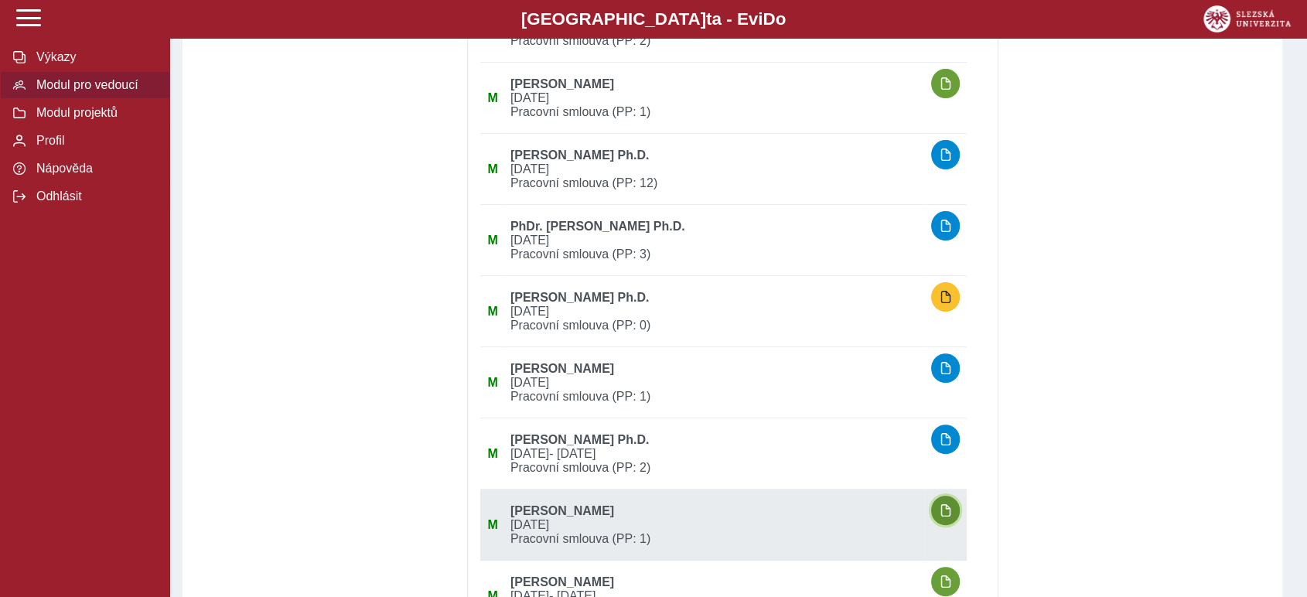
click at [958, 507] on button "button" at bounding box center [945, 510] width 29 height 29
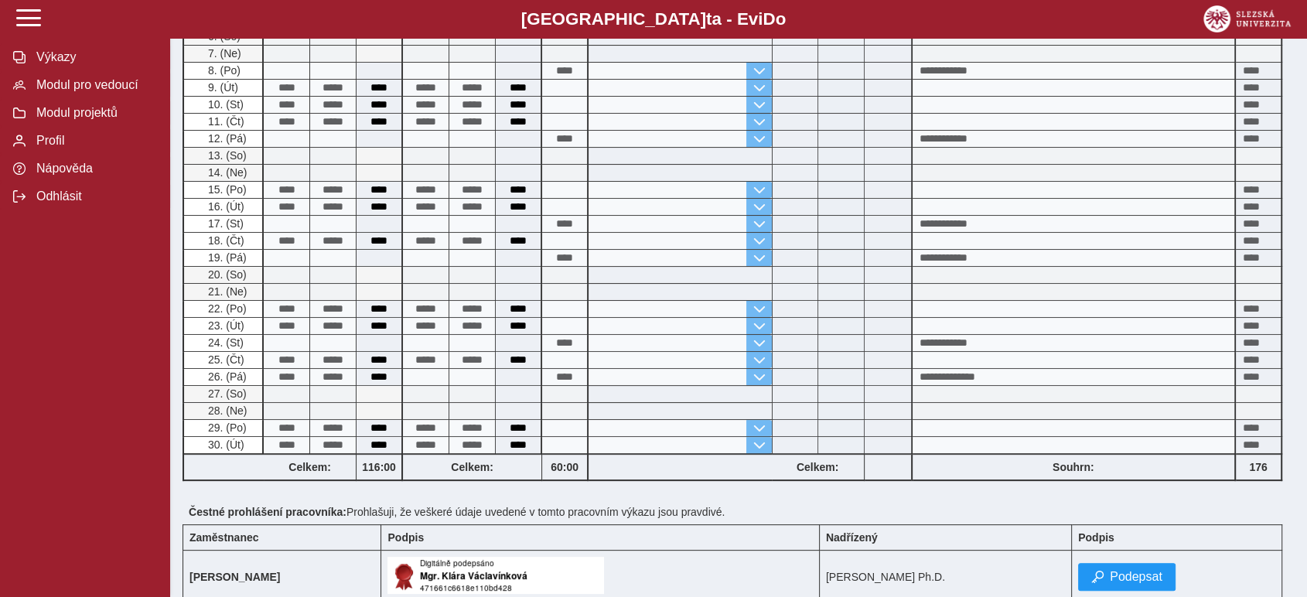
scroll to position [343, 0]
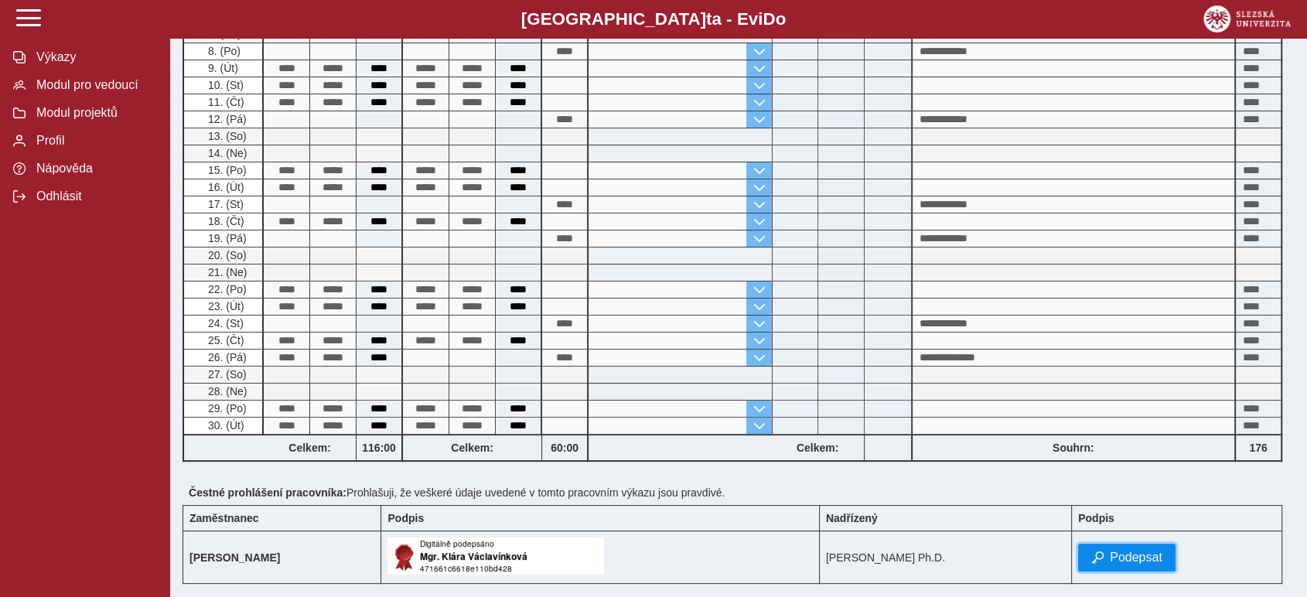
click at [1158, 551] on span "Podepsat" at bounding box center [1136, 558] width 53 height 14
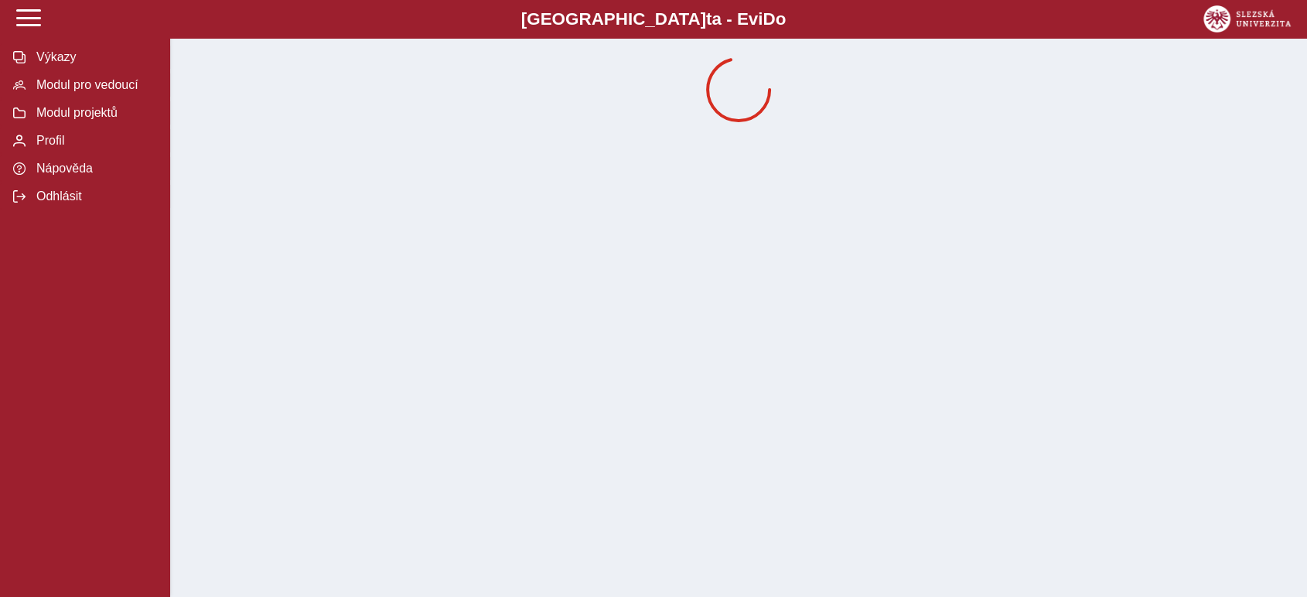
scroll to position [0, 0]
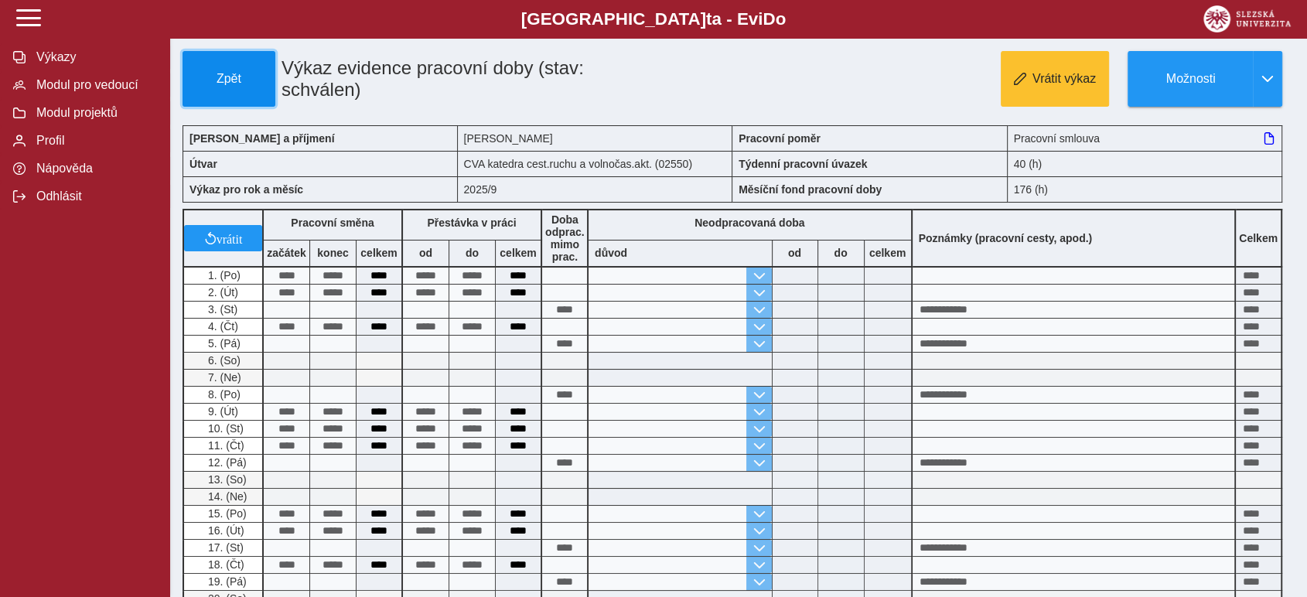
click at [231, 79] on span "Zpět" at bounding box center [229, 79] width 79 height 14
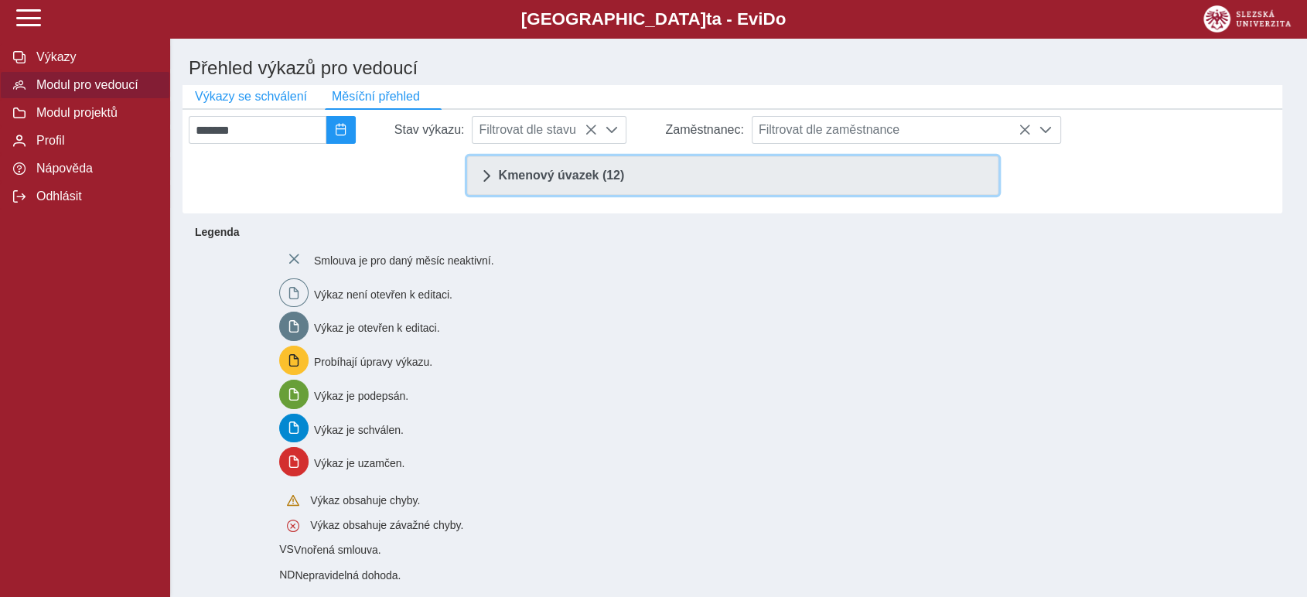
click at [600, 182] on span "Kmenový úvazek (12)" at bounding box center [562, 175] width 126 height 12
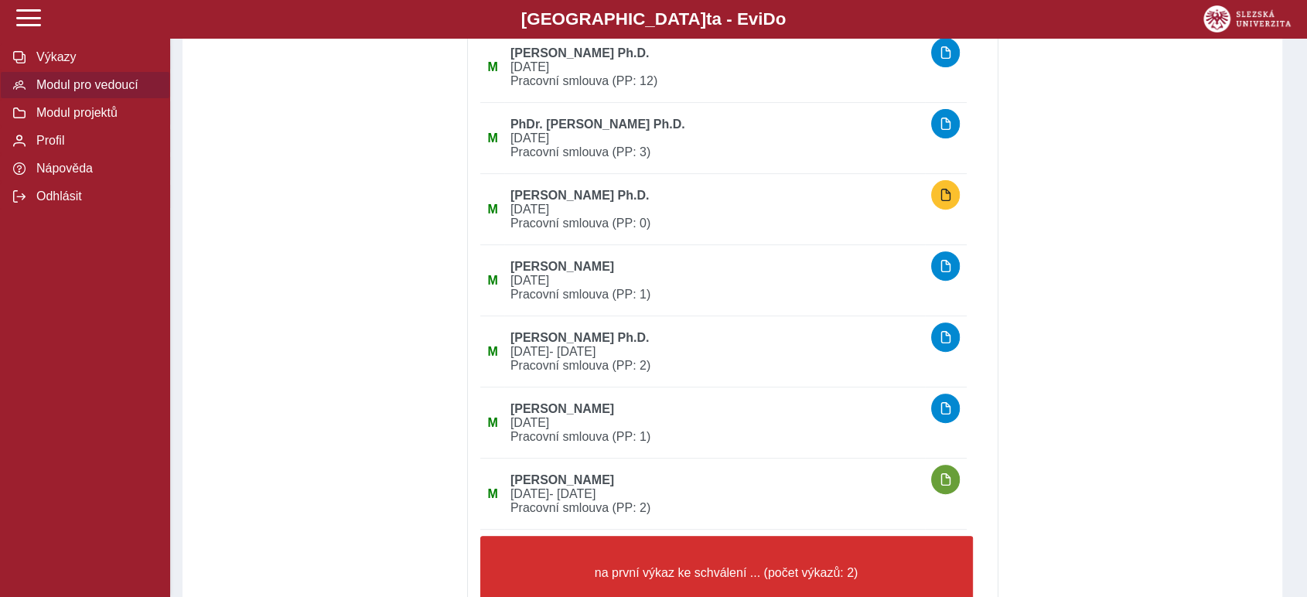
scroll to position [687, 0]
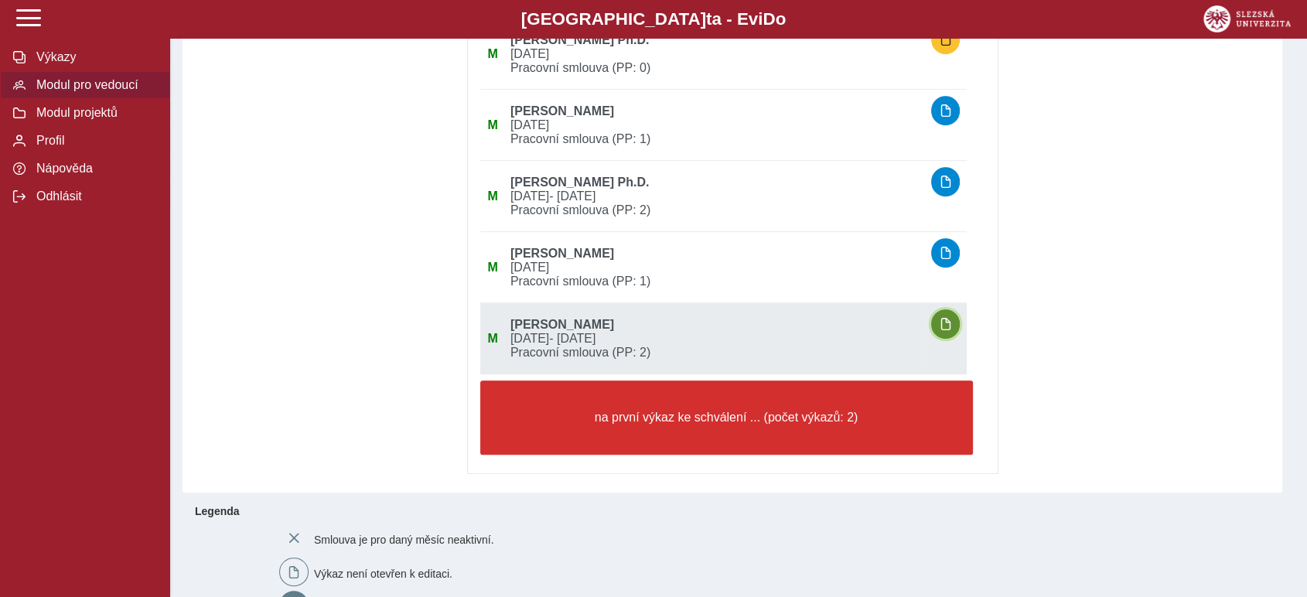
click at [947, 324] on span "button" at bounding box center [946, 324] width 12 height 12
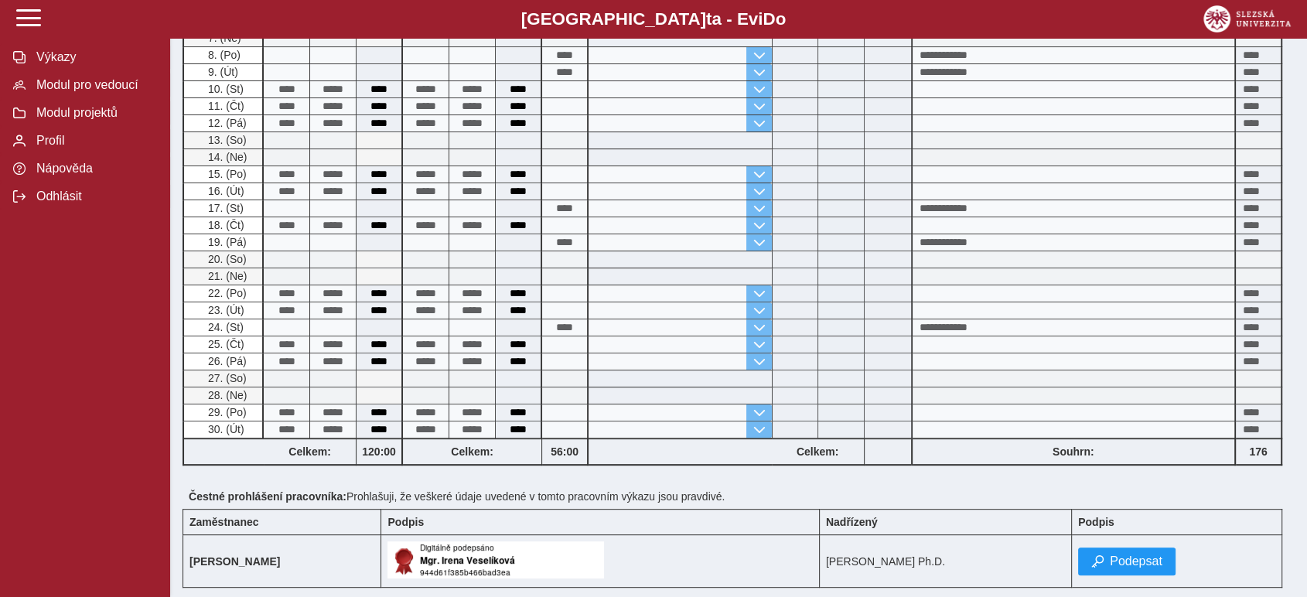
scroll to position [568, 0]
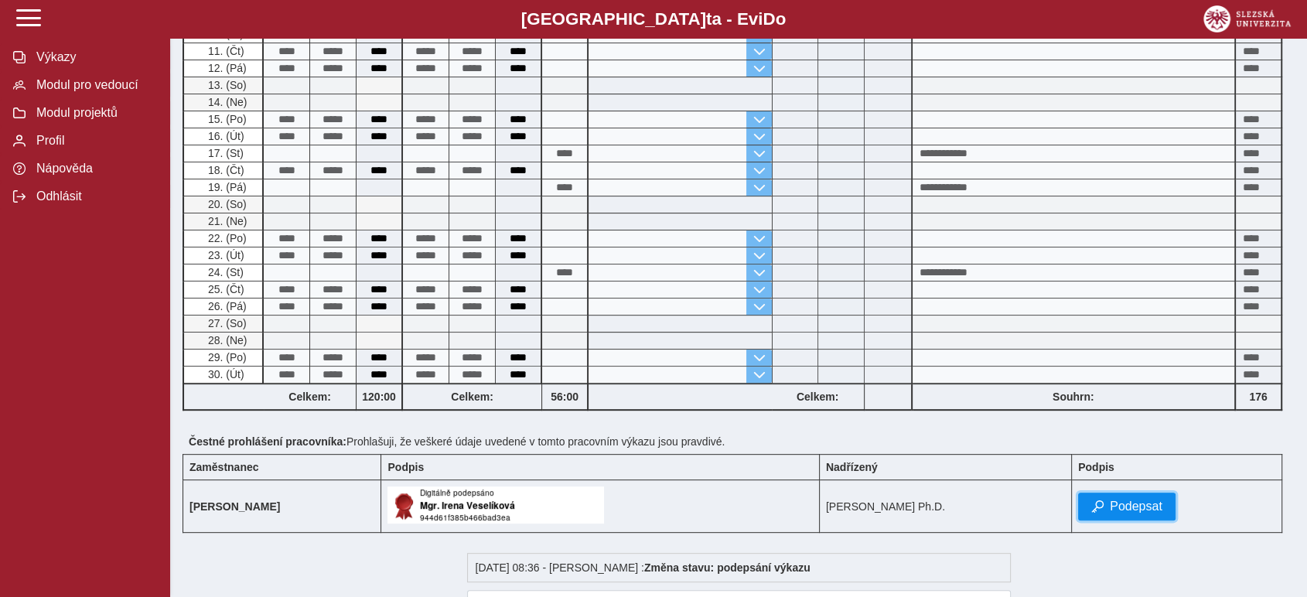
click at [1152, 500] on span "Podepsat" at bounding box center [1136, 507] width 53 height 14
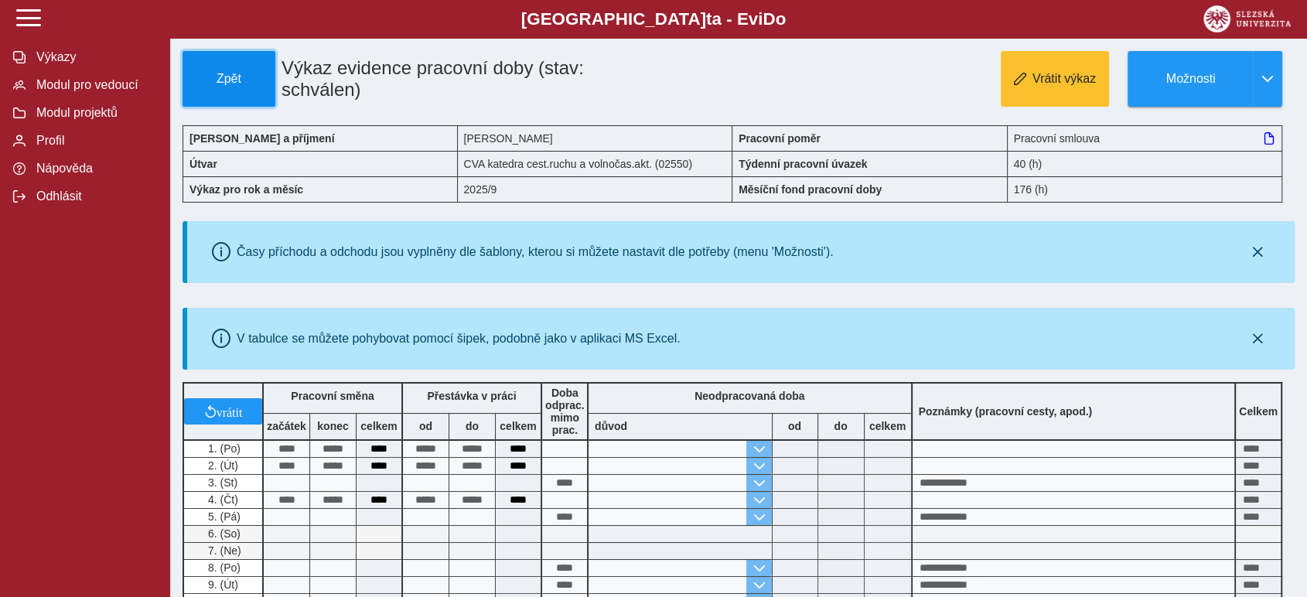
click at [235, 72] on span "Zpět" at bounding box center [229, 79] width 79 height 14
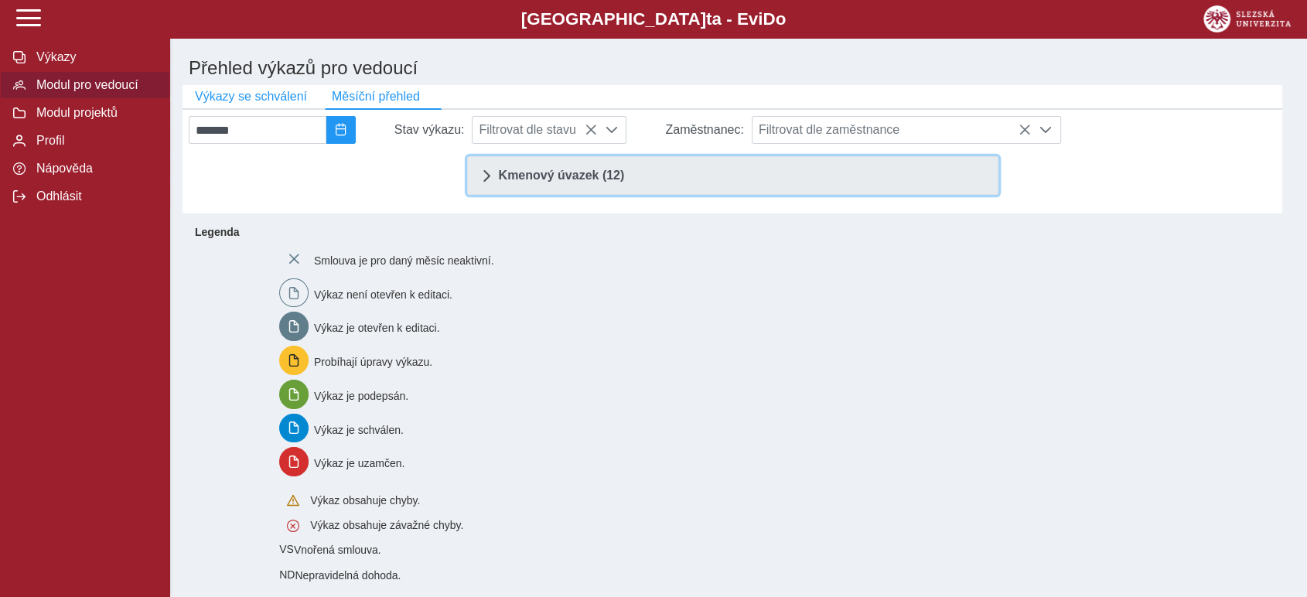
click at [549, 182] on span "Kmenový úvazek (12)" at bounding box center [562, 175] width 126 height 12
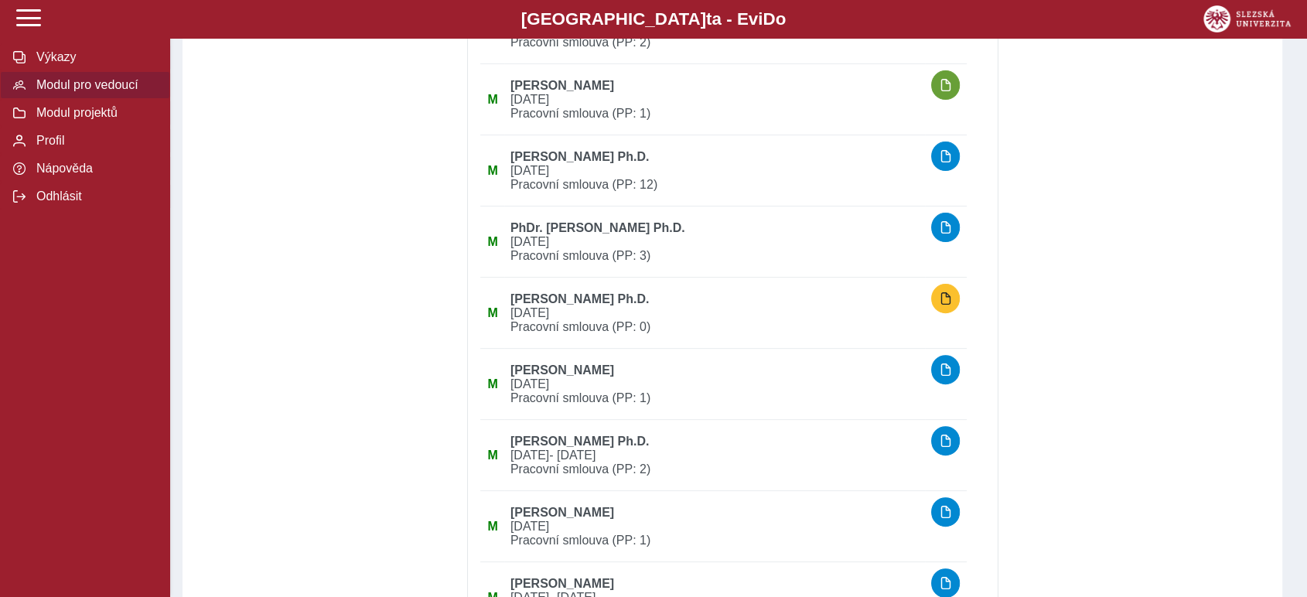
scroll to position [429, 0]
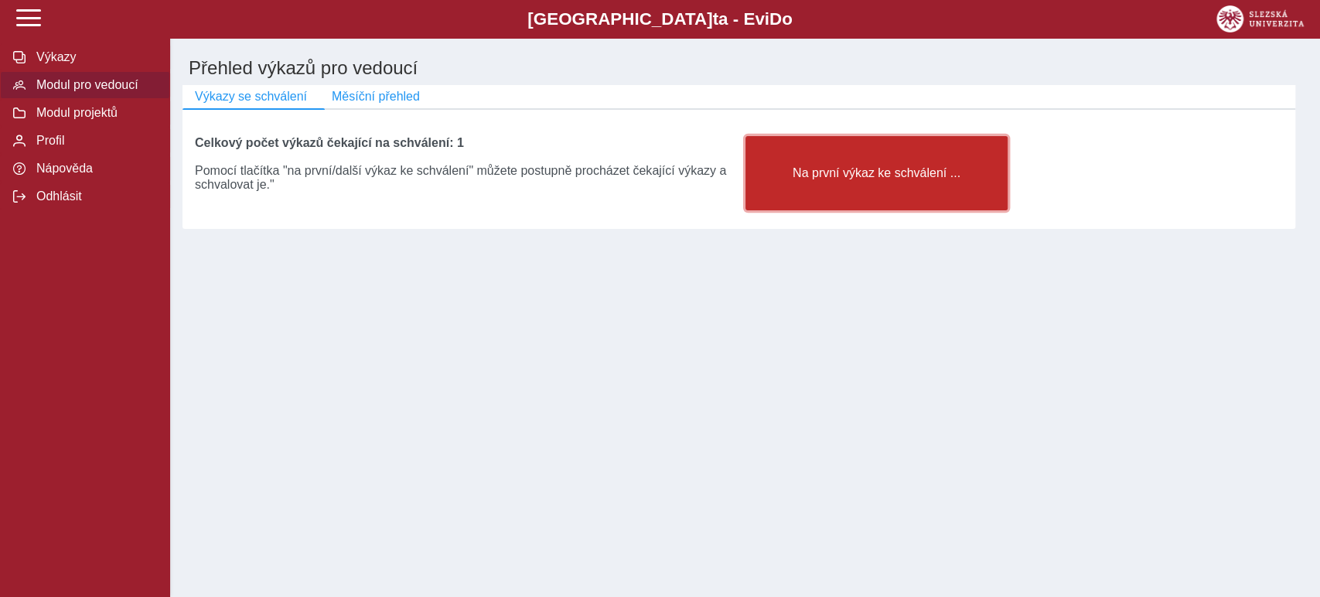
click at [845, 176] on span "Na první výkaz ke schválení ..." at bounding box center [877, 173] width 237 height 14
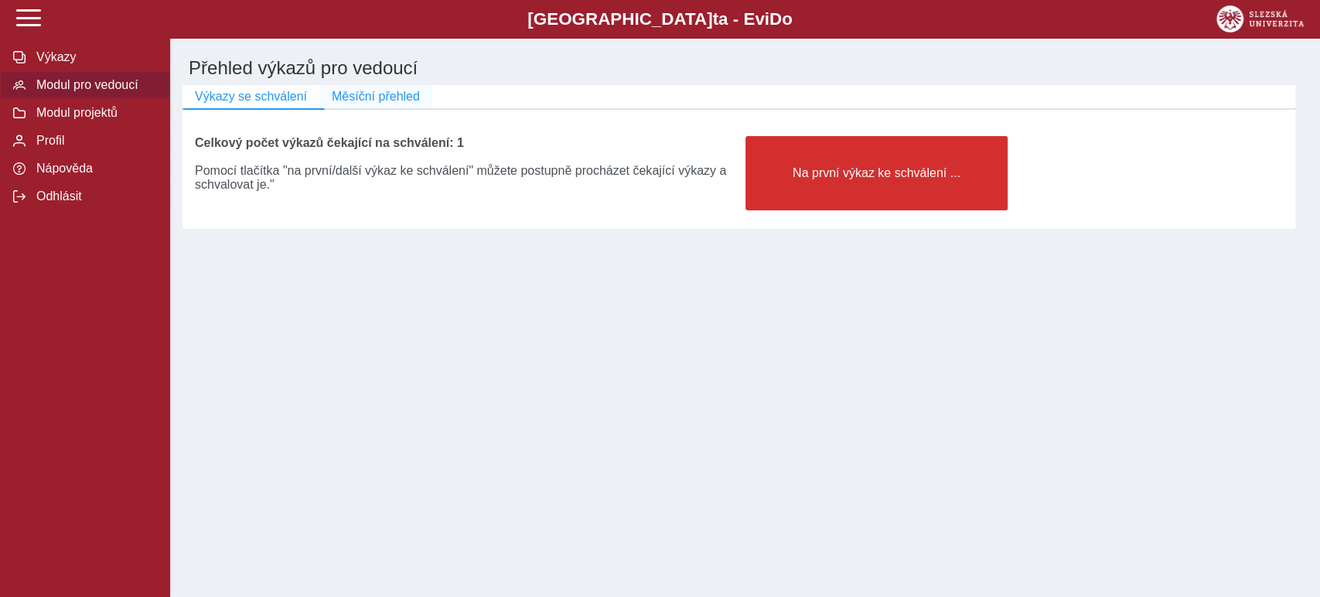
click at [372, 86] on button "Měsíční přehled" at bounding box center [375, 96] width 113 height 23
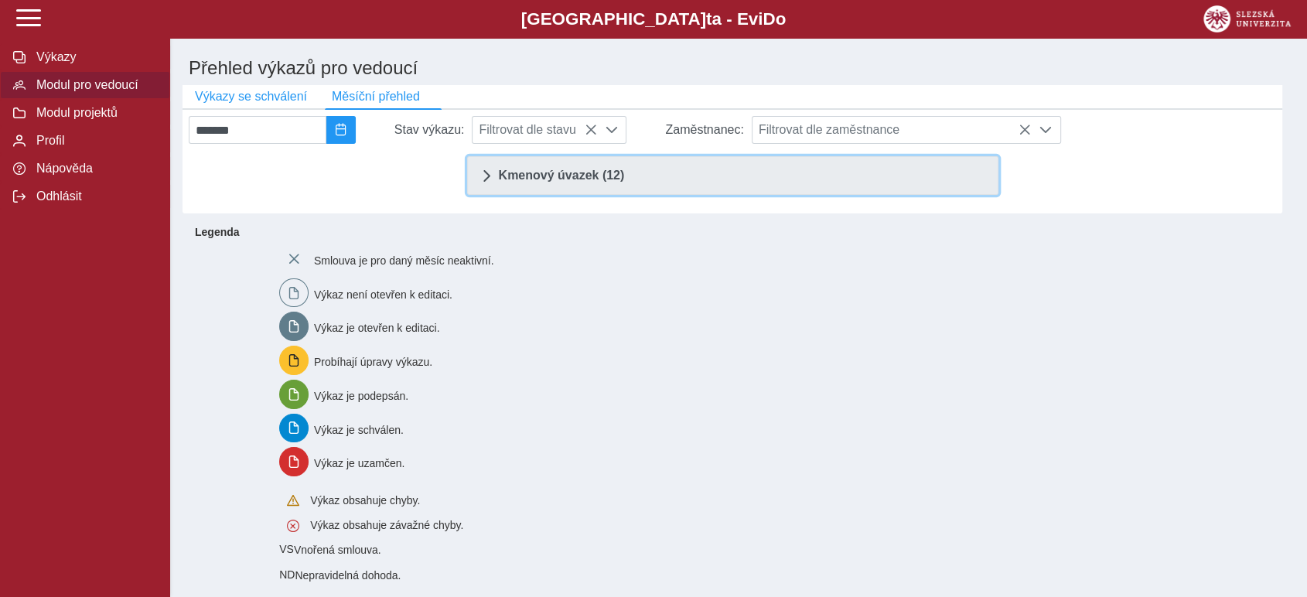
click at [538, 180] on span "Kmenový úvazek (12)" at bounding box center [562, 175] width 126 height 12
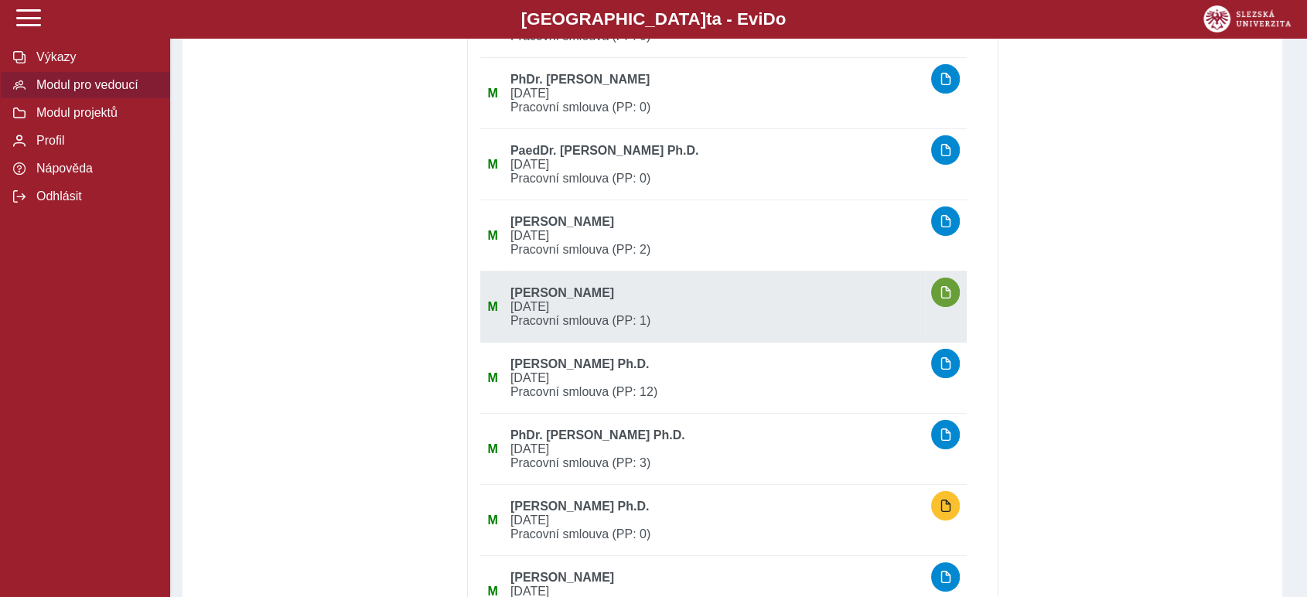
scroll to position [258, 0]
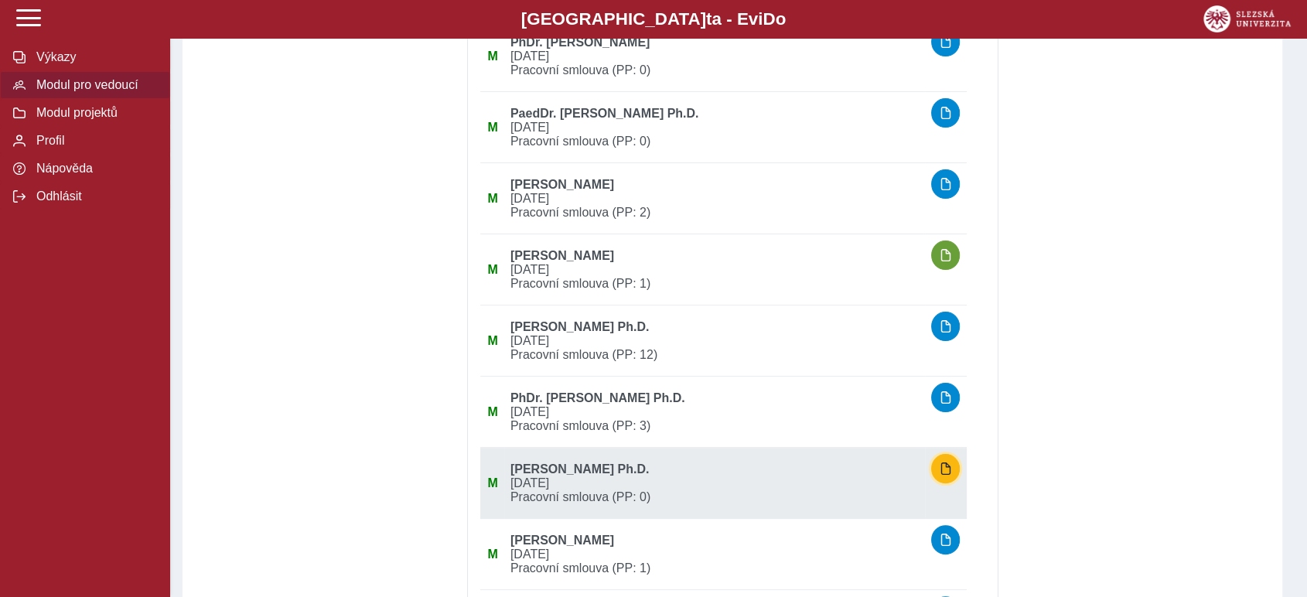
click at [960, 474] on button "button" at bounding box center [945, 468] width 29 height 29
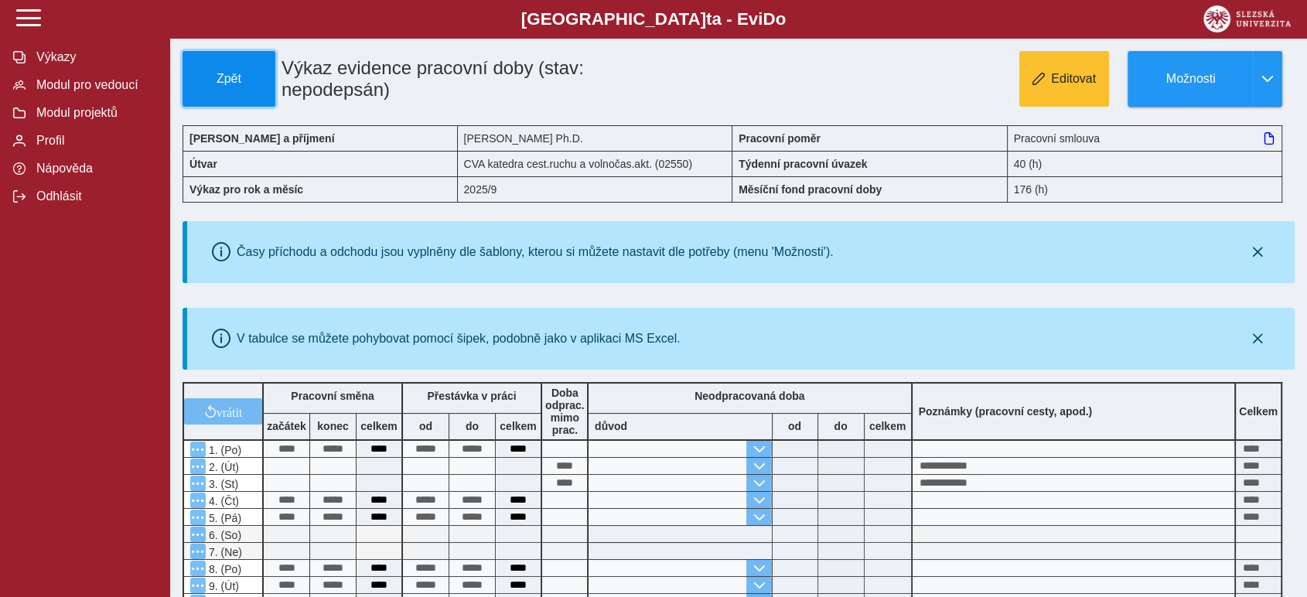
click at [217, 87] on button "Zpět" at bounding box center [229, 79] width 93 height 56
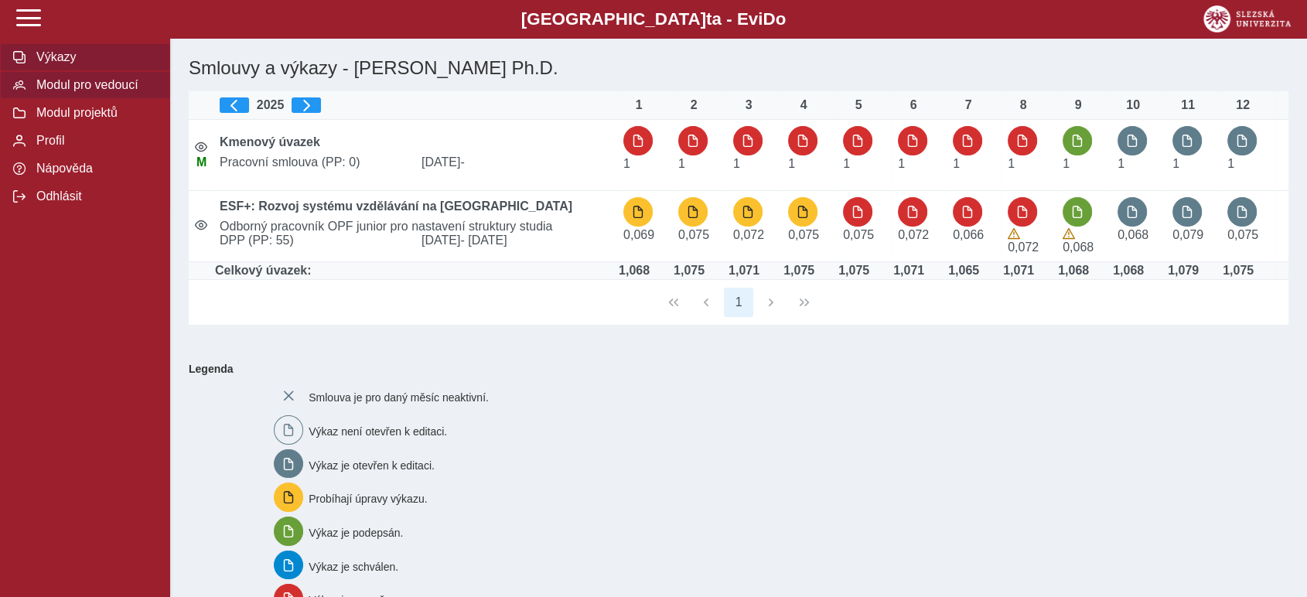
click at [63, 84] on span "Modul pro vedoucí" at bounding box center [94, 85] width 125 height 14
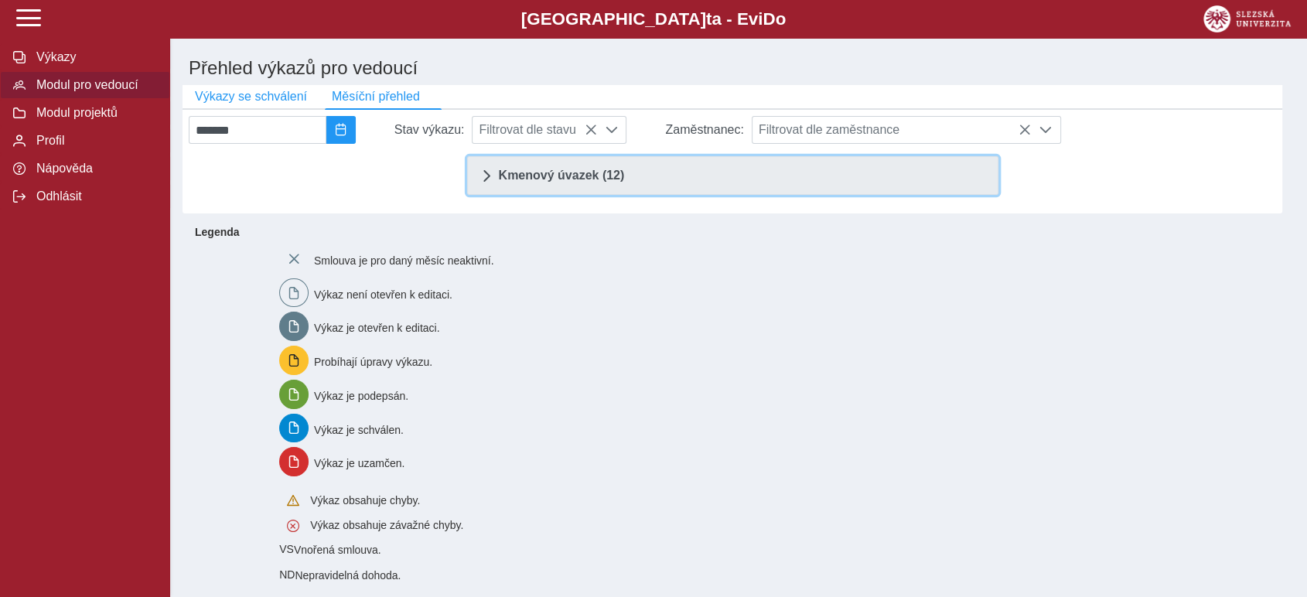
click at [569, 178] on span "Kmenový úvazek (12)" at bounding box center [562, 175] width 126 height 12
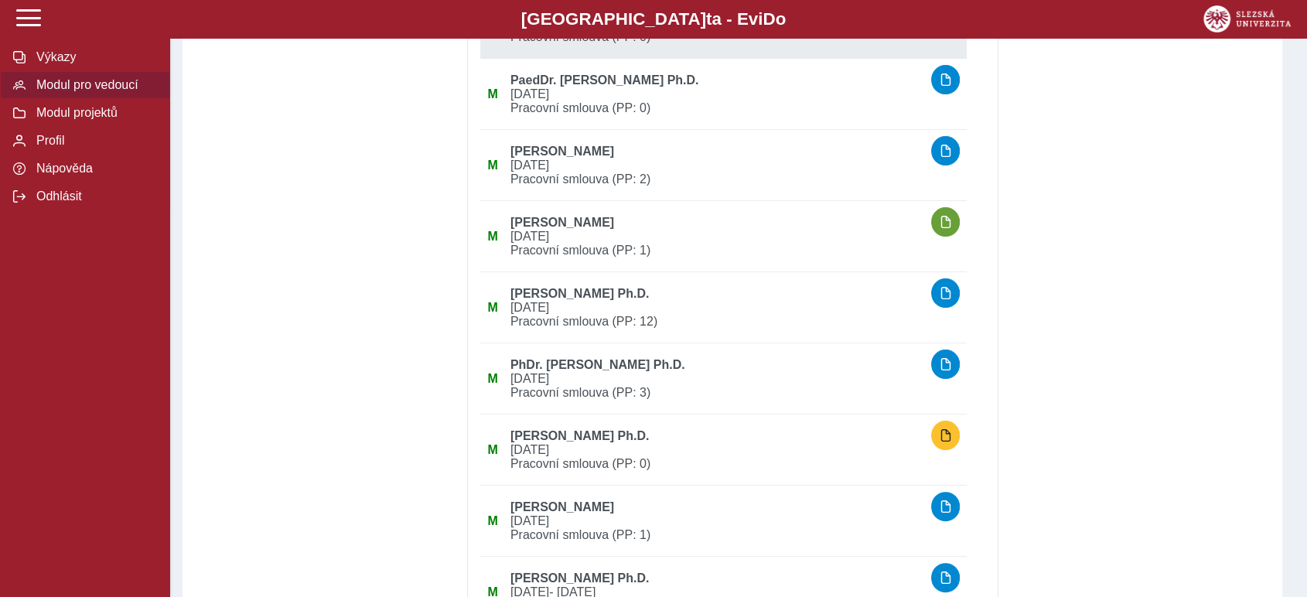
scroll to position [343, 0]
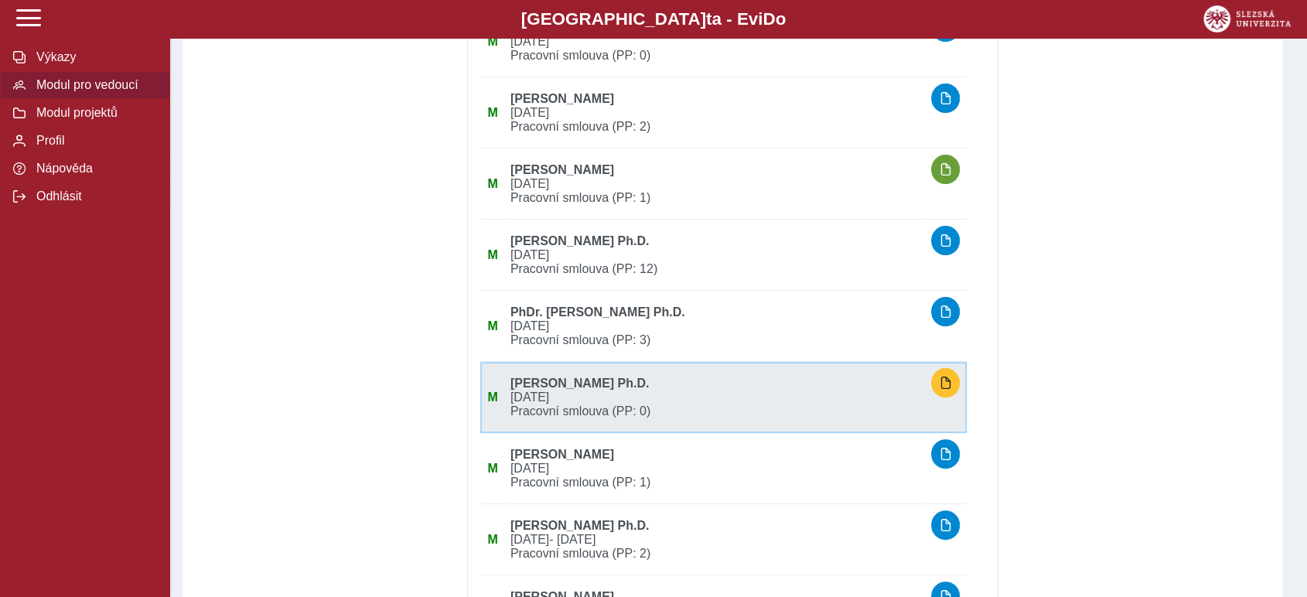
click at [650, 390] on b "[PERSON_NAME] Ph.D." at bounding box center [580, 383] width 139 height 13
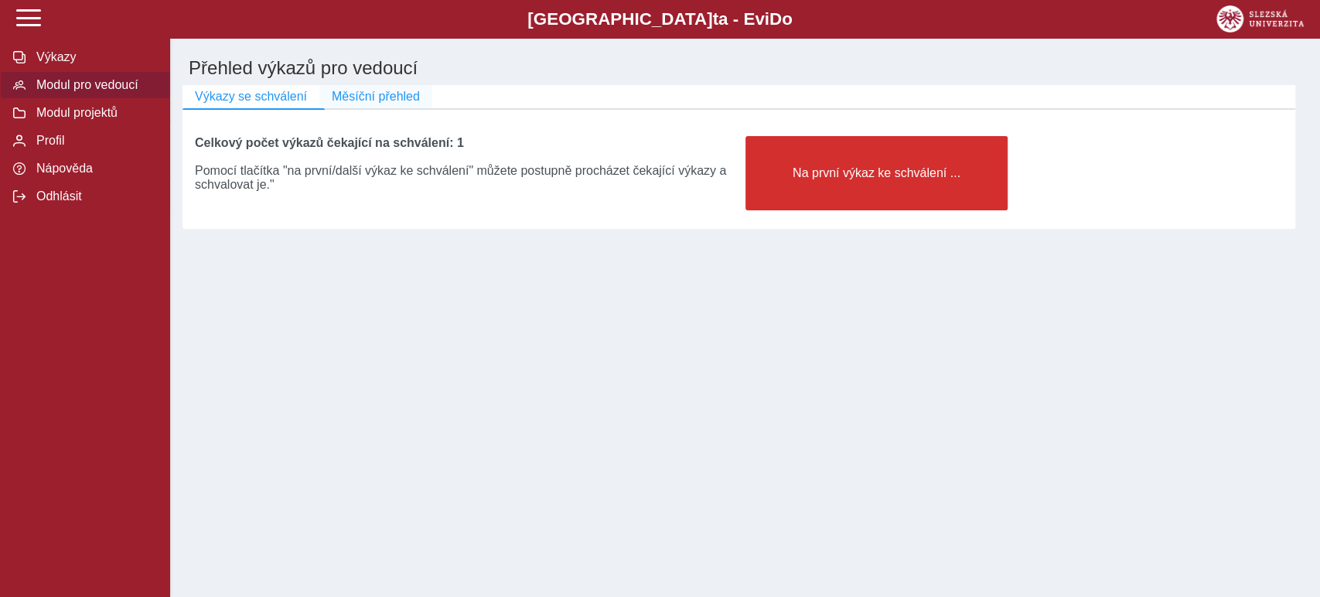
click at [394, 95] on span "Měsíční přehled" at bounding box center [376, 97] width 88 height 14
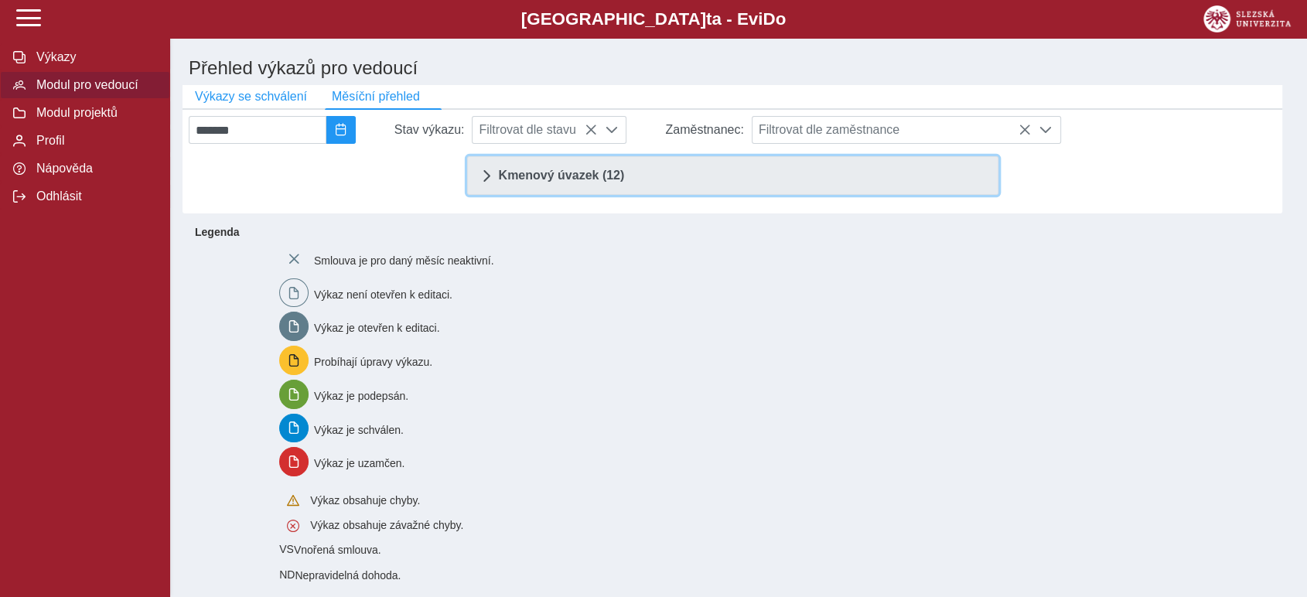
click at [552, 182] on span "Kmenový úvazek (12)" at bounding box center [562, 175] width 126 height 12
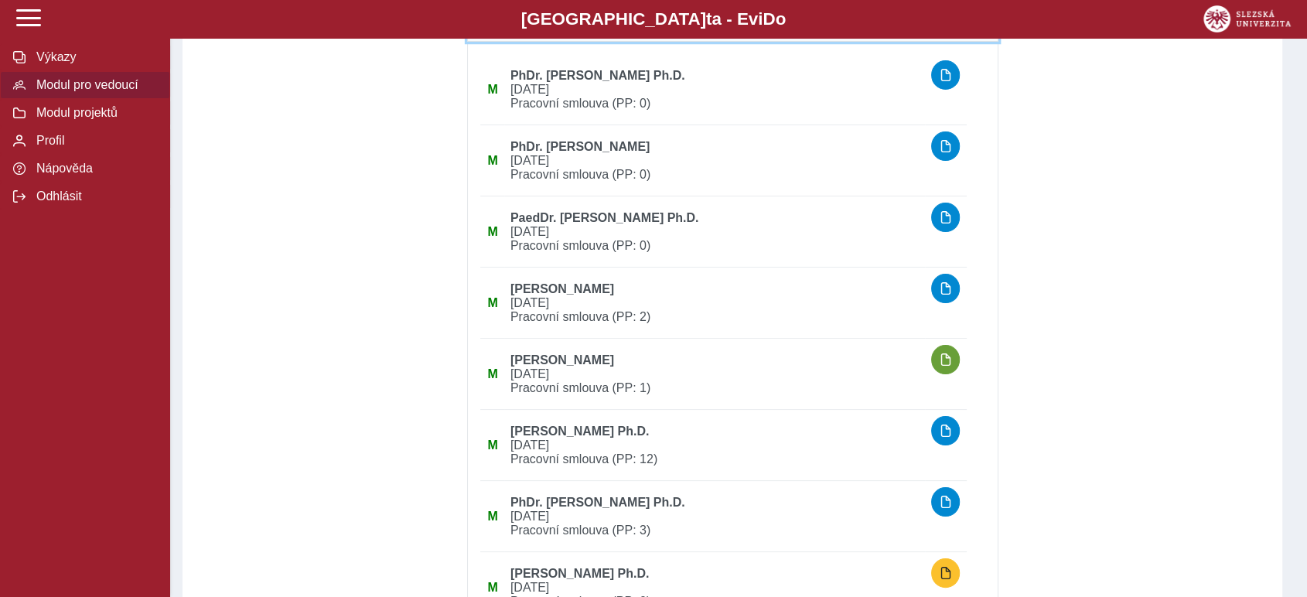
scroll to position [258, 0]
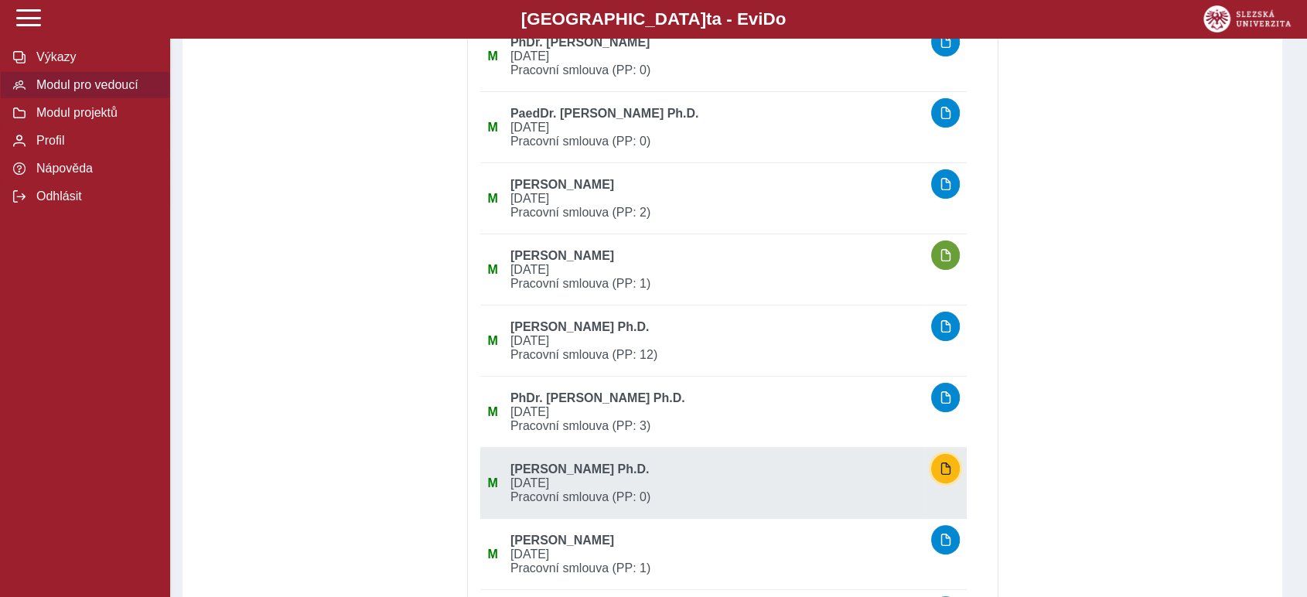
click at [948, 472] on span "button" at bounding box center [946, 469] width 12 height 12
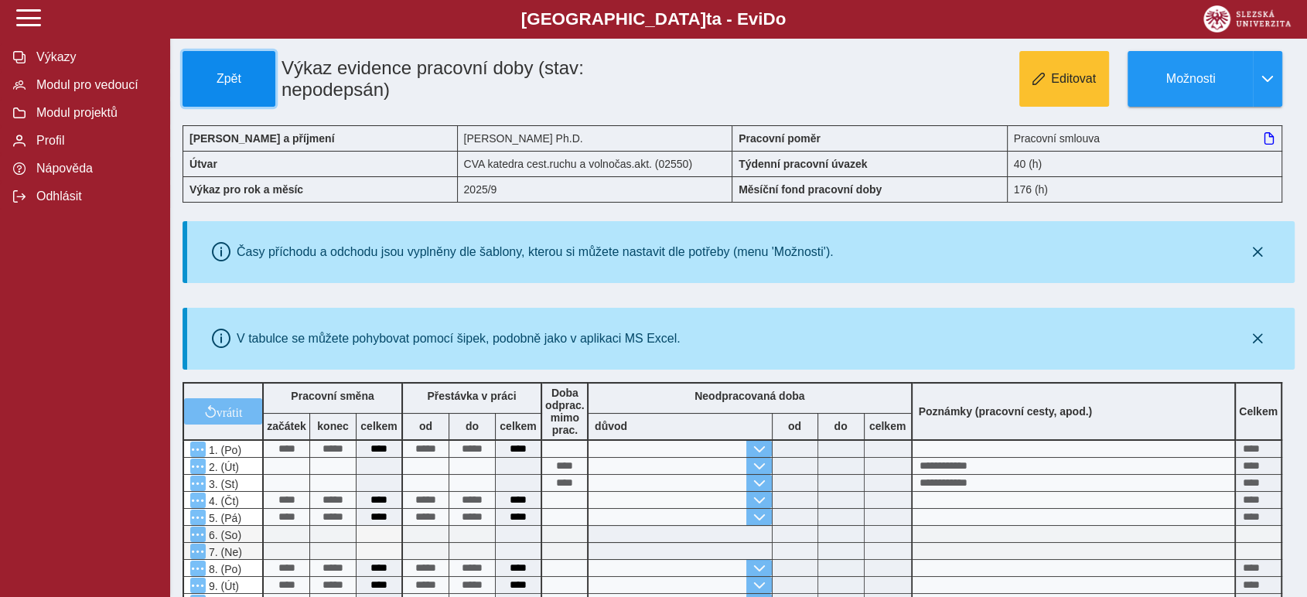
click at [219, 73] on span "Zpět" at bounding box center [229, 79] width 79 height 14
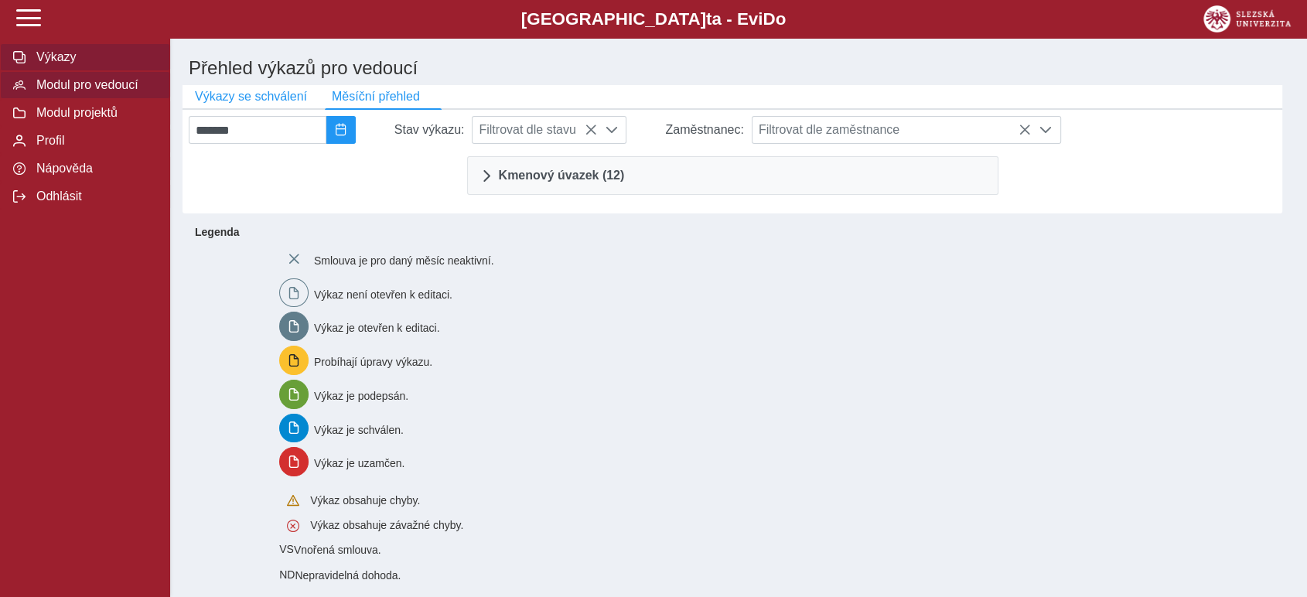
click at [60, 59] on span "Výkazy" at bounding box center [94, 57] width 125 height 14
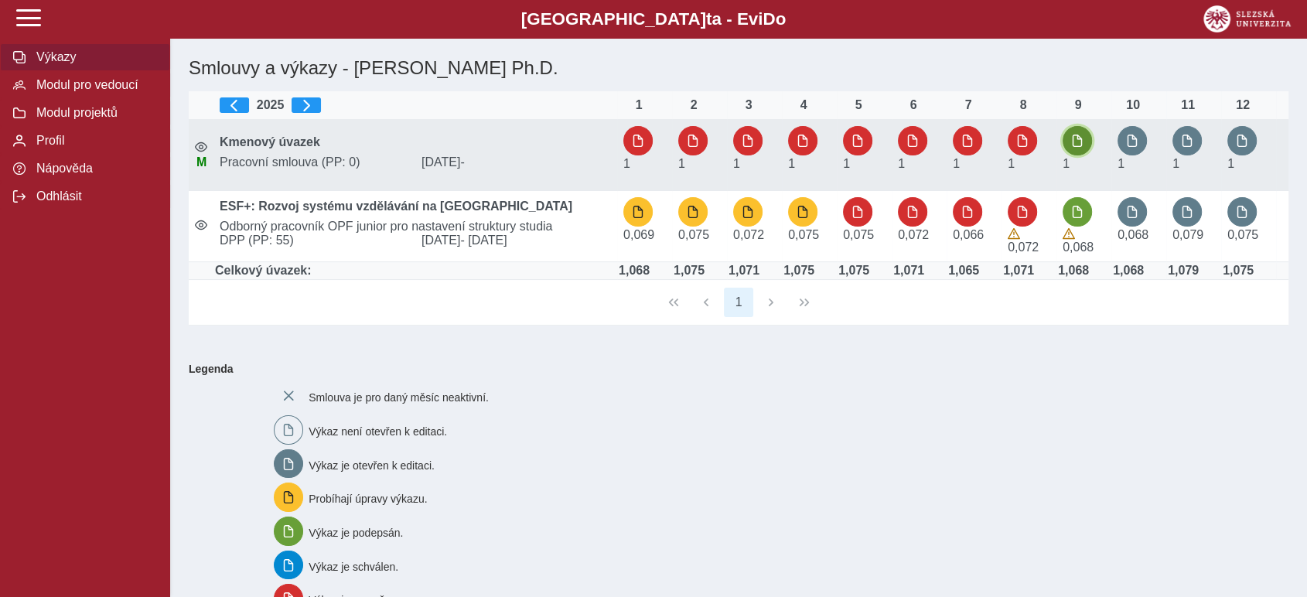
click at [1088, 146] on button "button" at bounding box center [1077, 140] width 29 height 29
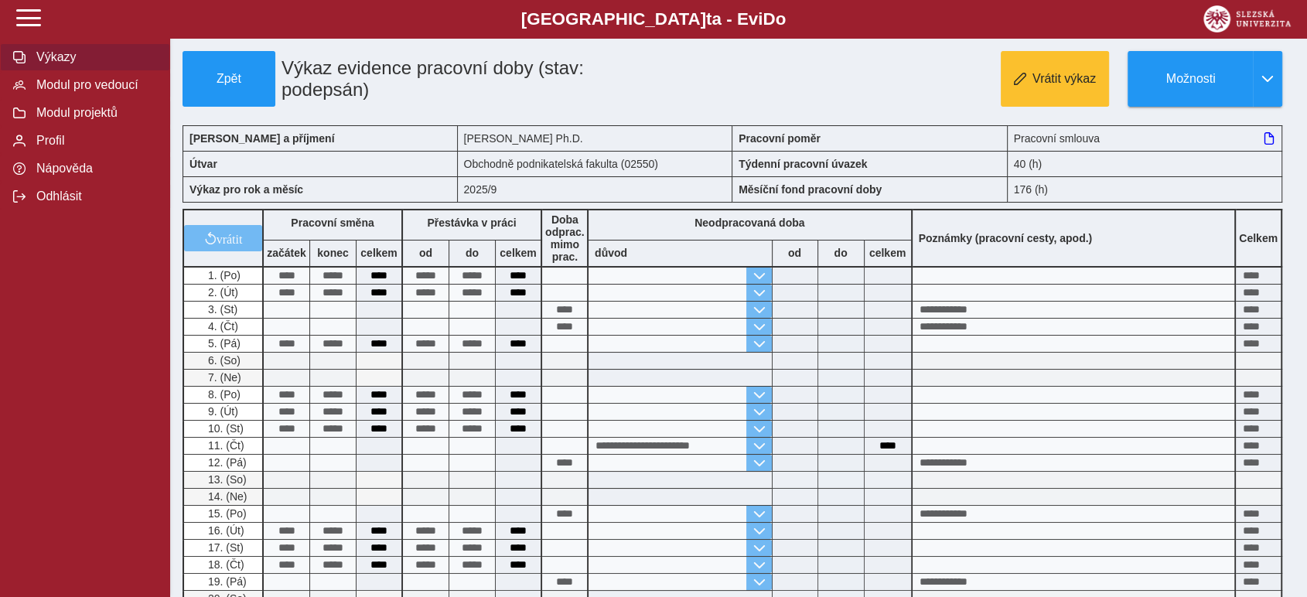
click at [65, 58] on span "Výkazy" at bounding box center [94, 57] width 125 height 14
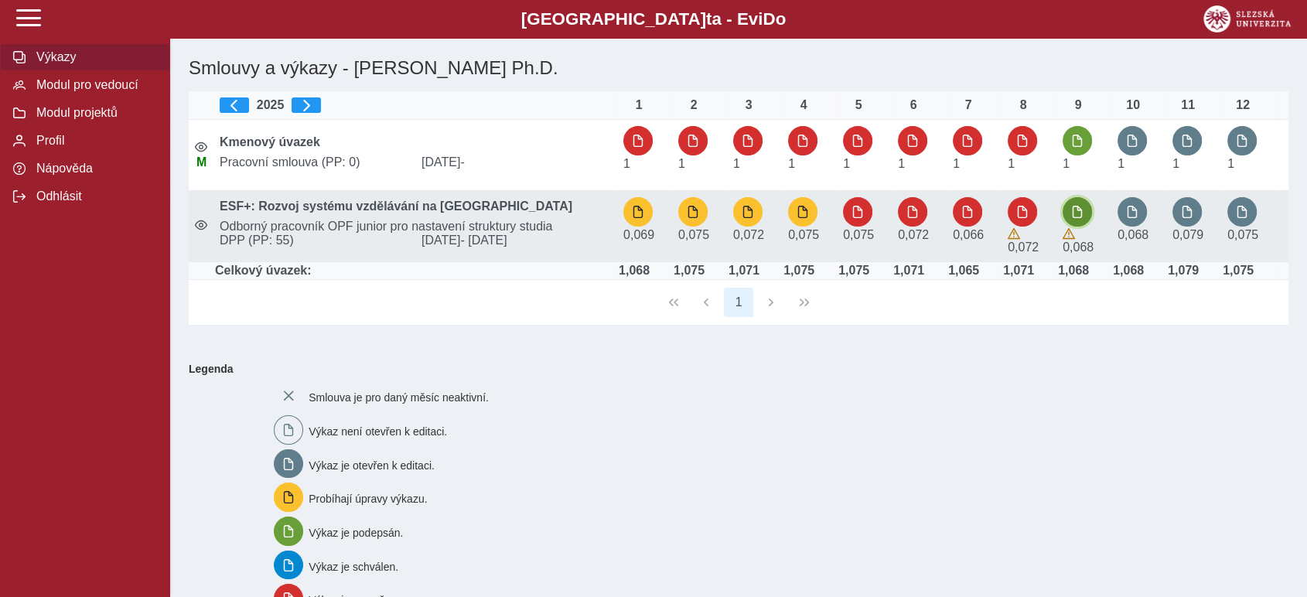
click at [1074, 210] on span "button" at bounding box center [1077, 212] width 12 height 12
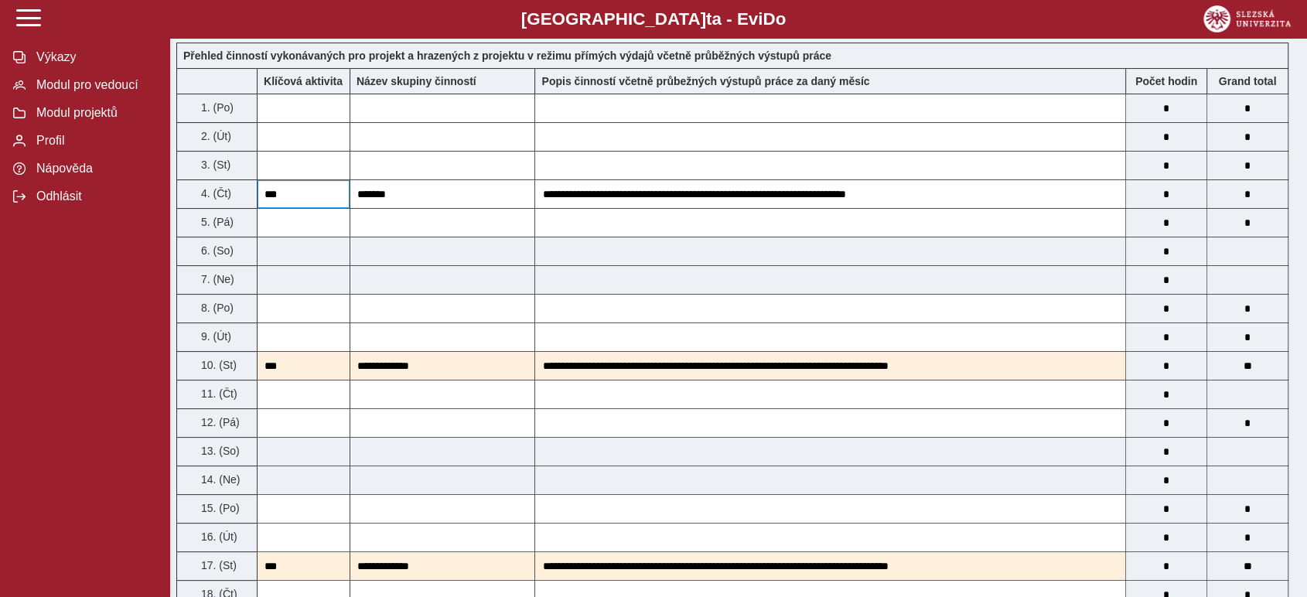
scroll to position [258, 0]
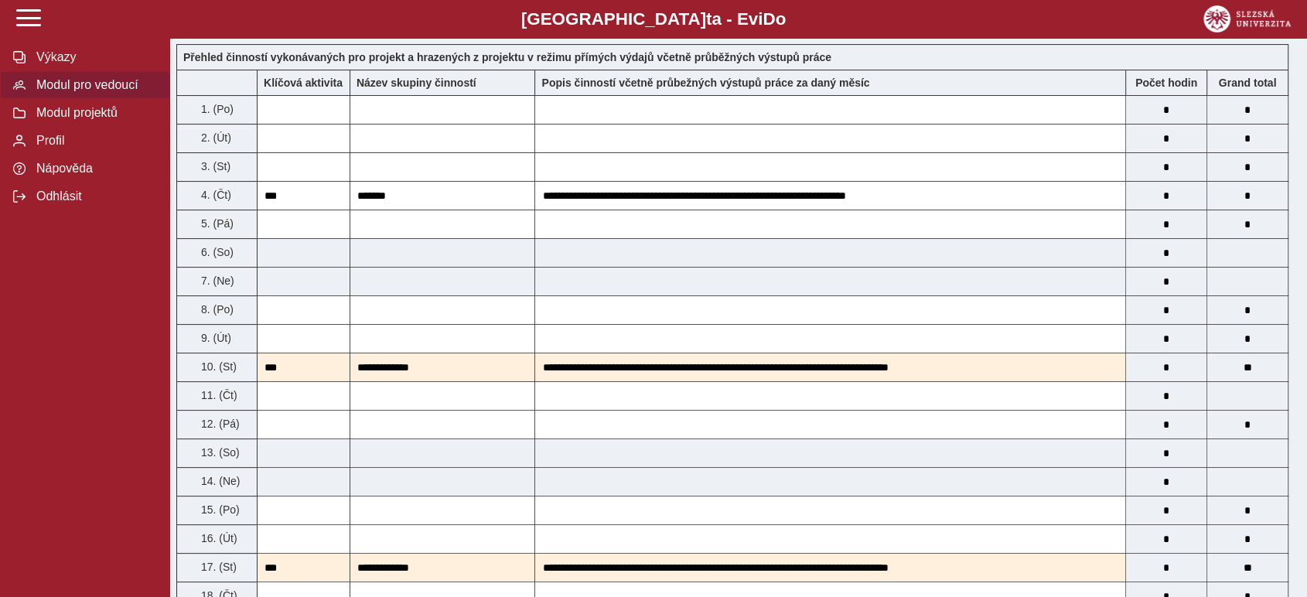
click at [111, 84] on span "Modul pro vedoucí" at bounding box center [94, 85] width 125 height 14
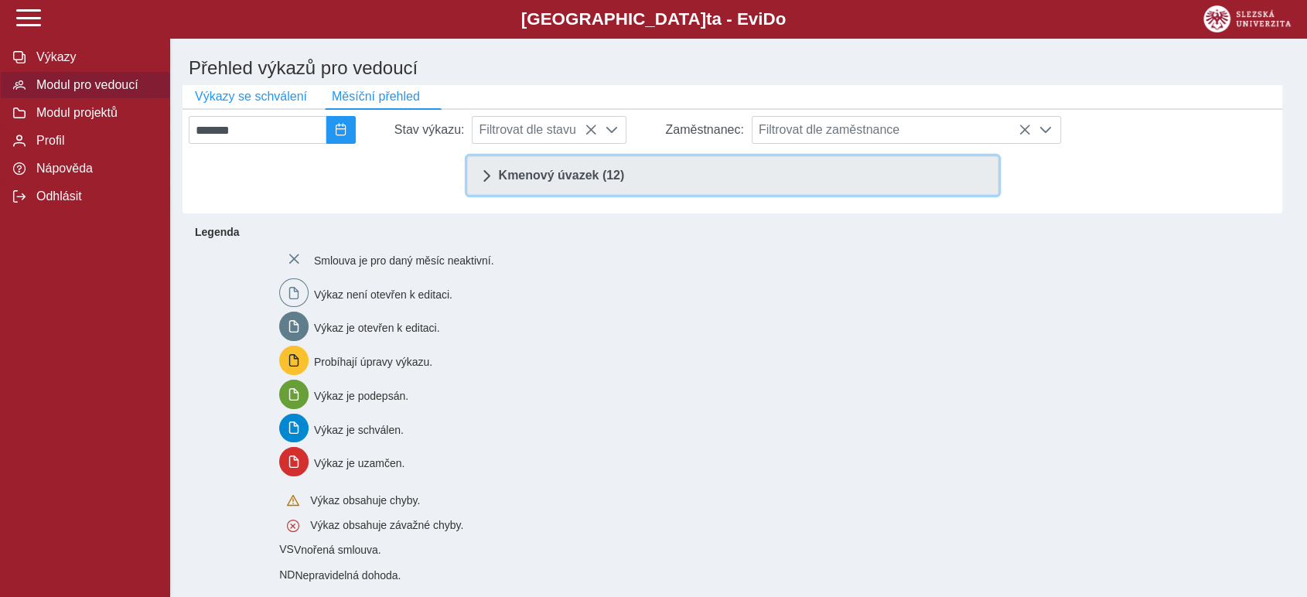
click at [561, 179] on span "Kmenový úvazek (12)" at bounding box center [562, 175] width 126 height 12
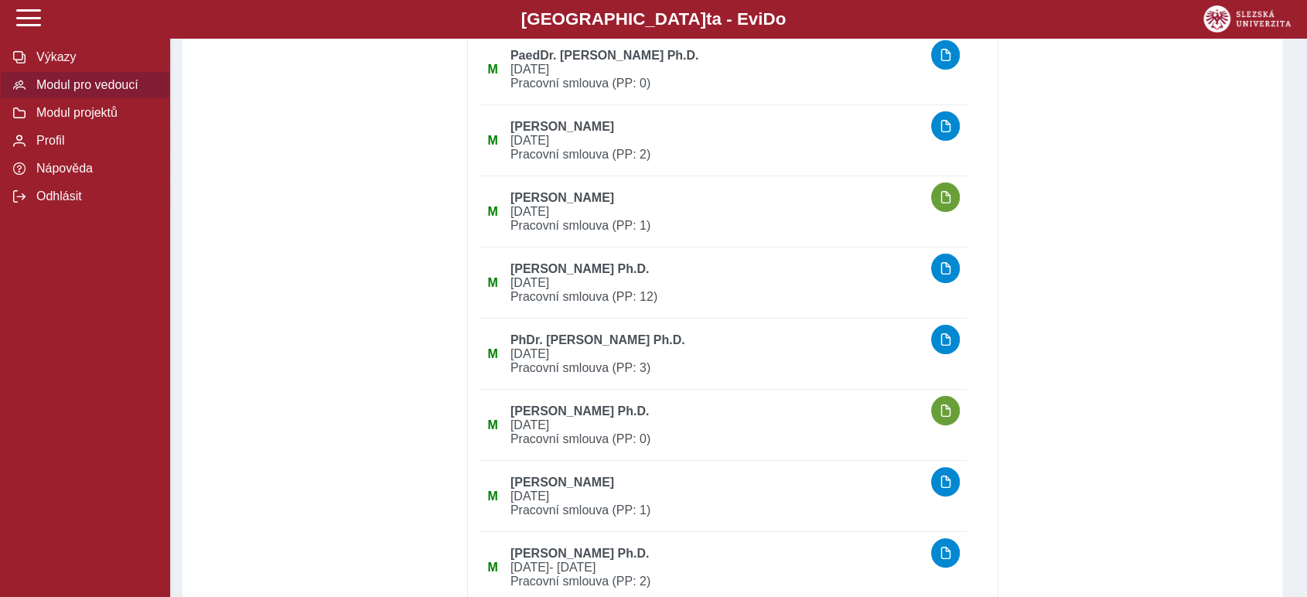
scroll to position [343, 0]
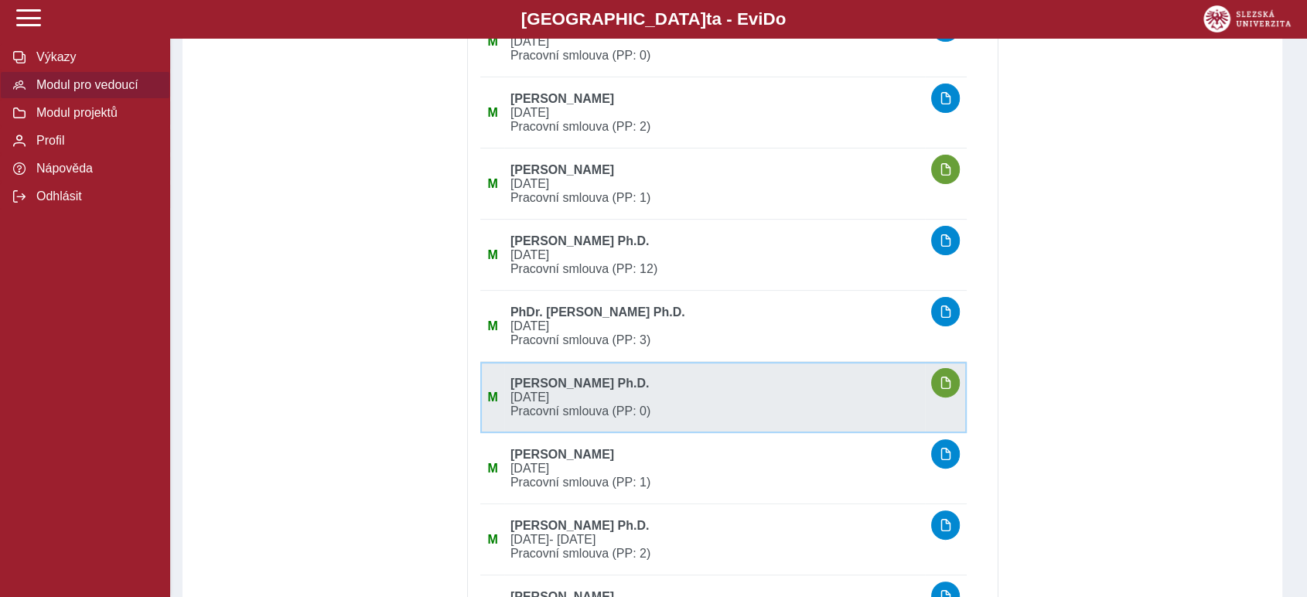
click at [637, 390] on b "[PERSON_NAME] Ph.D." at bounding box center [580, 383] width 139 height 13
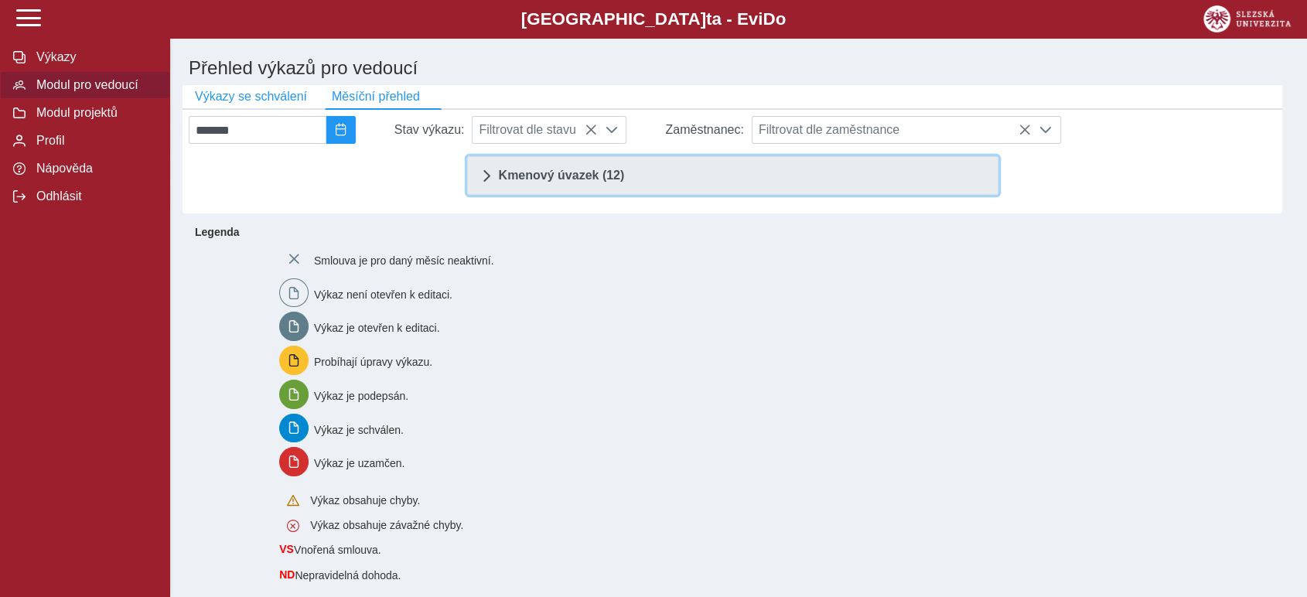
click at [572, 179] on span "Kmenový úvazek (12)" at bounding box center [562, 175] width 126 height 12
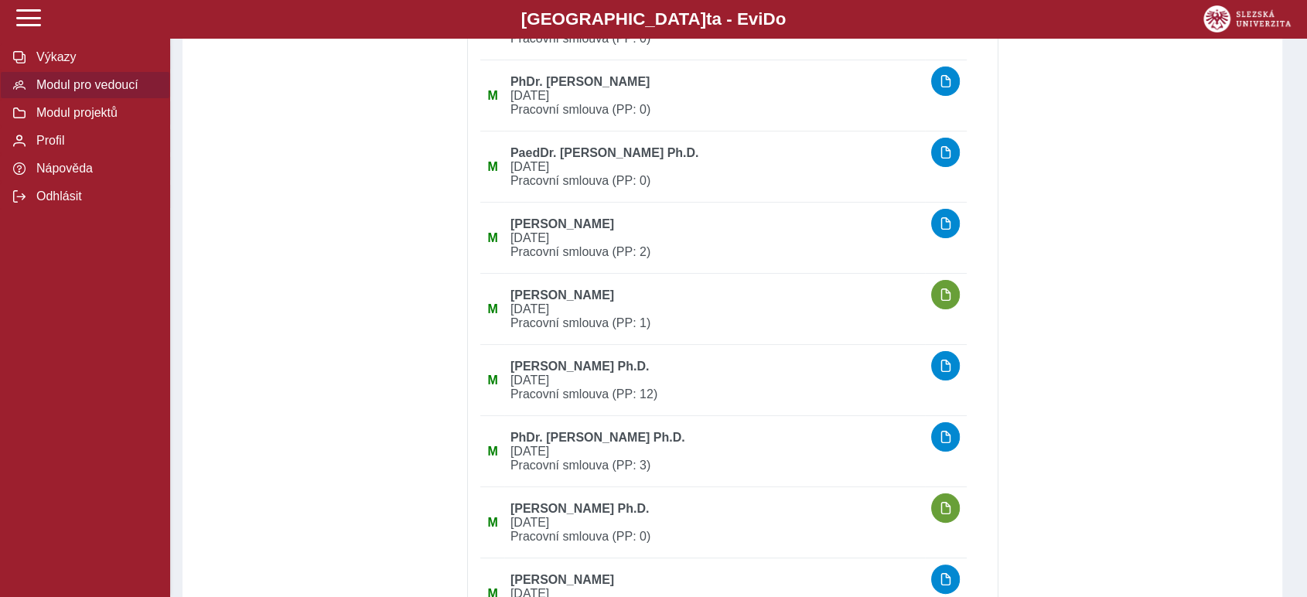
scroll to position [258, 0]
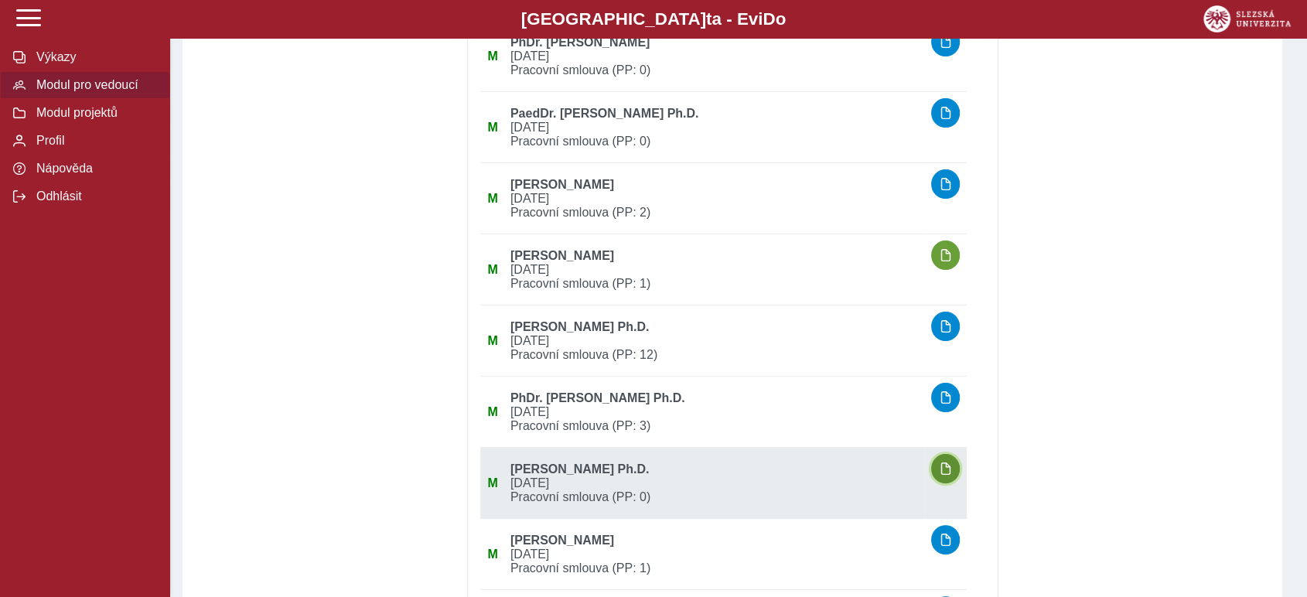
click at [952, 469] on span "button" at bounding box center [946, 469] width 12 height 12
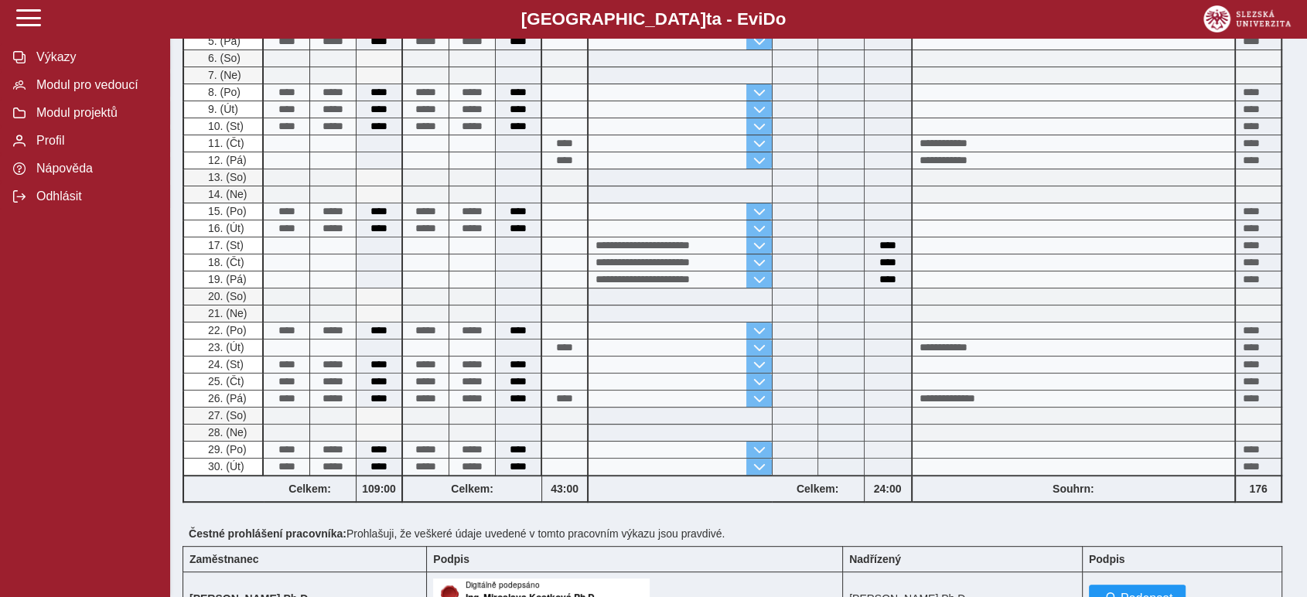
scroll to position [515, 0]
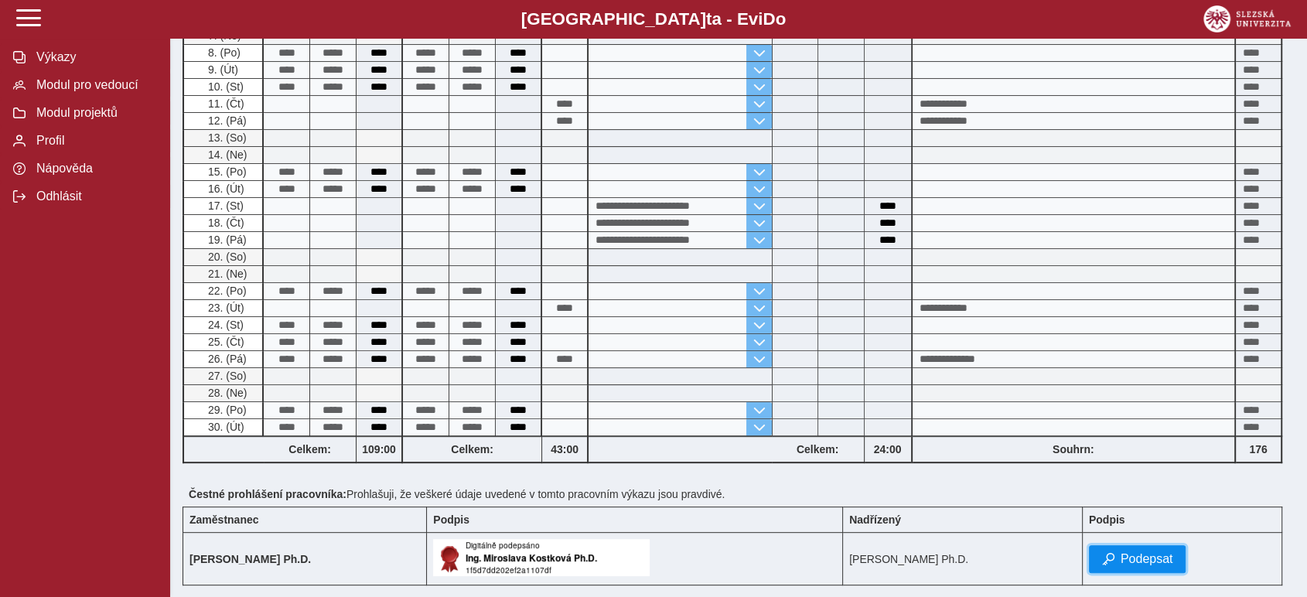
click at [1174, 552] on span "Podepsat" at bounding box center [1147, 559] width 53 height 14
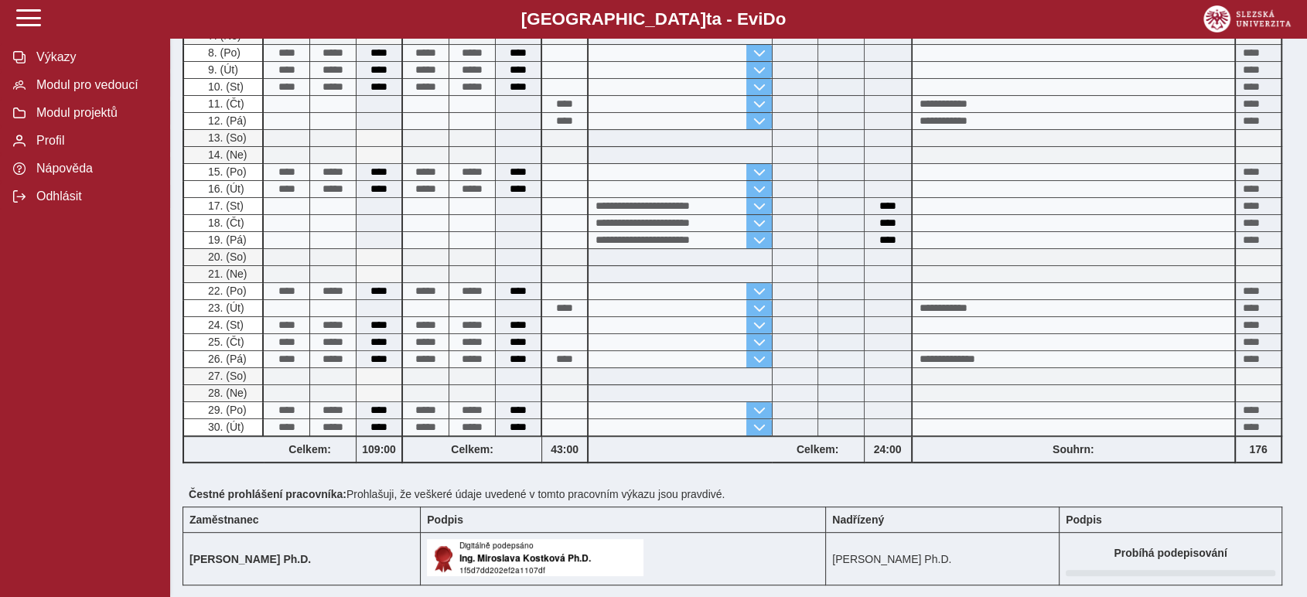
scroll to position [0, 0]
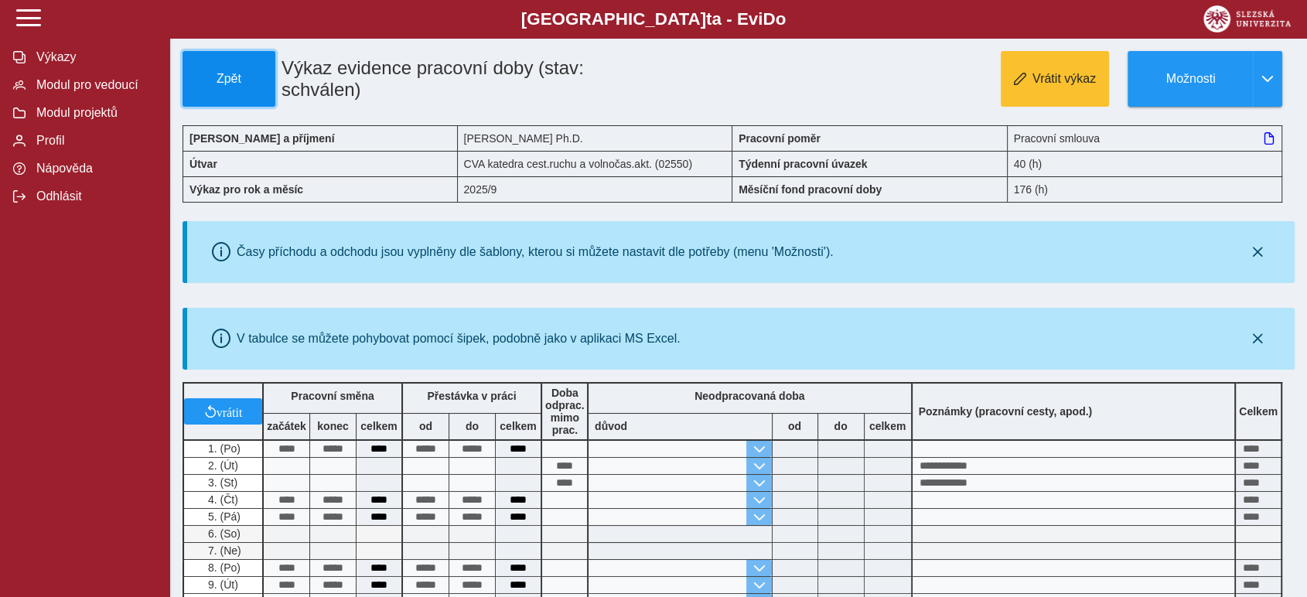
click at [230, 77] on span "Zpět" at bounding box center [229, 79] width 79 height 14
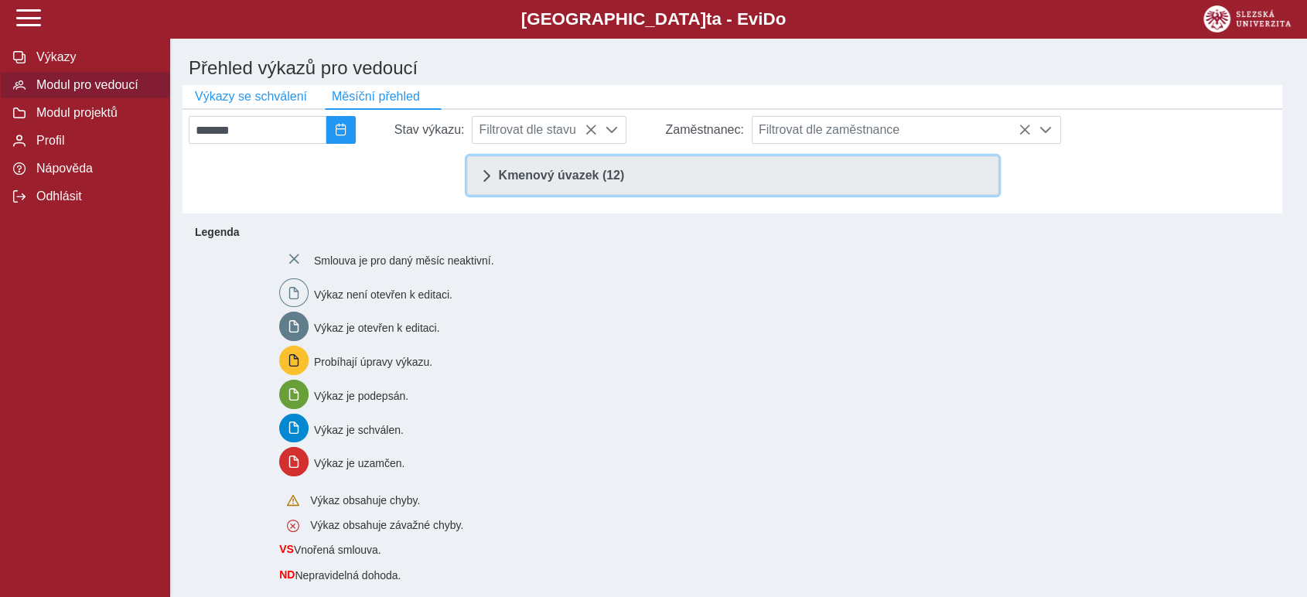
click at [549, 182] on span "Kmenový úvazek (12)" at bounding box center [562, 175] width 126 height 12
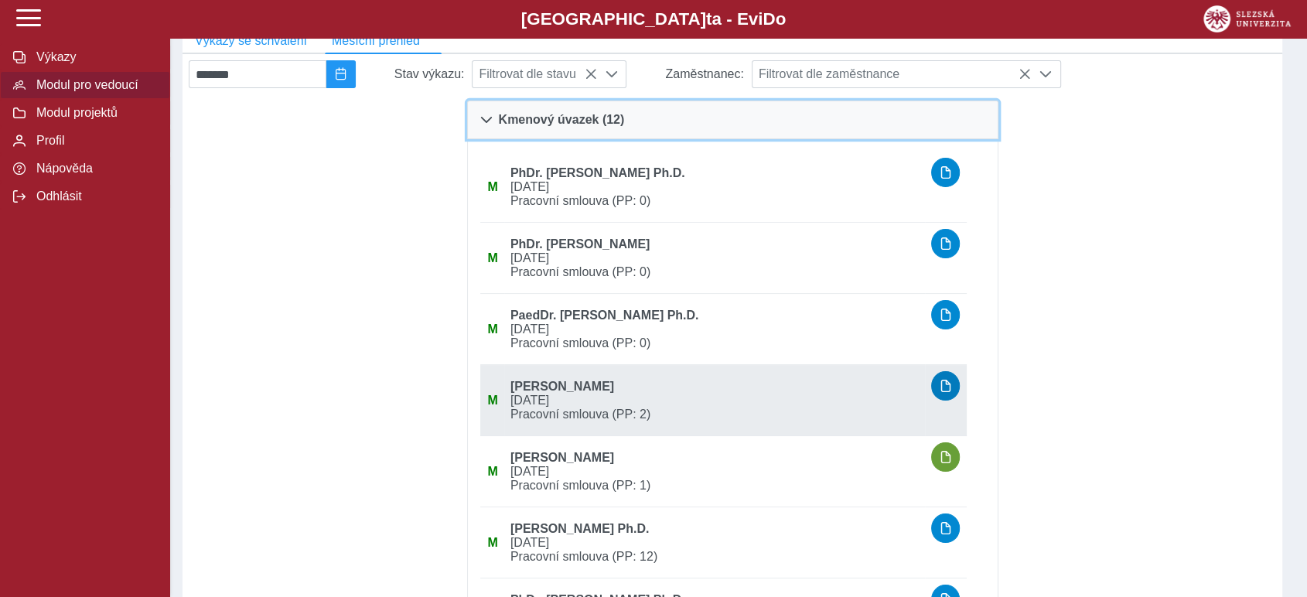
scroll to position [172, 0]
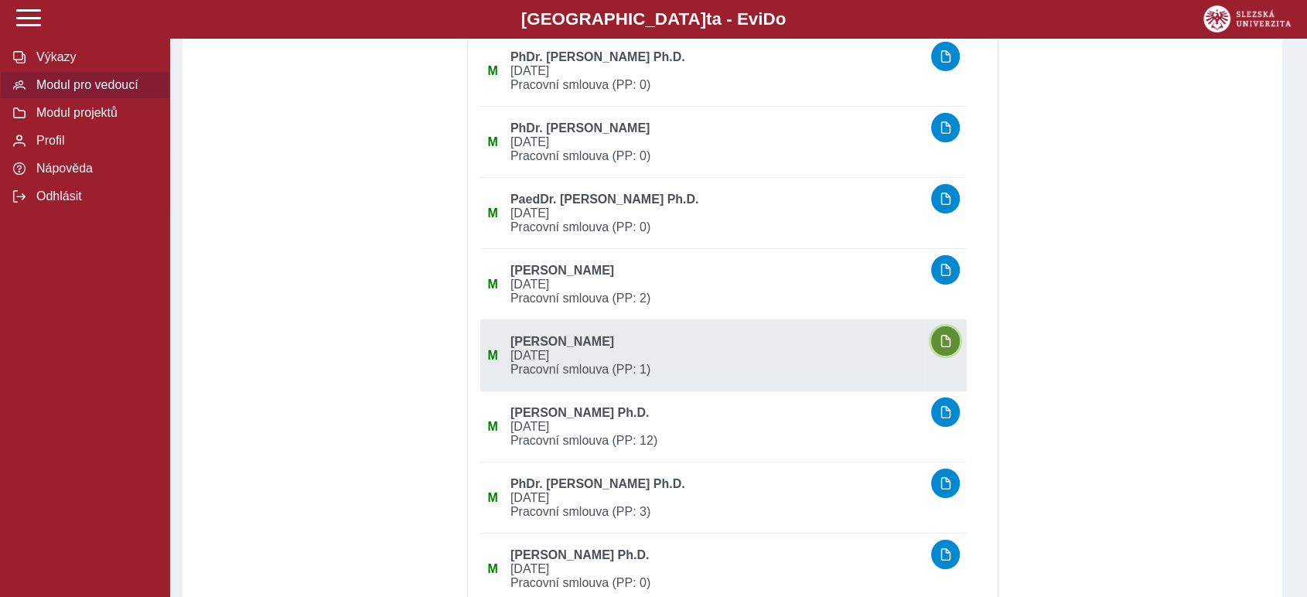
click at [948, 347] on span "button" at bounding box center [946, 341] width 12 height 12
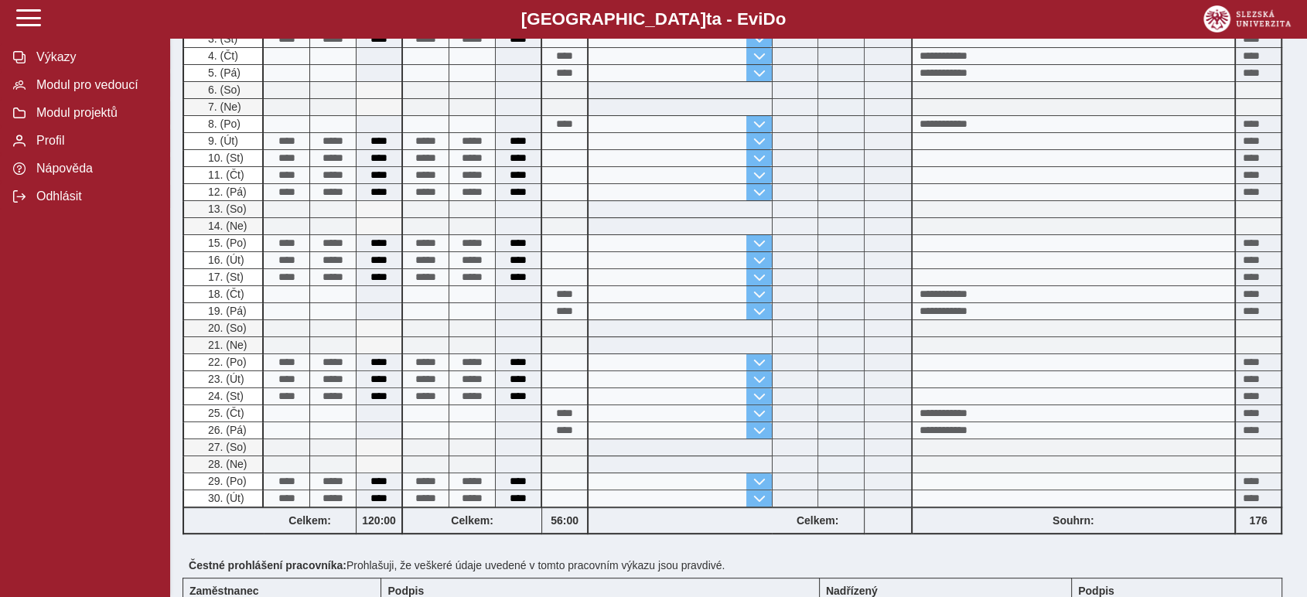
scroll to position [429, 0]
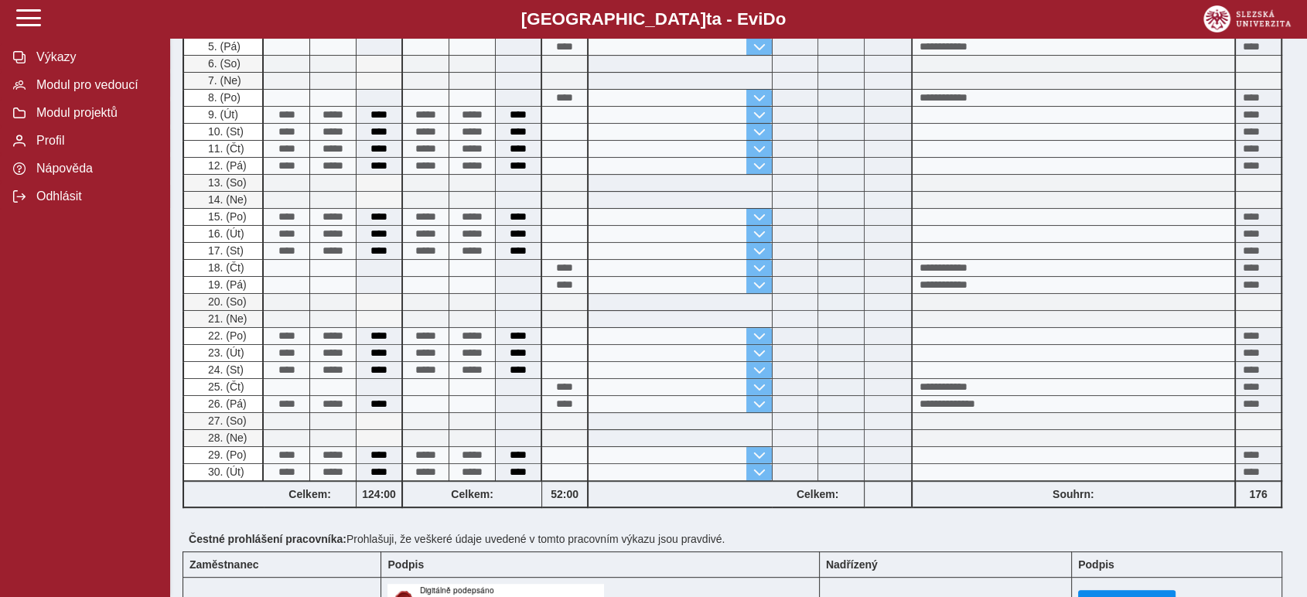
scroll to position [515, 0]
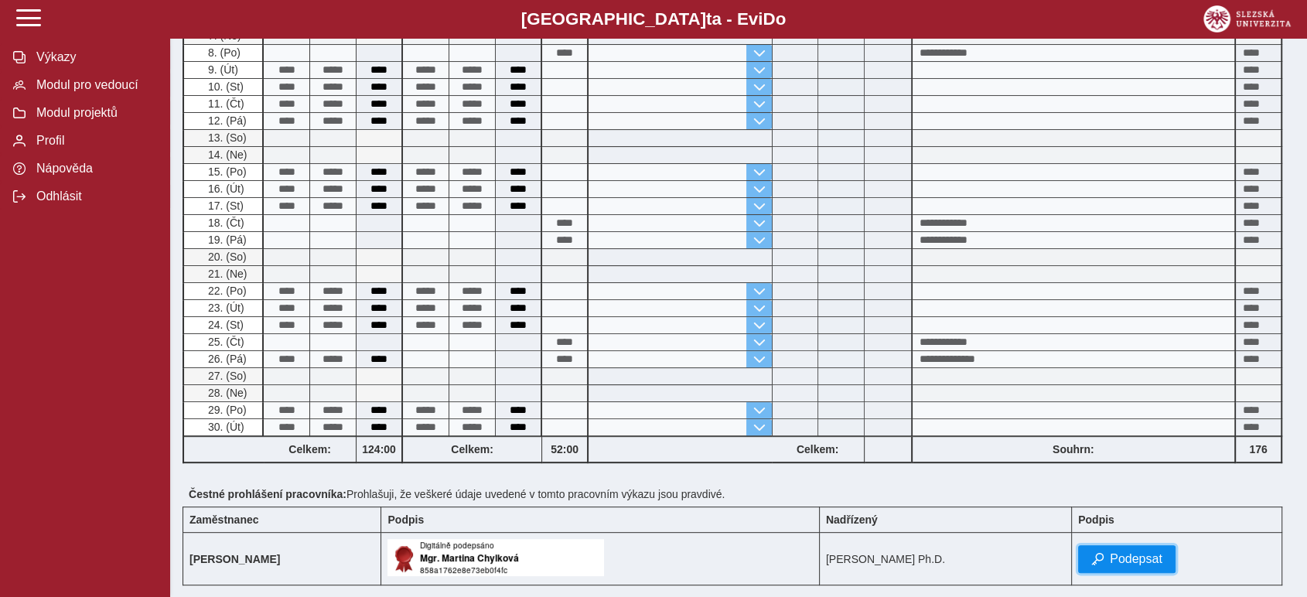
click at [1163, 552] on span "Podepsat" at bounding box center [1136, 559] width 53 height 14
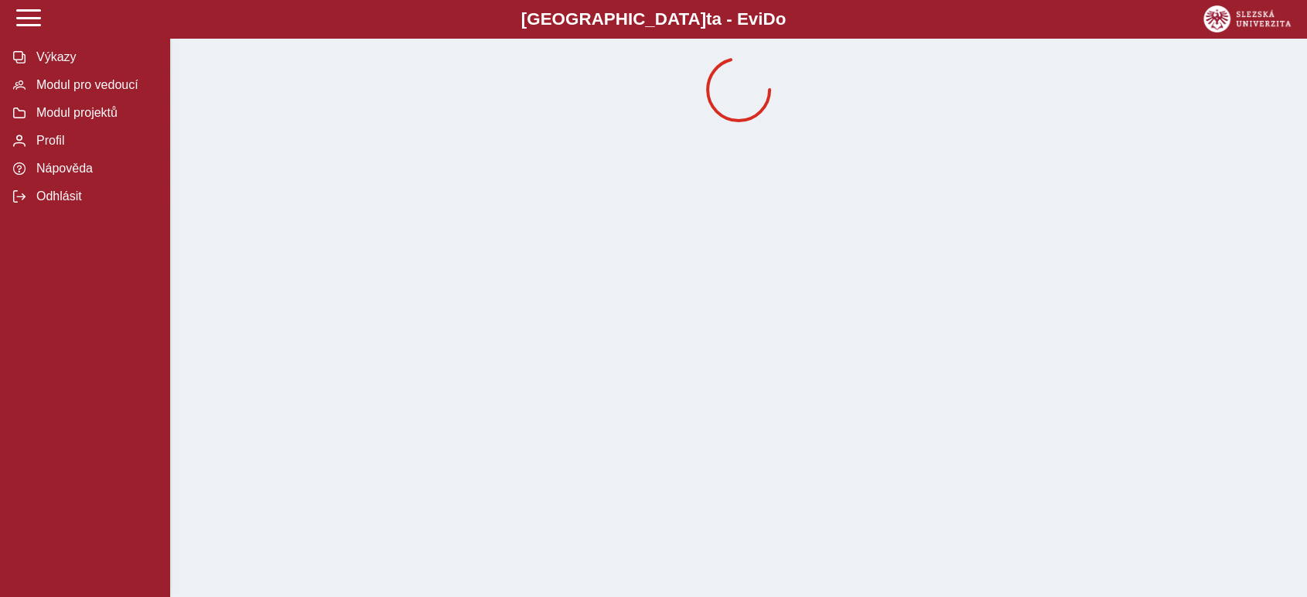
scroll to position [0, 0]
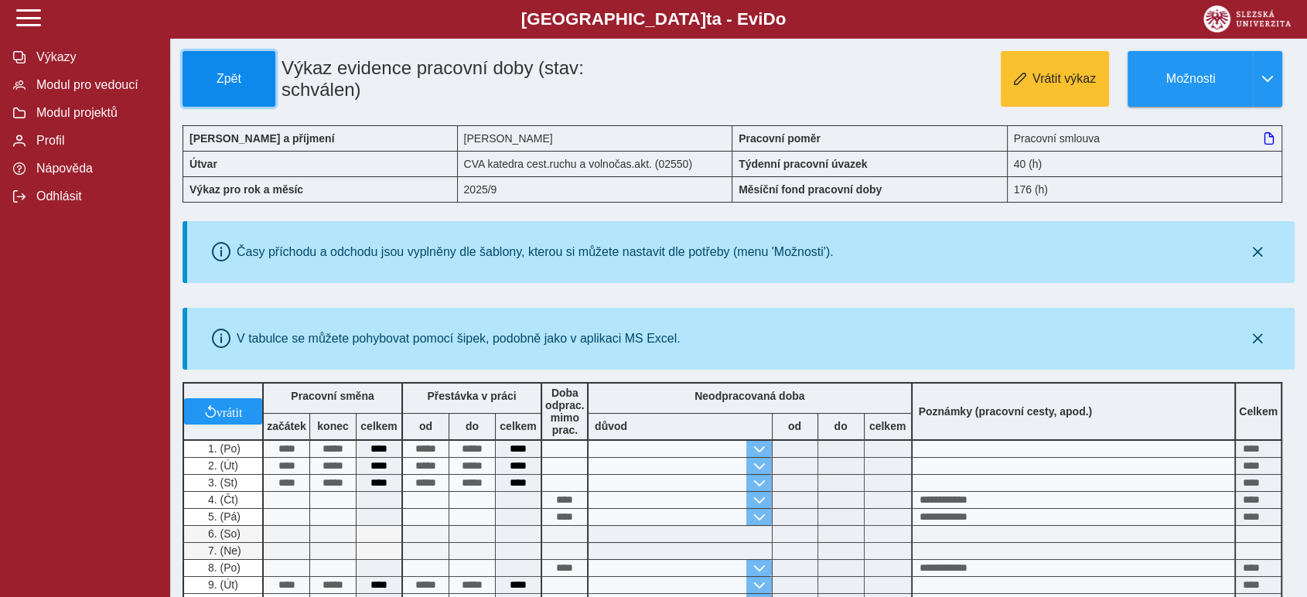
click at [222, 76] on span "Zpět" at bounding box center [229, 79] width 79 height 14
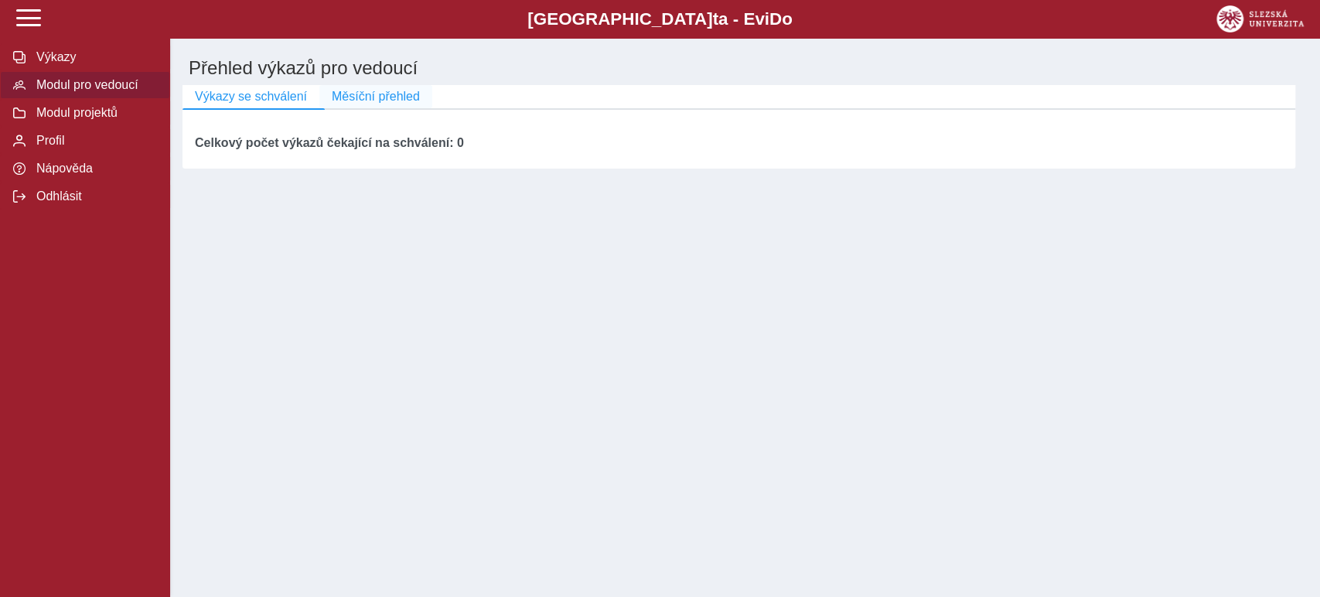
click at [350, 101] on span "Měsíční přehled" at bounding box center [376, 97] width 88 height 14
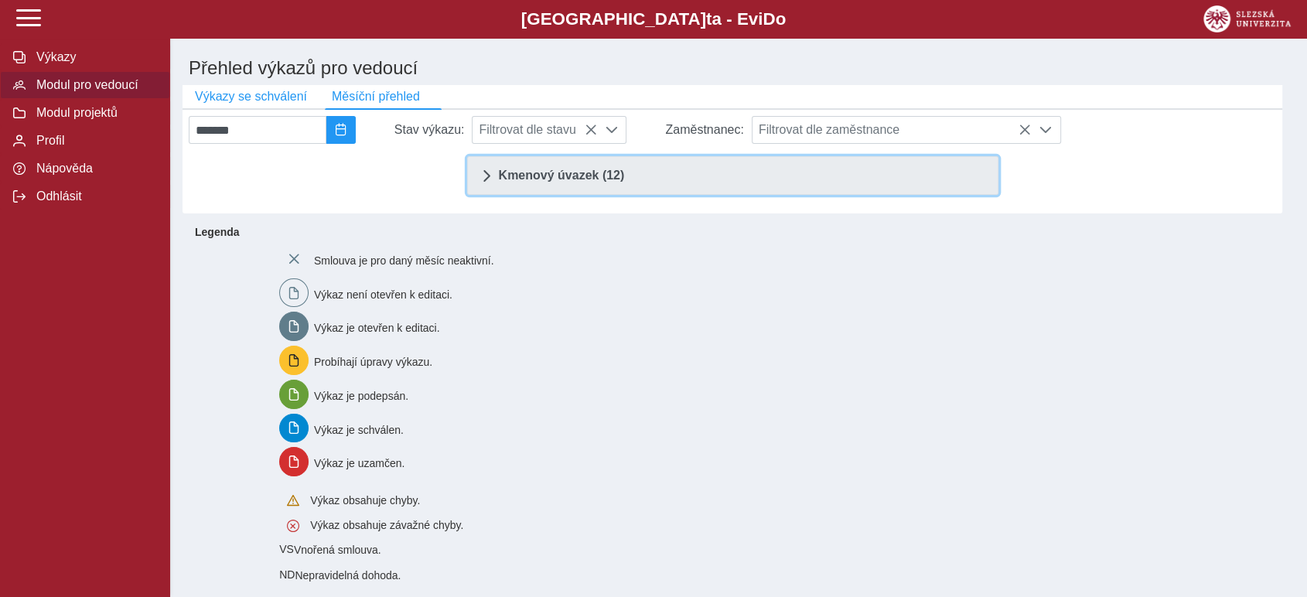
click at [586, 182] on span "Kmenový úvazek (12)" at bounding box center [562, 175] width 126 height 12
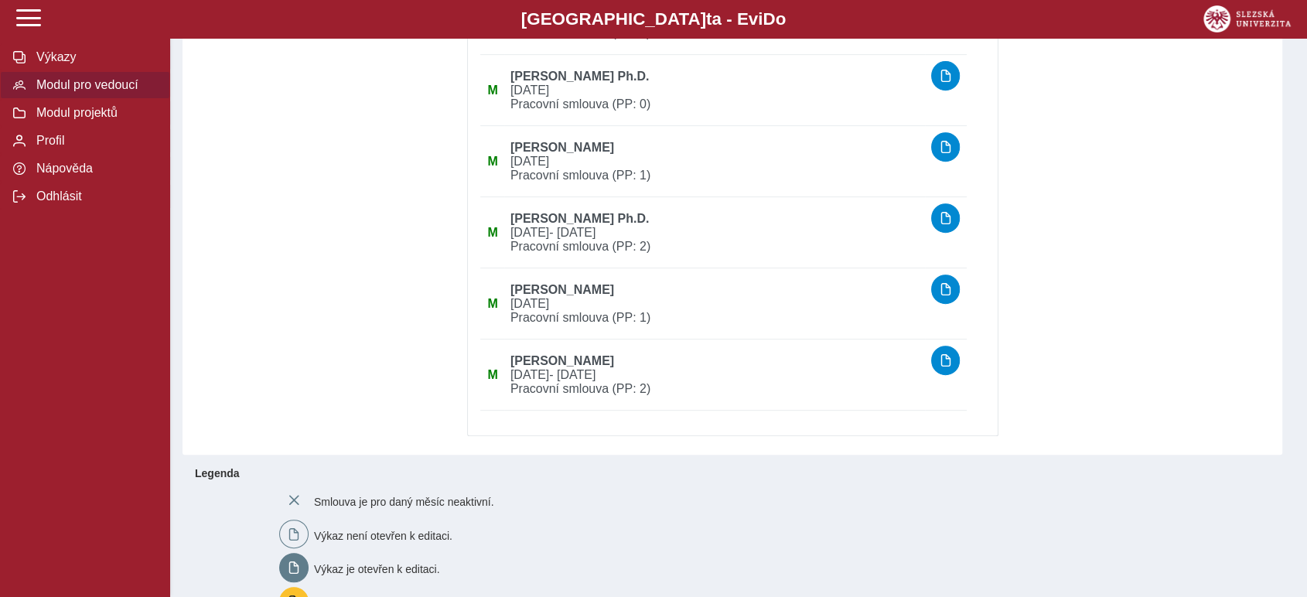
scroll to position [687, 0]
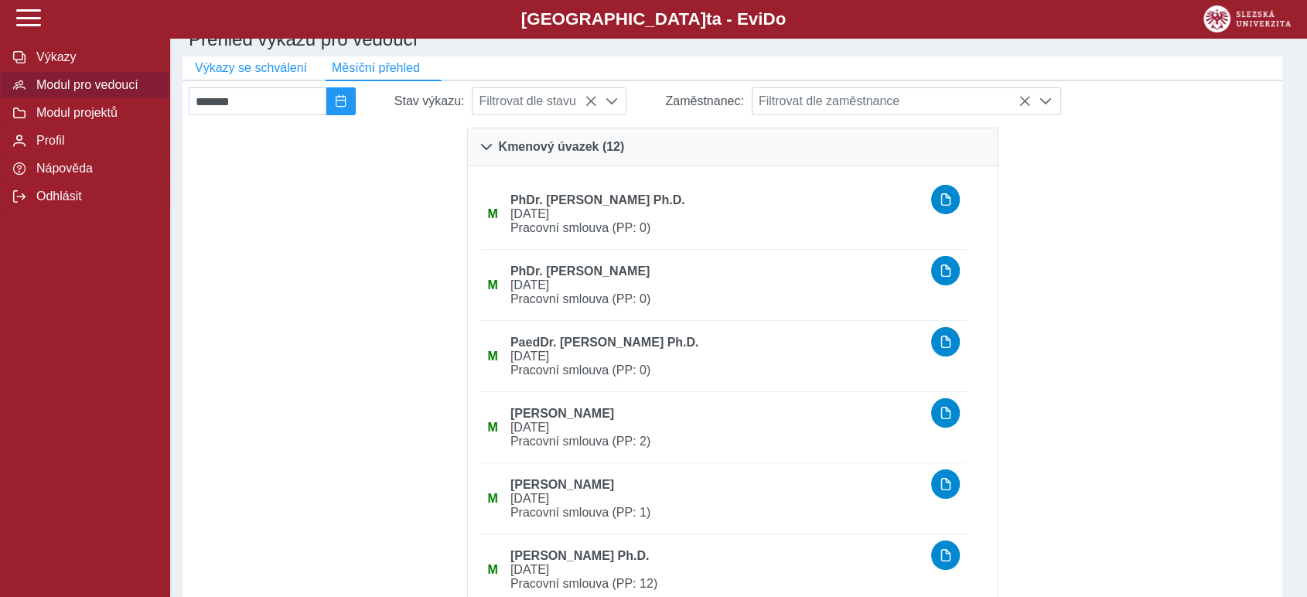
scroll to position [0, 0]
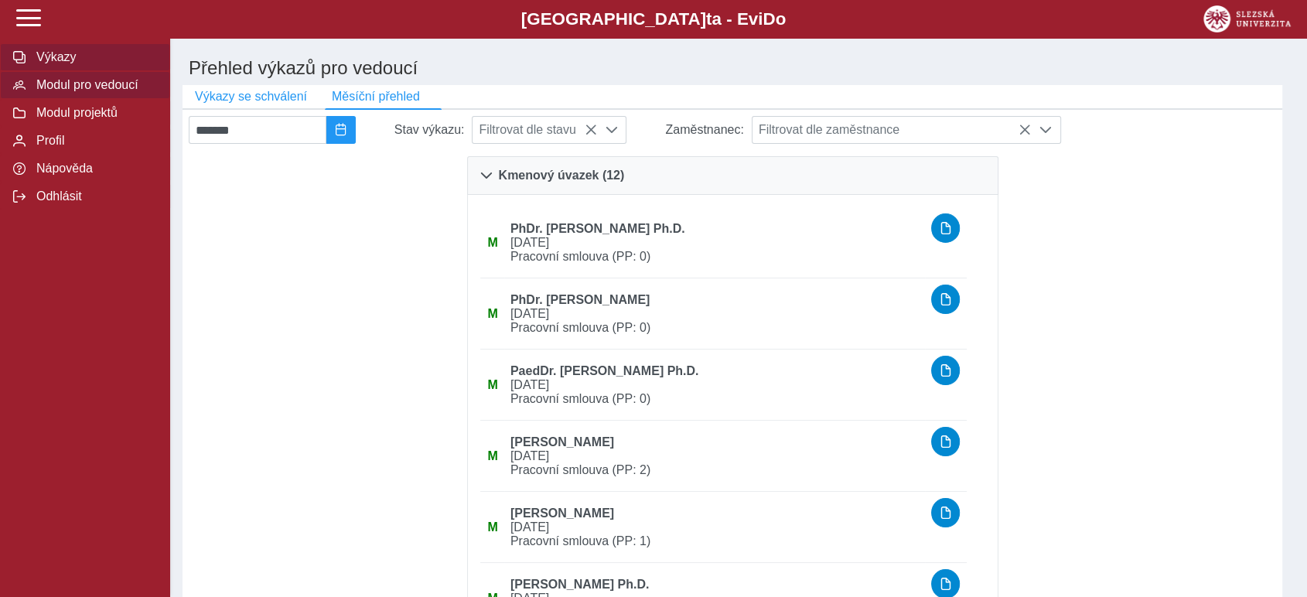
click at [53, 60] on span "Výkazy" at bounding box center [94, 57] width 125 height 14
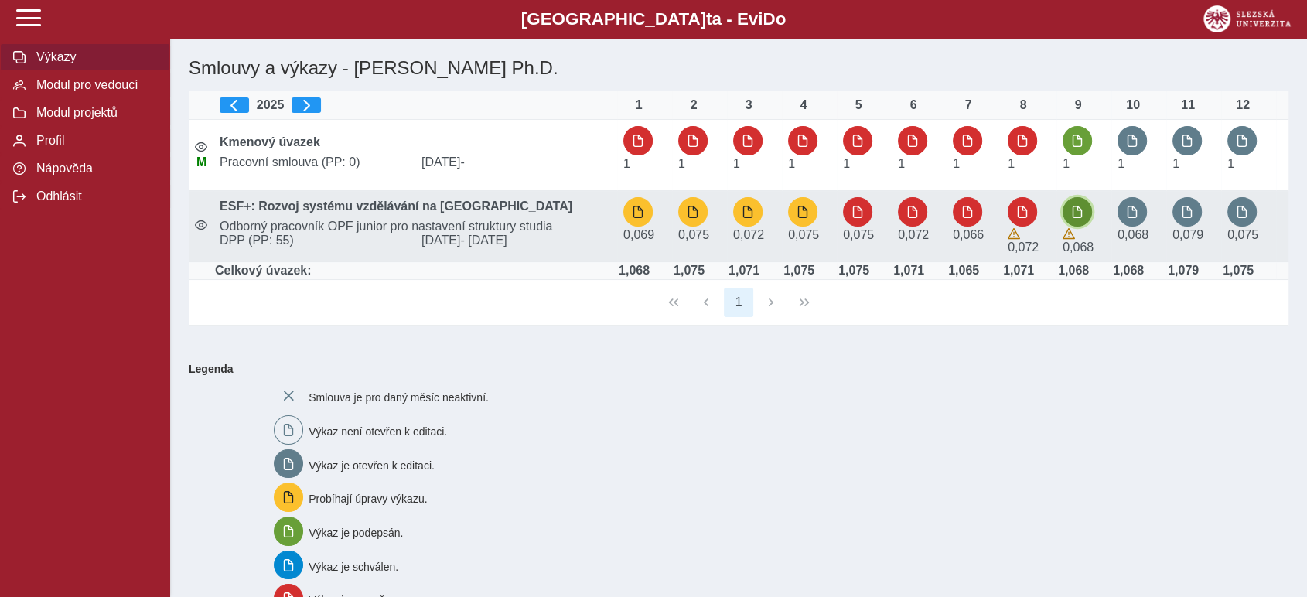
click at [1085, 204] on button "button" at bounding box center [1077, 211] width 29 height 29
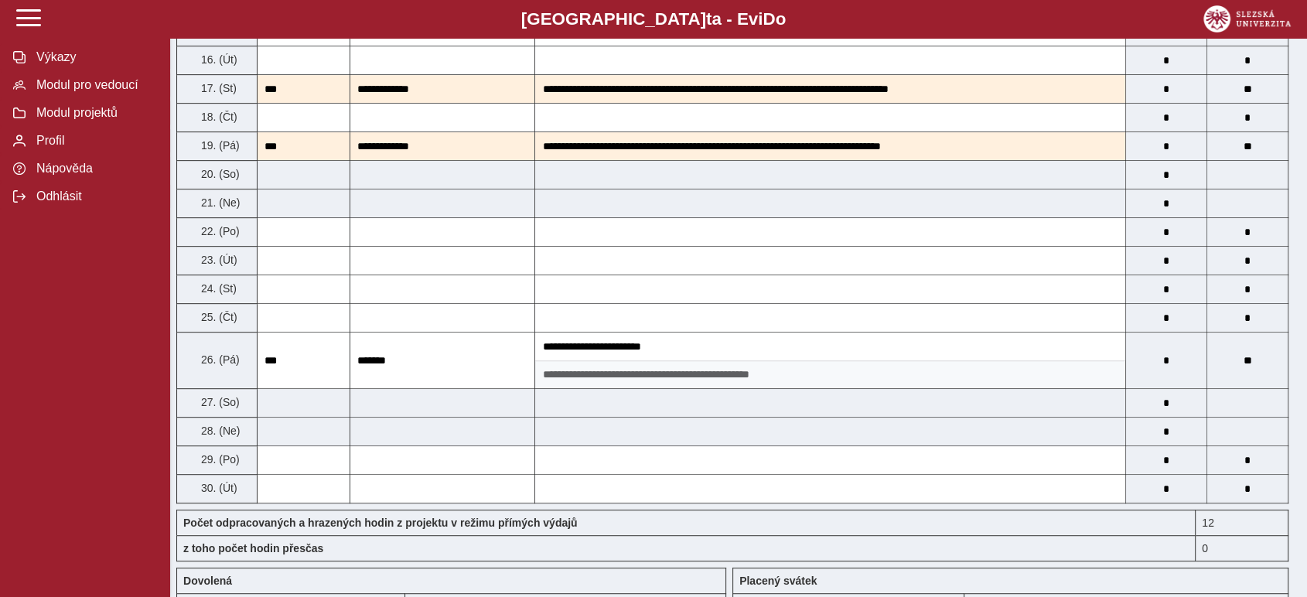
scroll to position [774, 0]
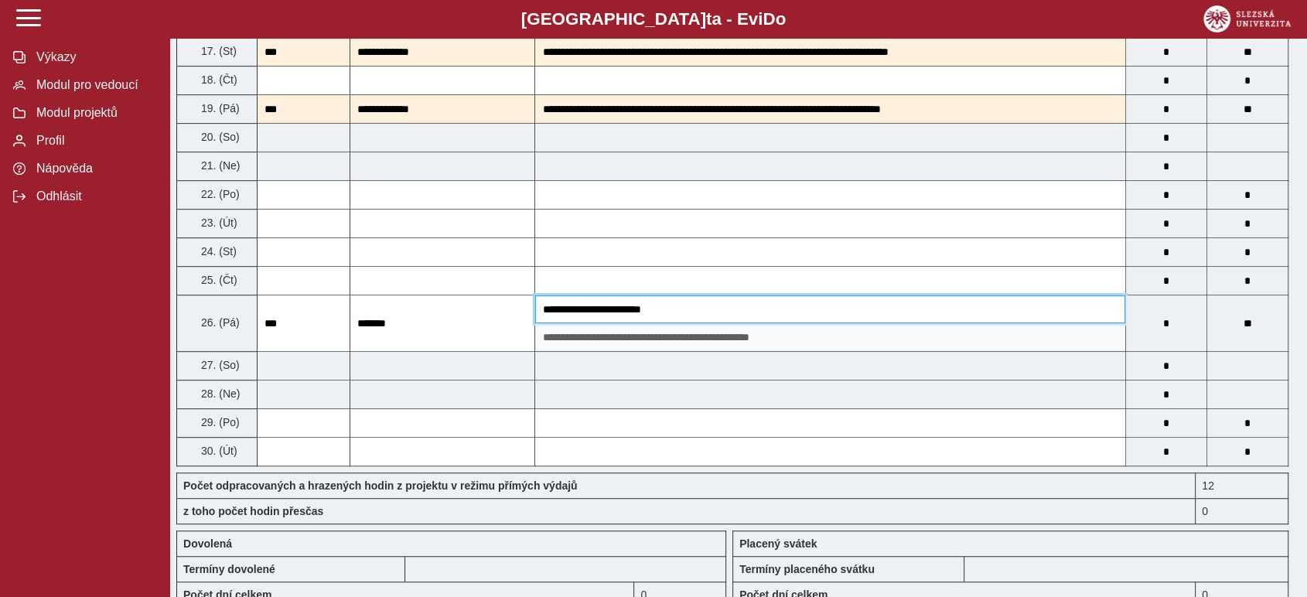
click at [564, 303] on input "**********" at bounding box center [830, 310] width 590 height 28
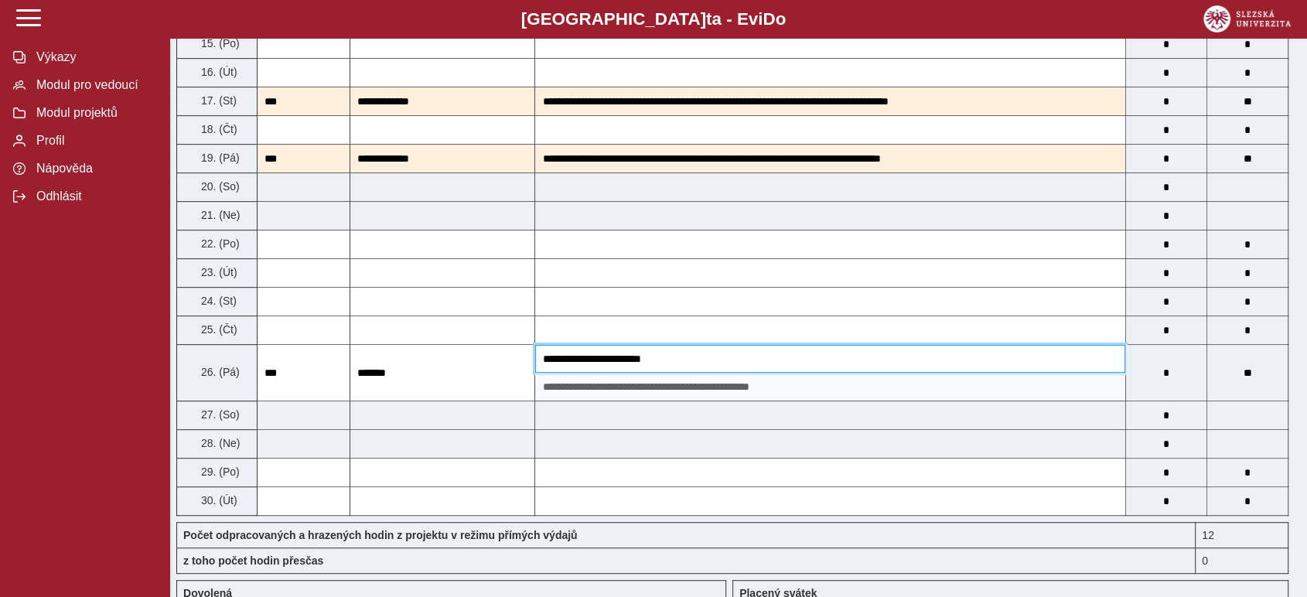
scroll to position [859, 0]
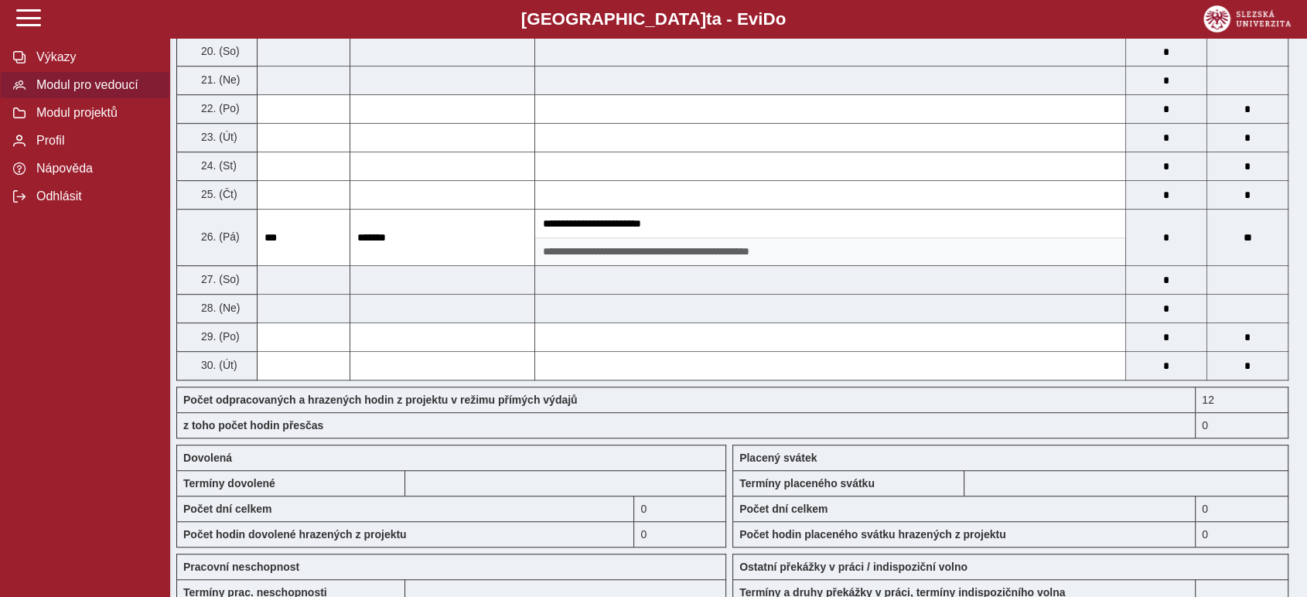
click at [85, 91] on span "Modul pro vedoucí" at bounding box center [94, 85] width 125 height 14
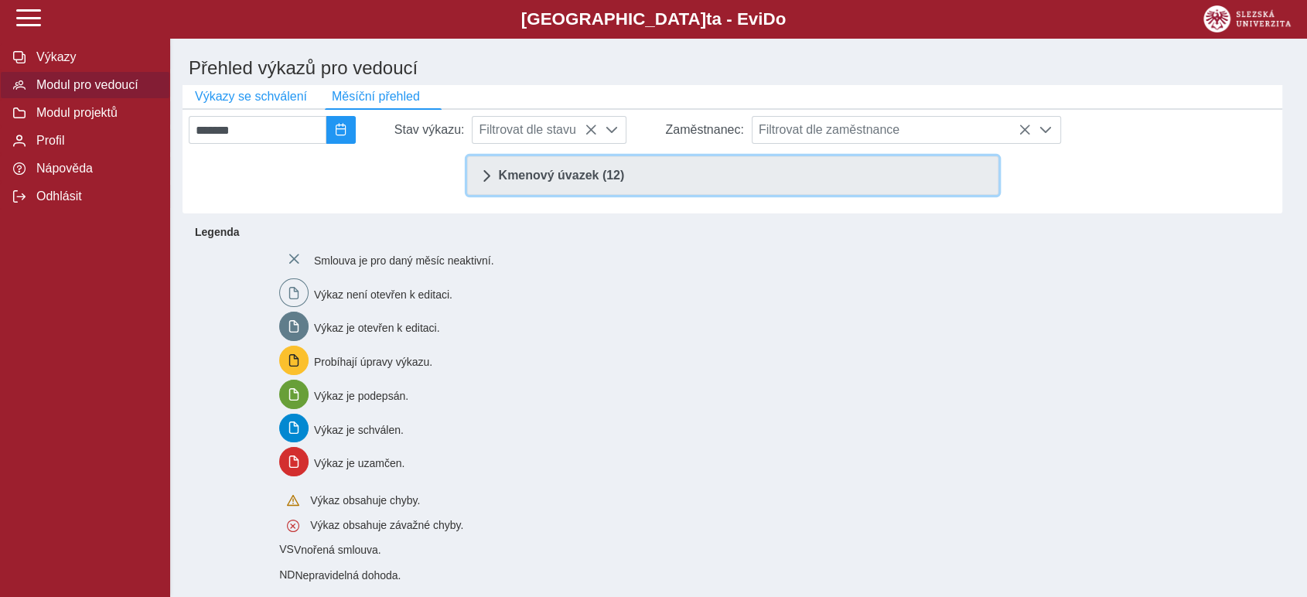
click at [542, 182] on span "Kmenový úvazek (12)" at bounding box center [562, 175] width 126 height 12
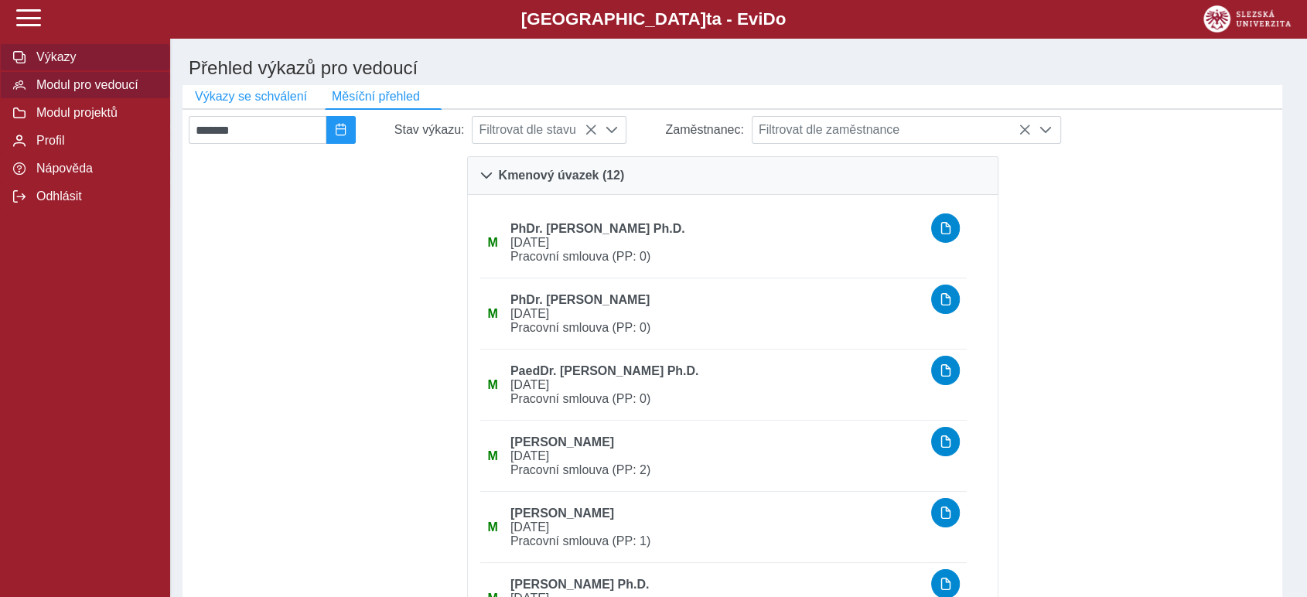
click at [55, 60] on span "Výkazy" at bounding box center [94, 57] width 125 height 14
